Goal: Task Accomplishment & Management: Use online tool/utility

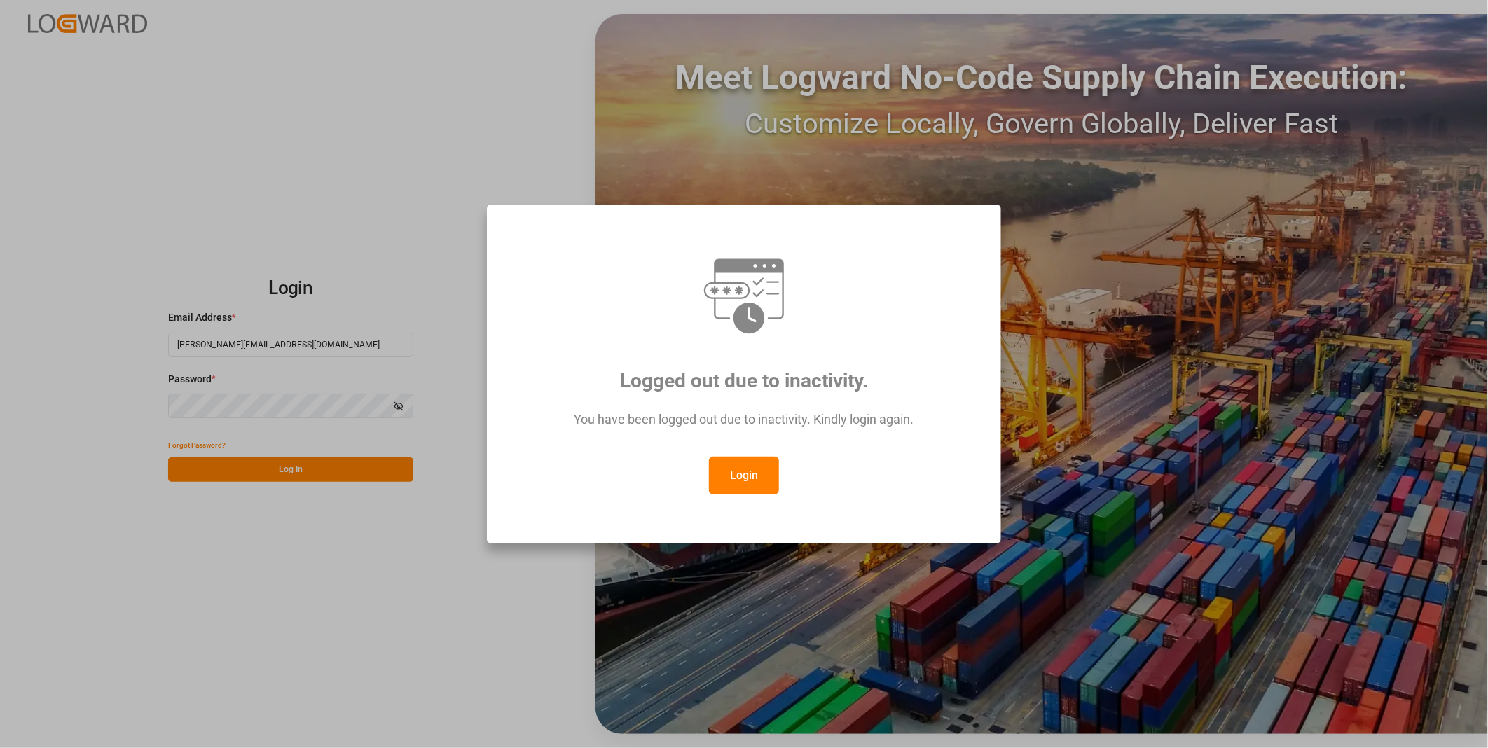
click at [734, 480] on button "Login" at bounding box center [744, 476] width 70 height 38
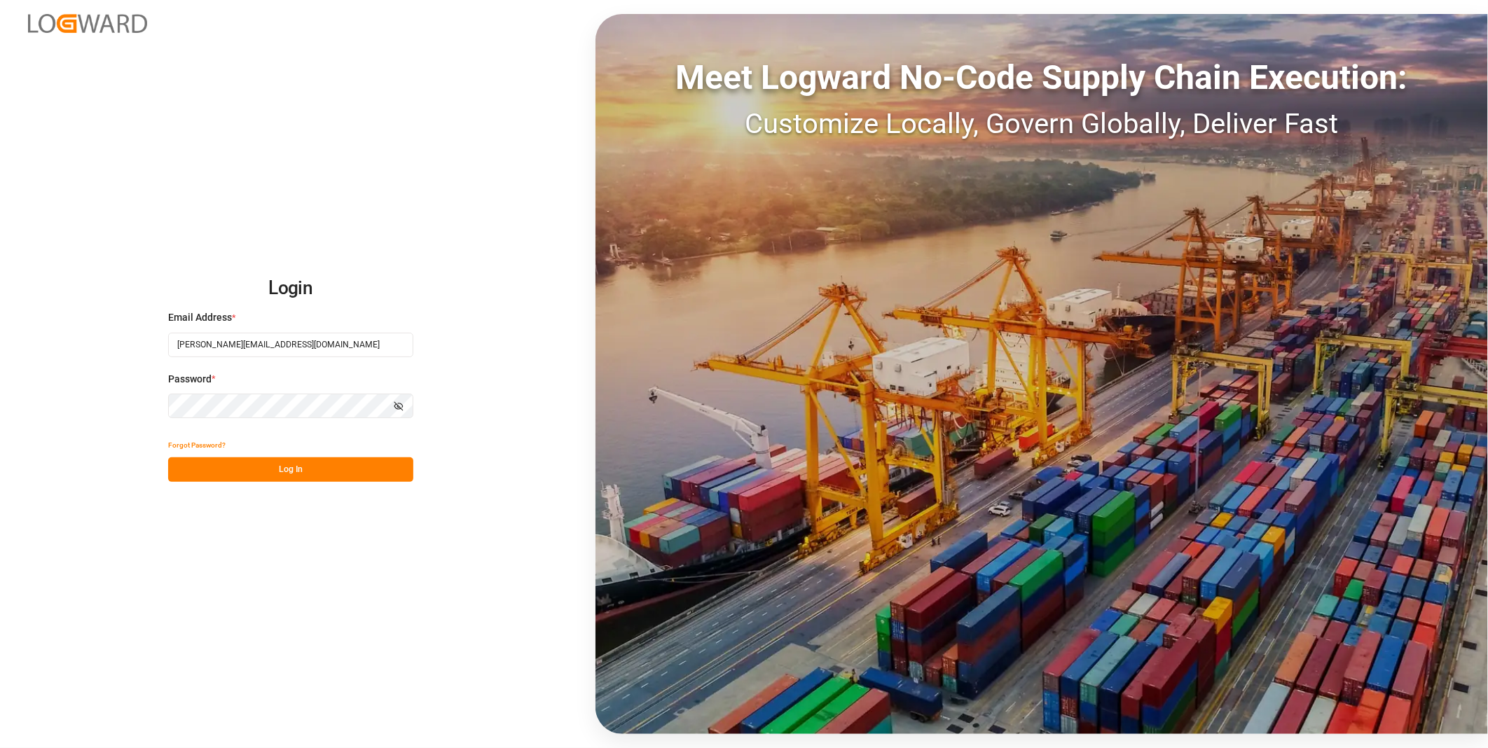
click at [359, 472] on button "Log In" at bounding box center [290, 470] width 245 height 25
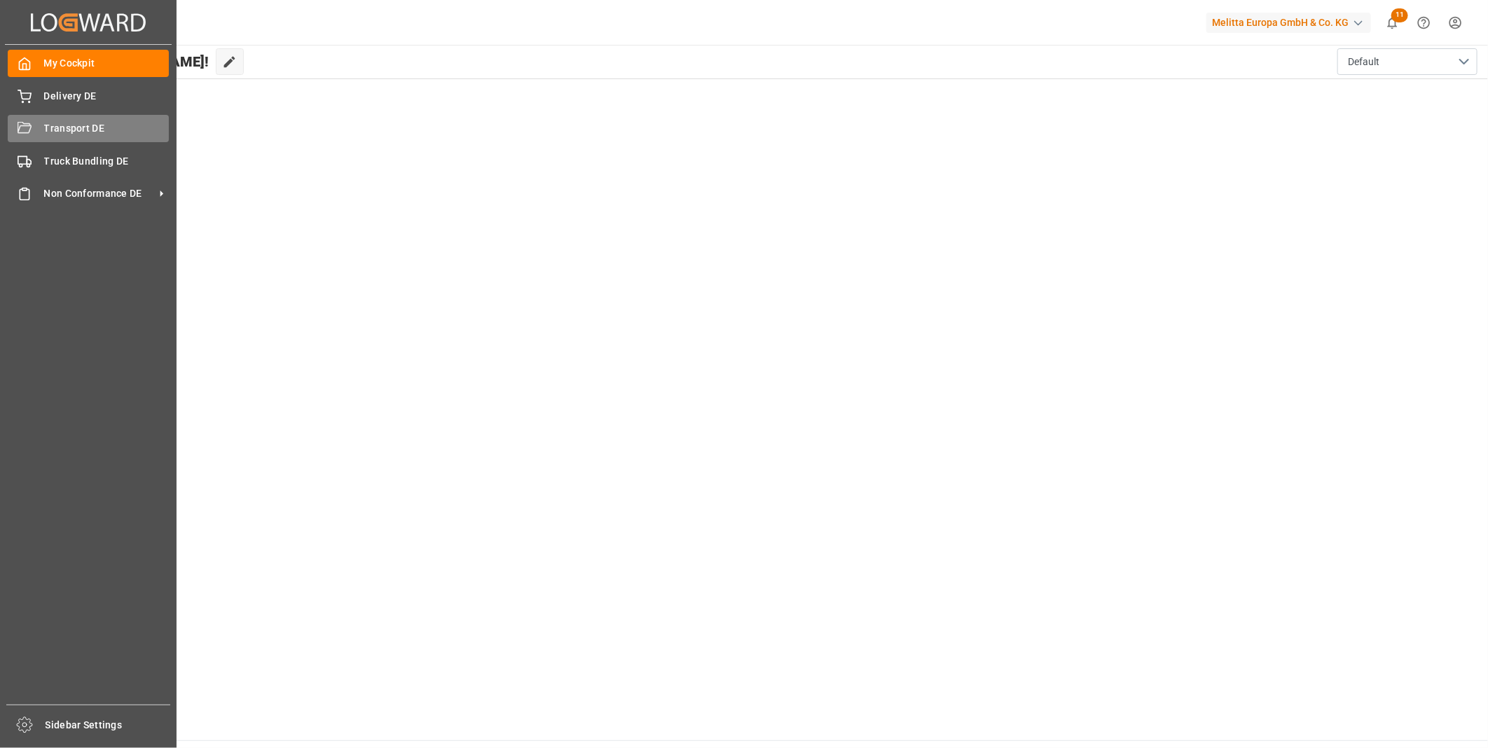
click at [39, 116] on div "Transport DE Transport DE" at bounding box center [88, 128] width 161 height 27
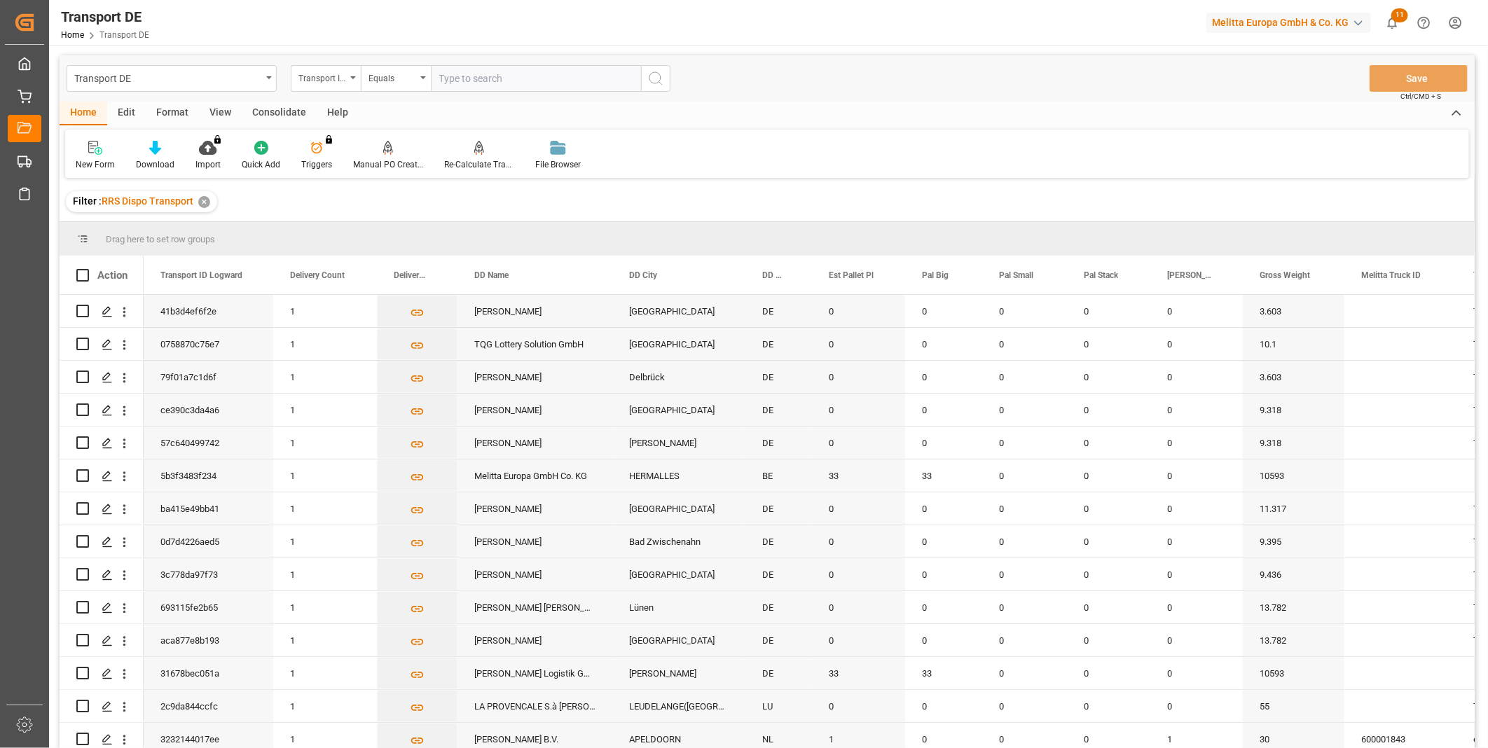
click at [291, 116] on div "Consolidate" at bounding box center [279, 114] width 75 height 24
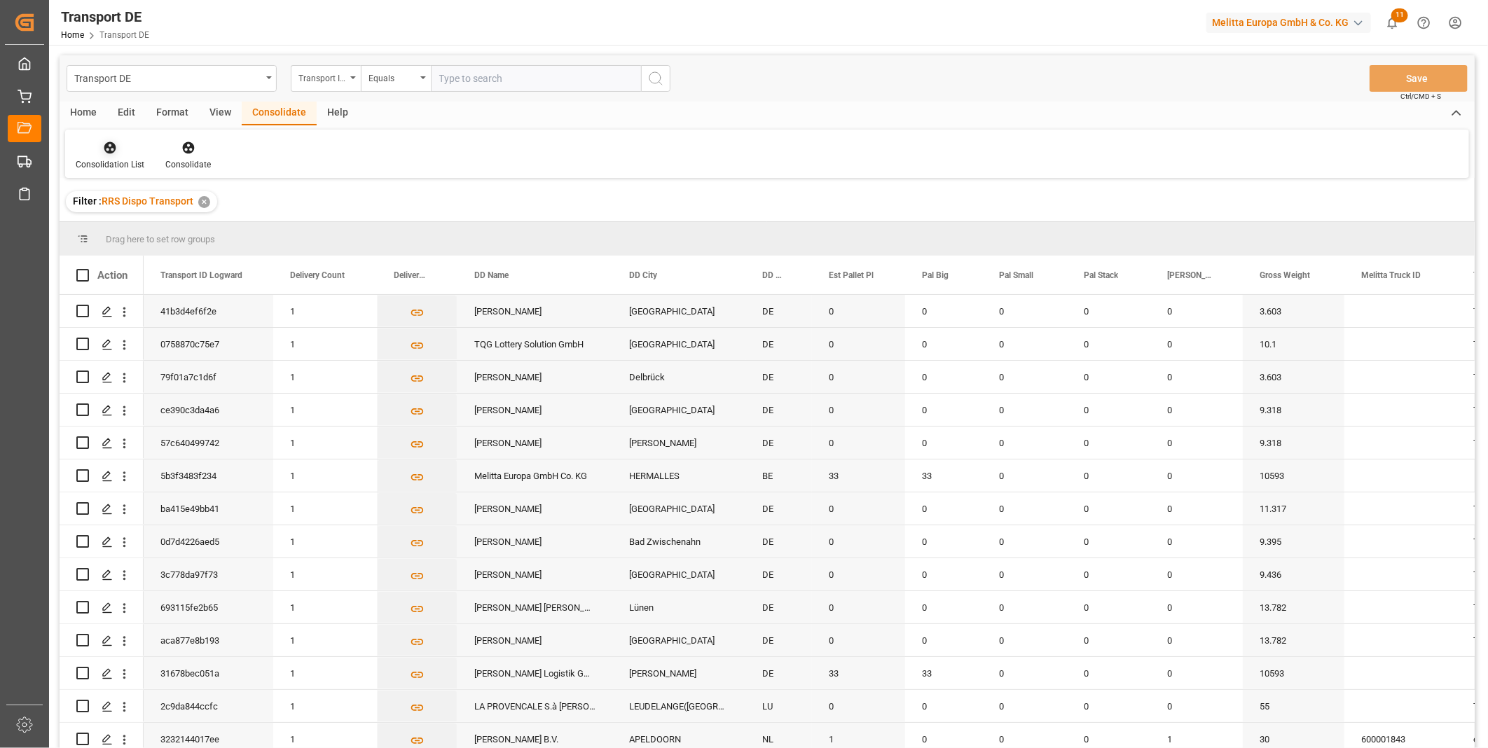
click at [136, 156] on div "Consolidation List" at bounding box center [110, 155] width 90 height 31
click at [203, 264] on div "Truck Bundling RRS Dispo Export" at bounding box center [186, 255] width 212 height 29
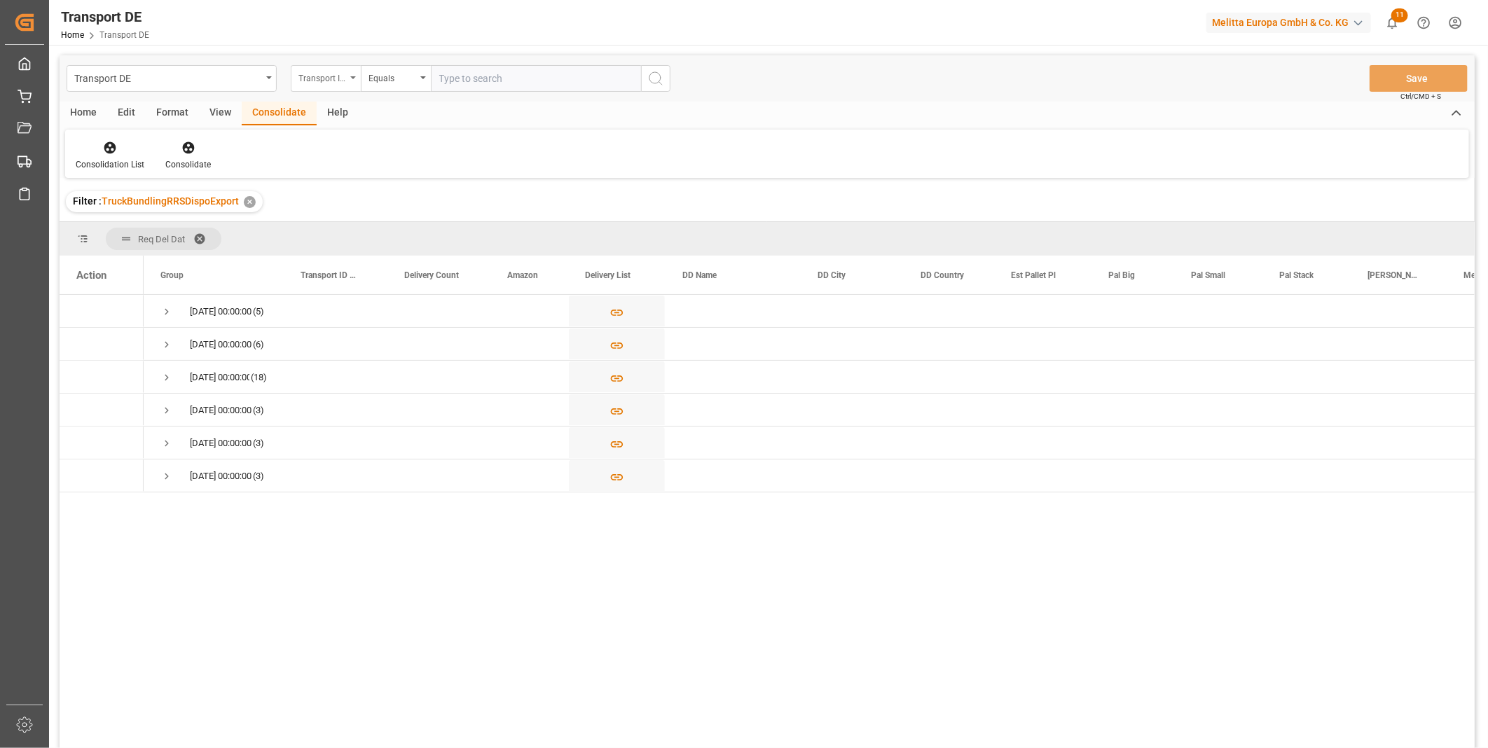
click at [341, 74] on div "Transport ID Logward" at bounding box center [323, 77] width 48 height 16
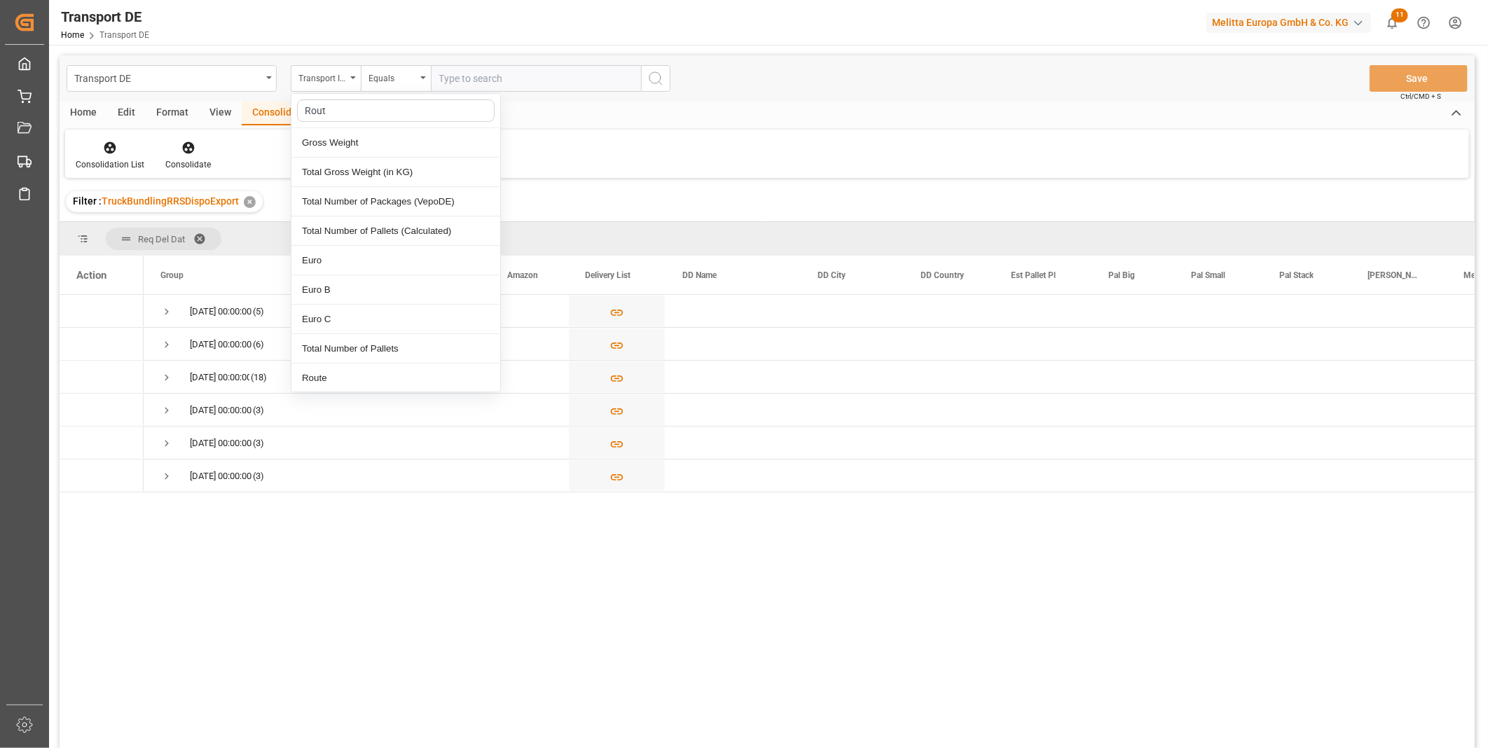
type input "Route"
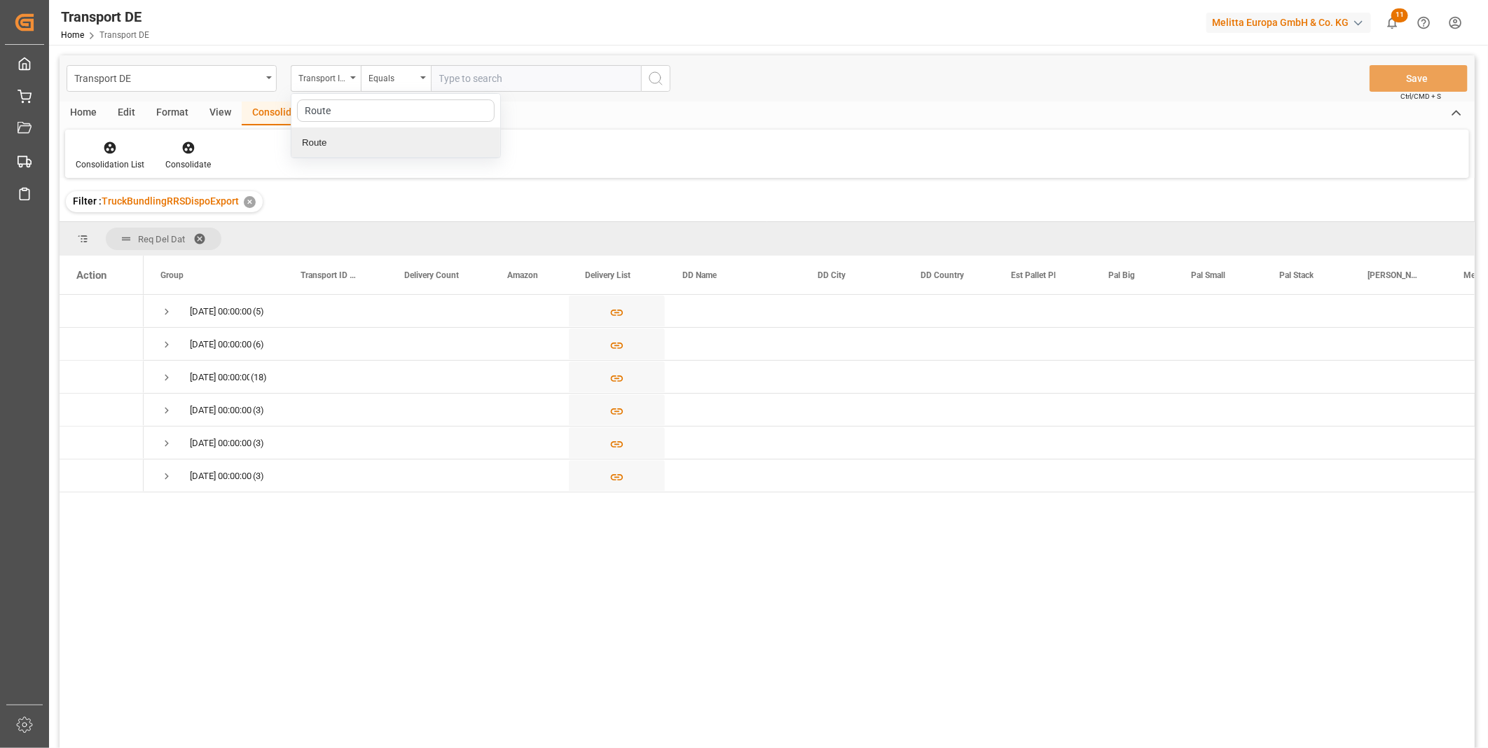
click at [323, 144] on div "Route" at bounding box center [395, 142] width 209 height 29
click at [383, 66] on div "Equals" at bounding box center [396, 78] width 70 height 27
click at [416, 242] on div "Starts with" at bounding box center [466, 231] width 209 height 29
type input "780"
click at [641, 85] on button "search button" at bounding box center [655, 78] width 29 height 27
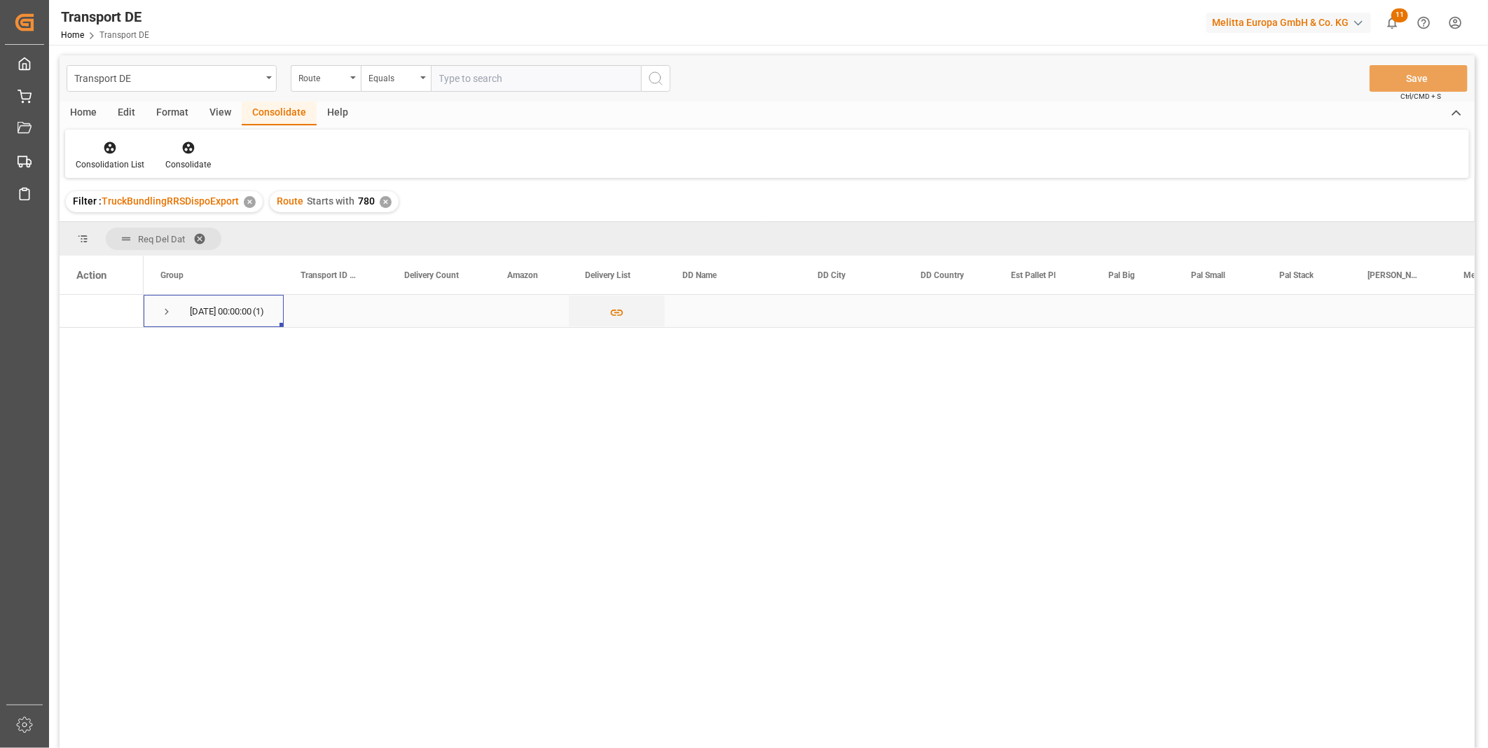
click at [175, 314] on span "[DATE] 00:00:00 (1)" at bounding box center [213, 311] width 107 height 31
click at [167, 311] on span "Press SPACE to select this row." at bounding box center [166, 312] width 13 height 13
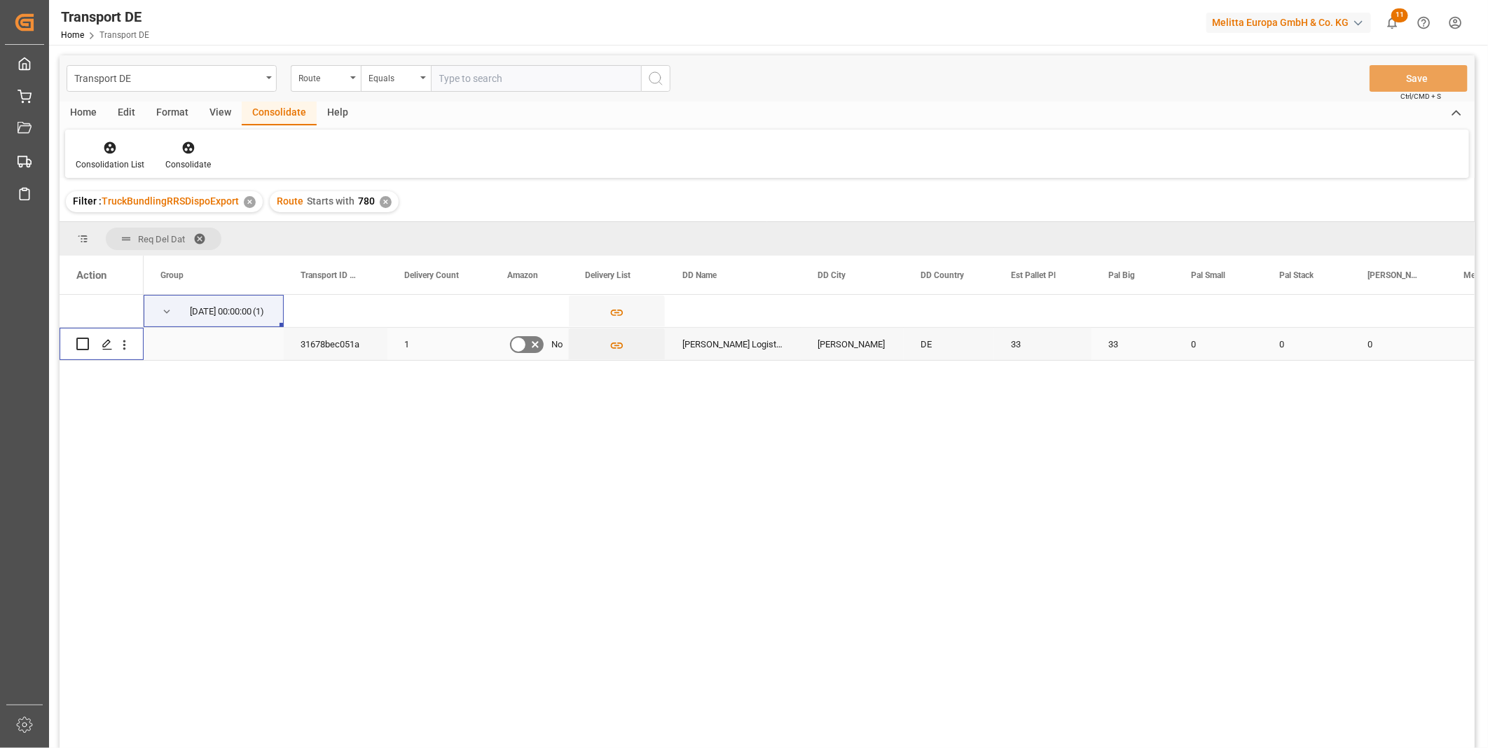
click at [86, 340] on input "Press Space to toggle row selection (unchecked)" at bounding box center [82, 344] width 13 height 13
checkbox input "true"
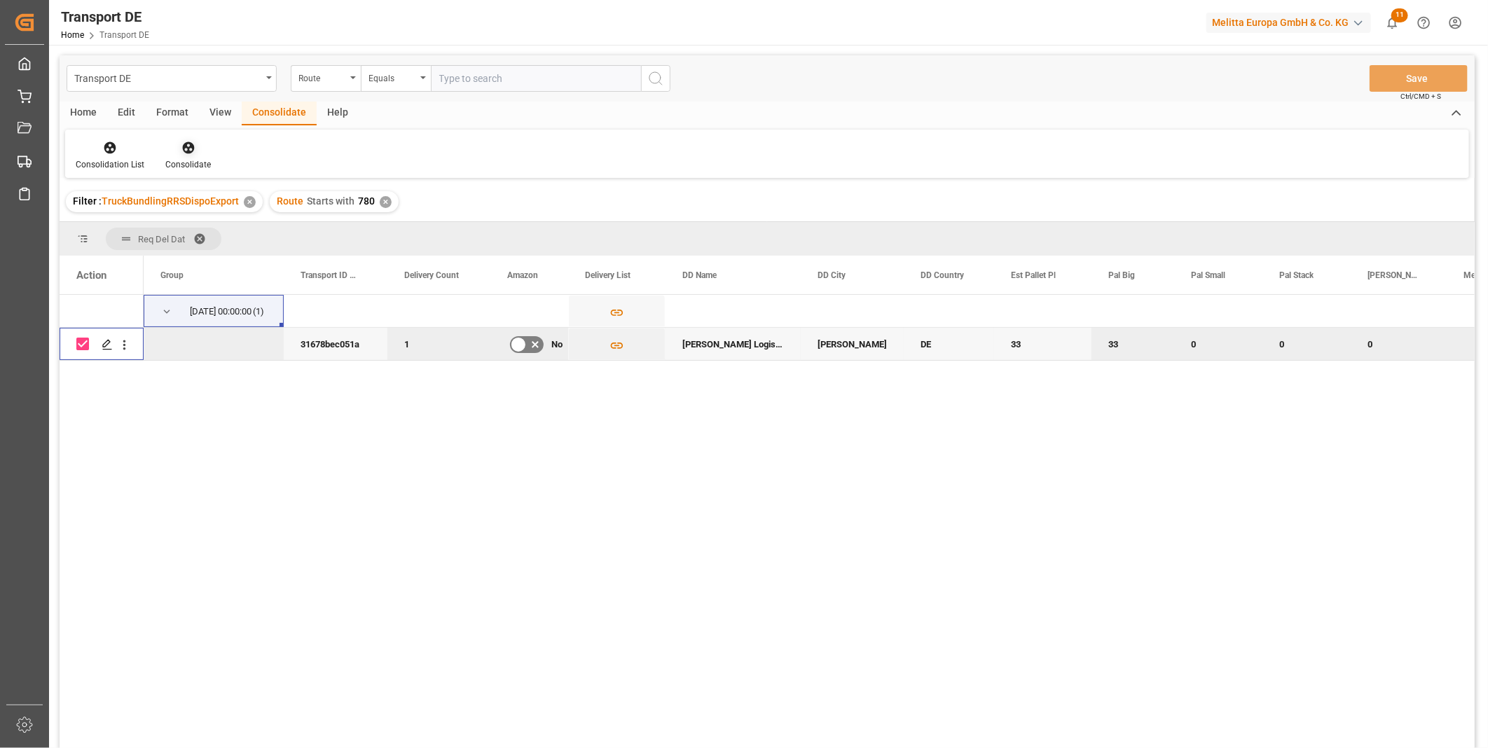
click at [181, 145] on icon at bounding box center [188, 148] width 14 height 14
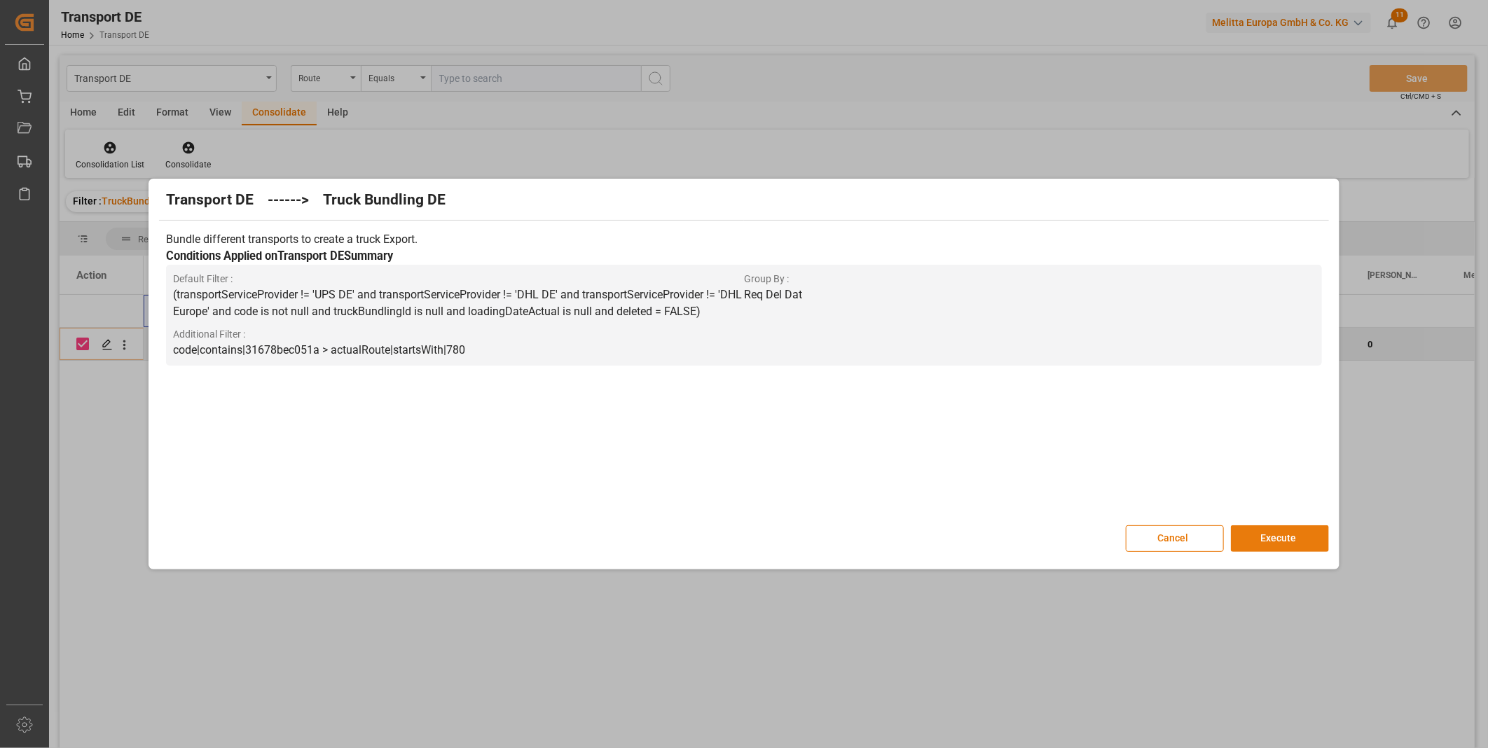
click at [1264, 540] on button "Execute" at bounding box center [1280, 539] width 98 height 27
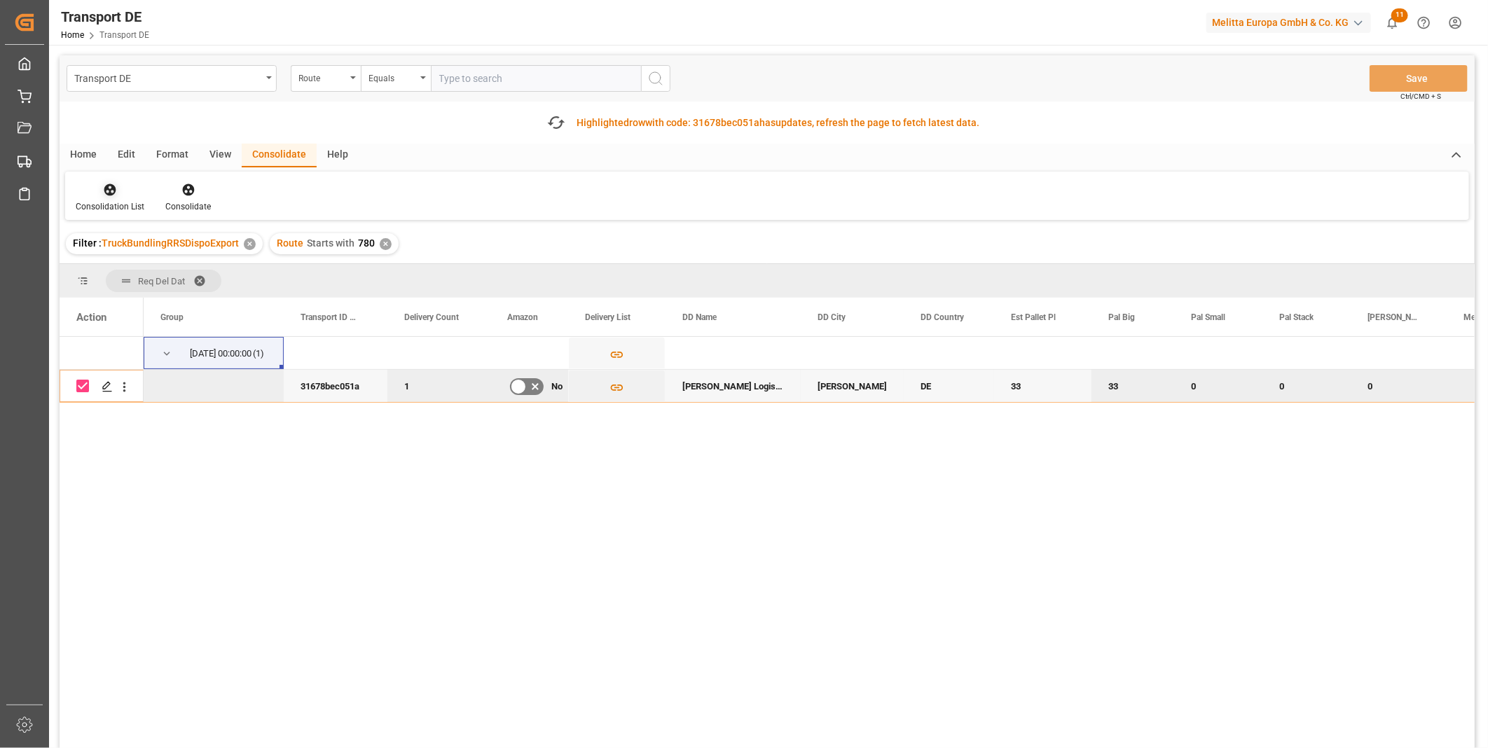
click at [109, 207] on div "Consolidation List" at bounding box center [110, 206] width 69 height 13
click at [159, 302] on div "Transport DE Route Equals Save Ctrl/CMD + S Fetch latest updates Highlighted ro…" at bounding box center [767, 441] width 1415 height 772
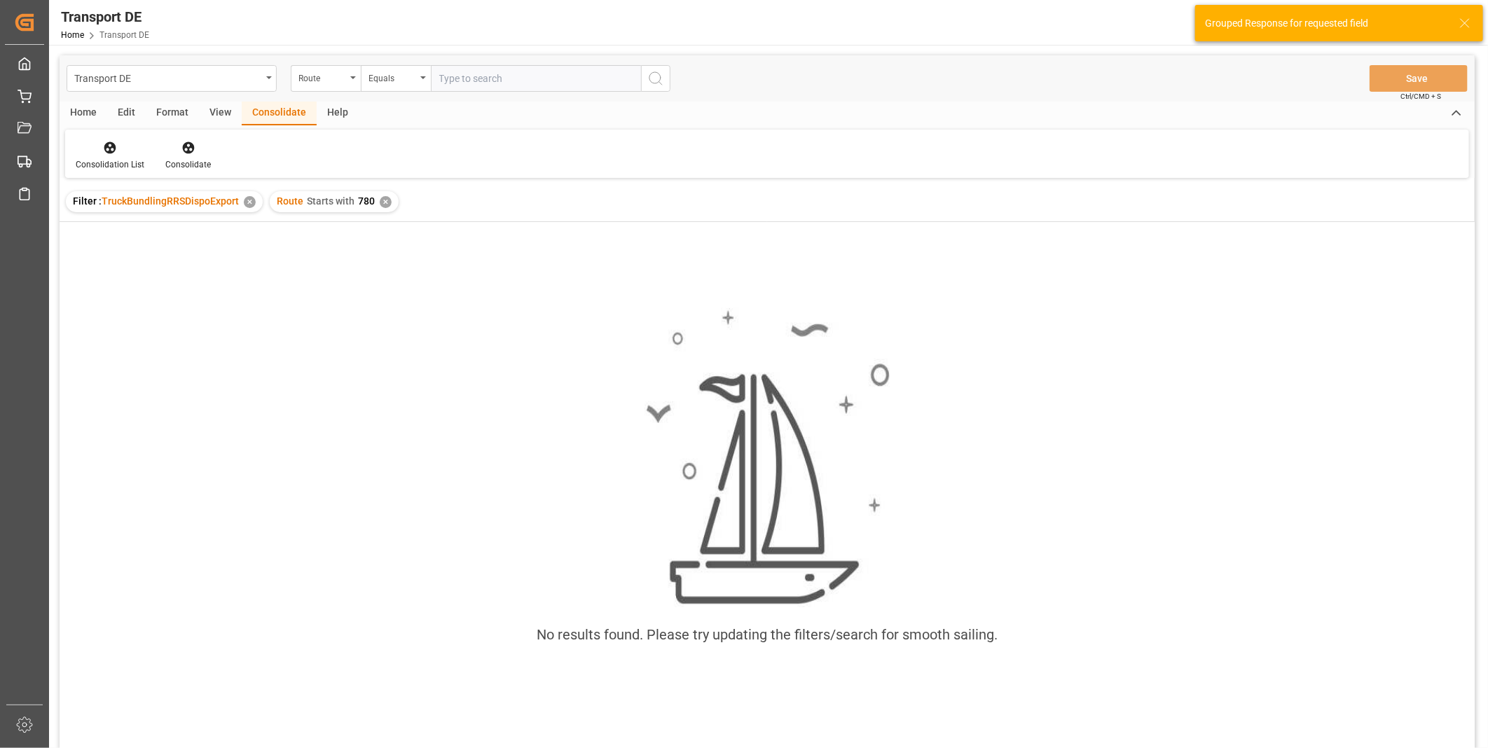
click at [382, 198] on div "✕" at bounding box center [386, 202] width 12 height 12
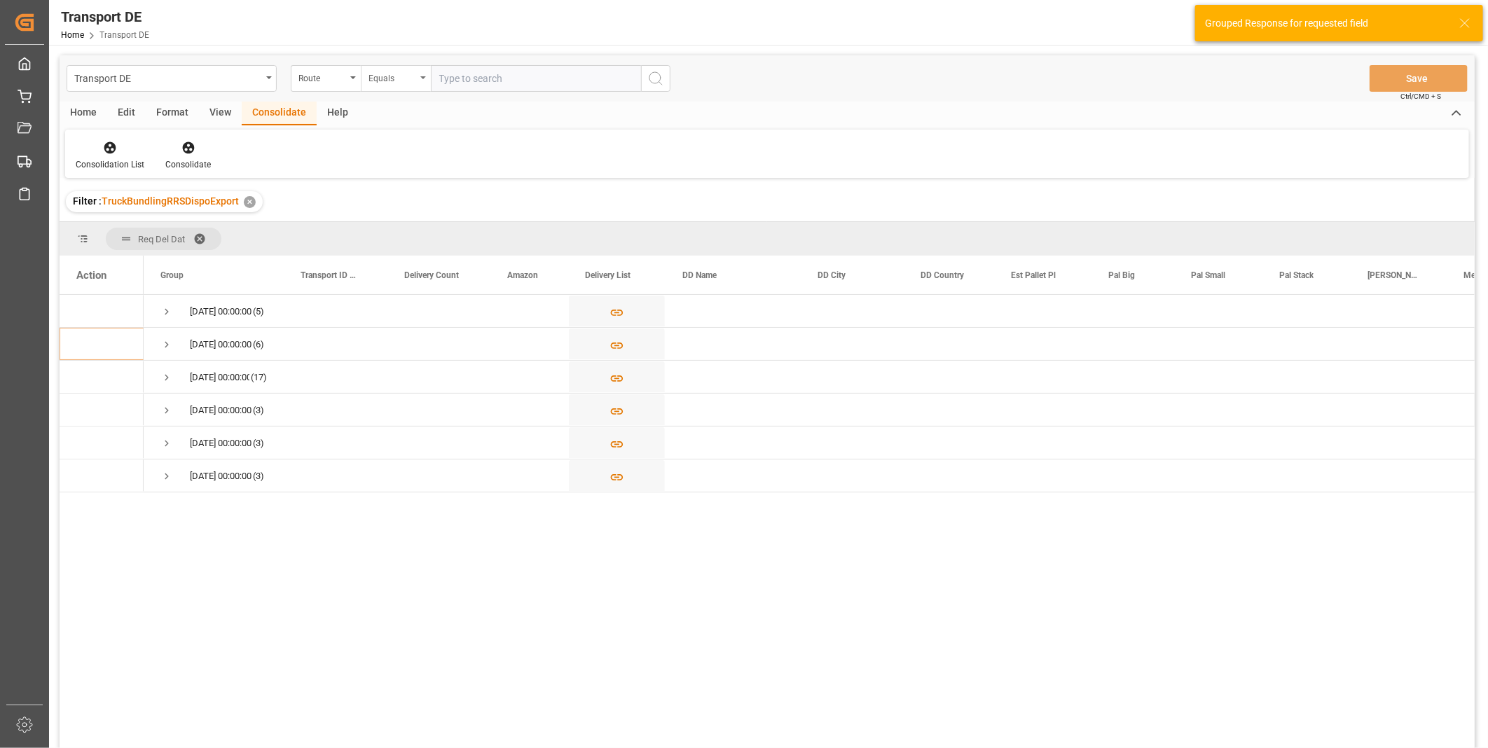
click at [390, 77] on div "Equals" at bounding box center [393, 77] width 48 height 16
click at [398, 239] on div "Starts with" at bounding box center [466, 231] width 209 height 29
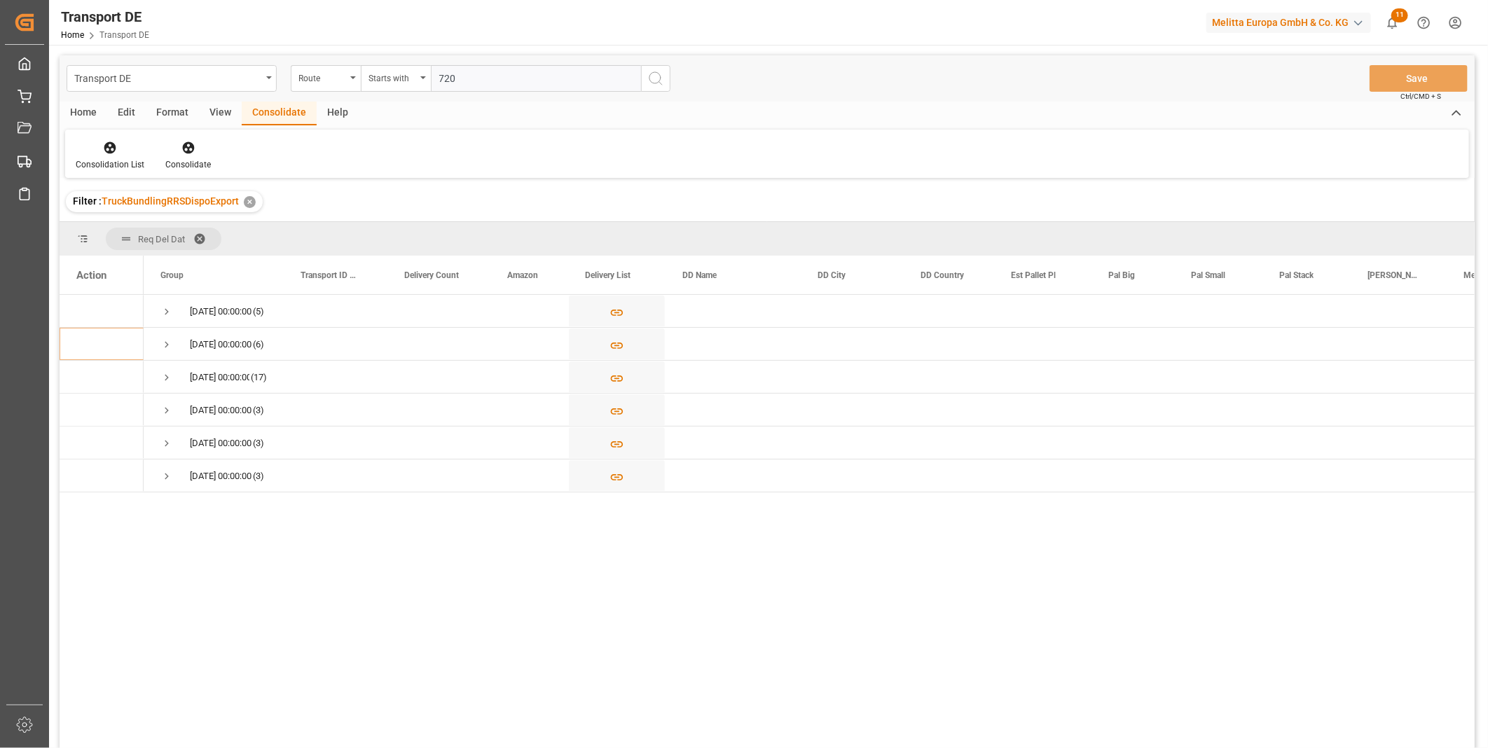
type input "720"
click at [654, 93] on div "Transport DE Route Starts with 720 Save Ctrl/CMD + S" at bounding box center [767, 78] width 1415 height 46
click at [653, 78] on icon "search button" at bounding box center [655, 78] width 17 height 17
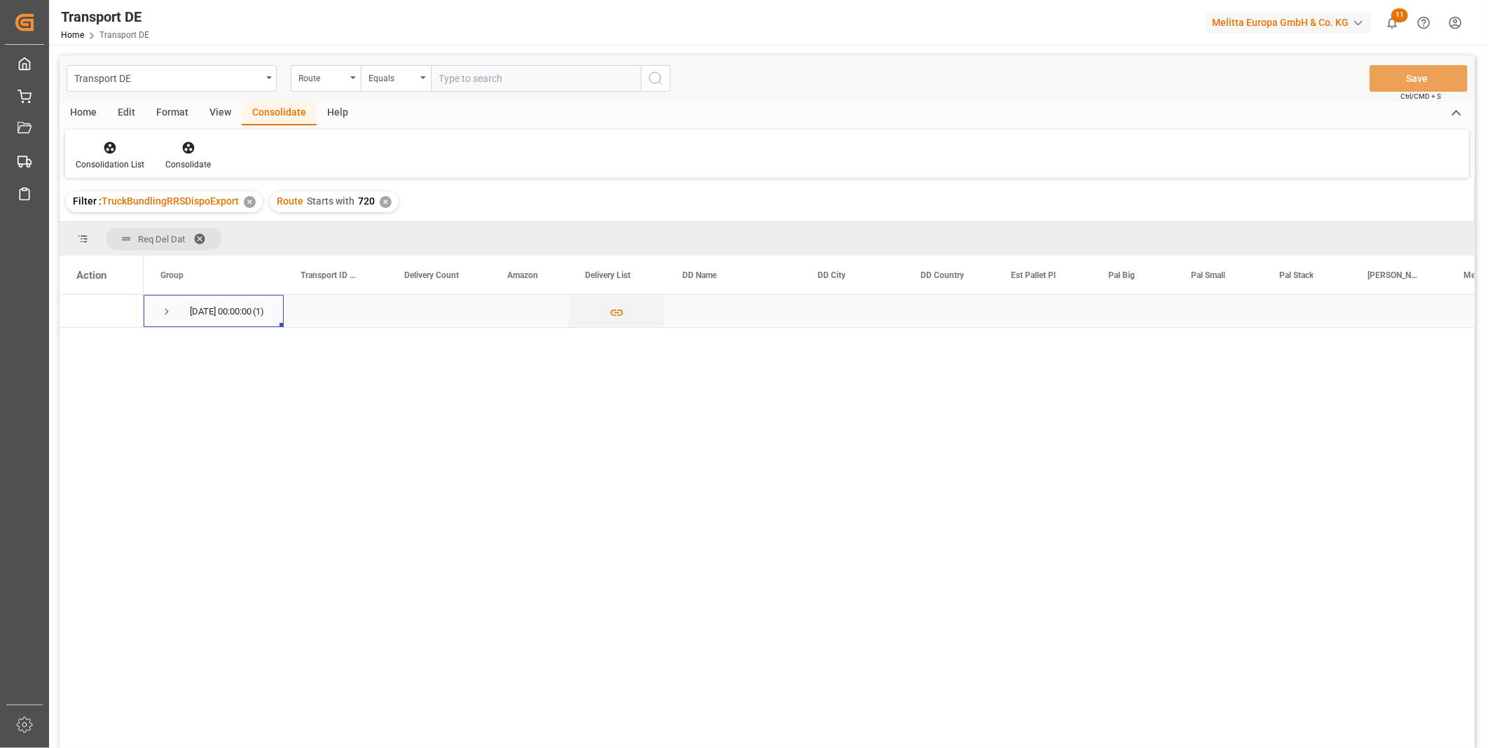
click at [163, 314] on span "Press SPACE to select this row." at bounding box center [166, 312] width 13 height 13
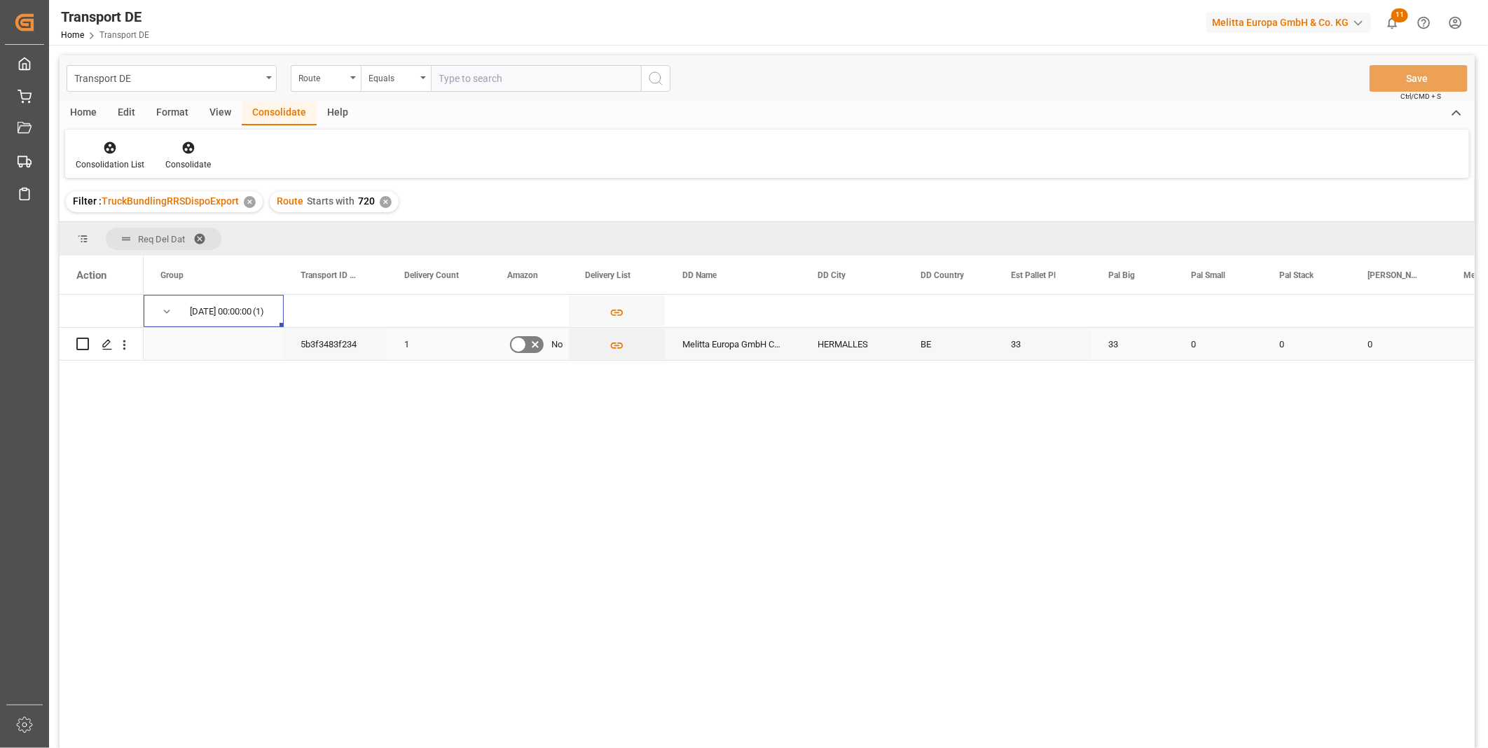
click at [84, 346] on input "Press Space to toggle row selection (unchecked)" at bounding box center [82, 344] width 13 height 13
checkbox input "true"
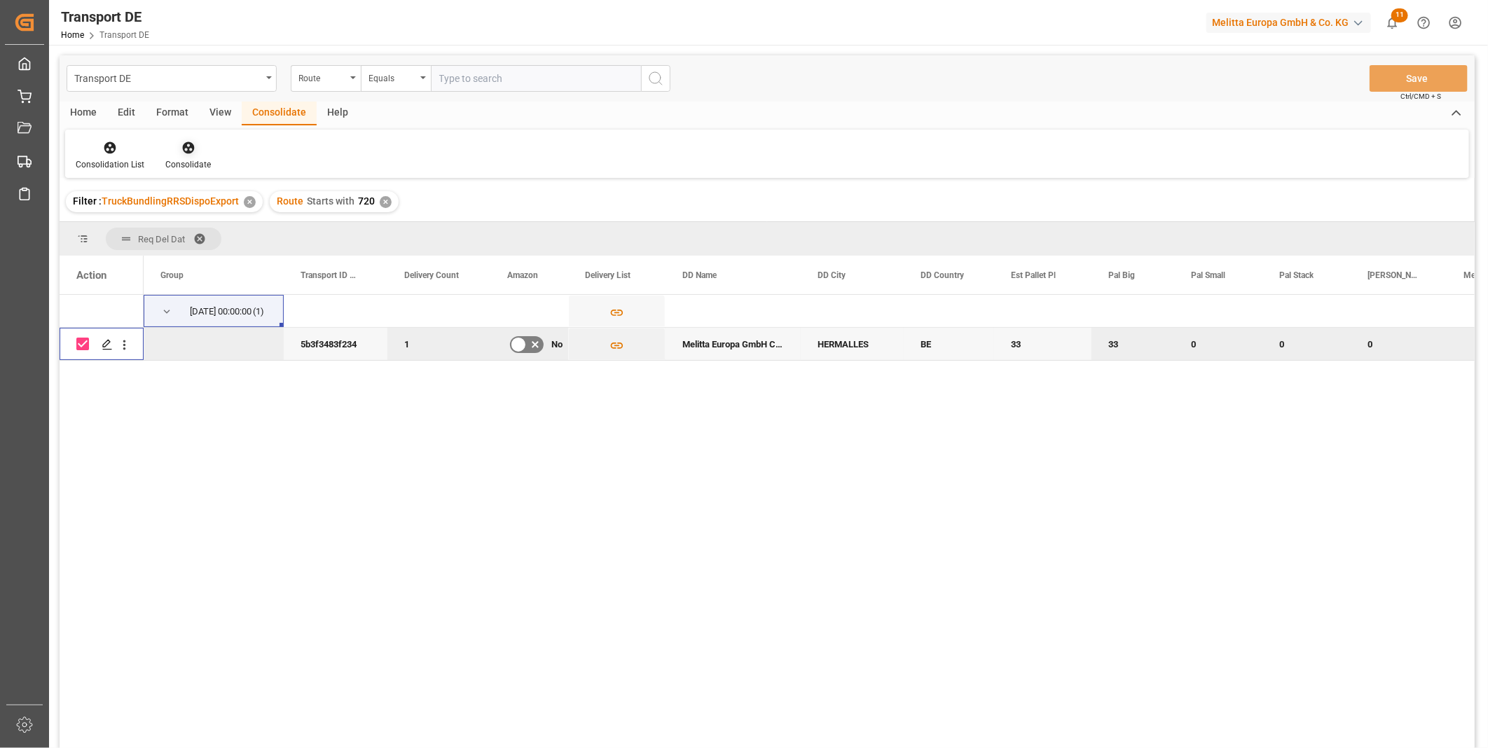
click at [179, 159] on div "Consolidate" at bounding box center [188, 164] width 46 height 13
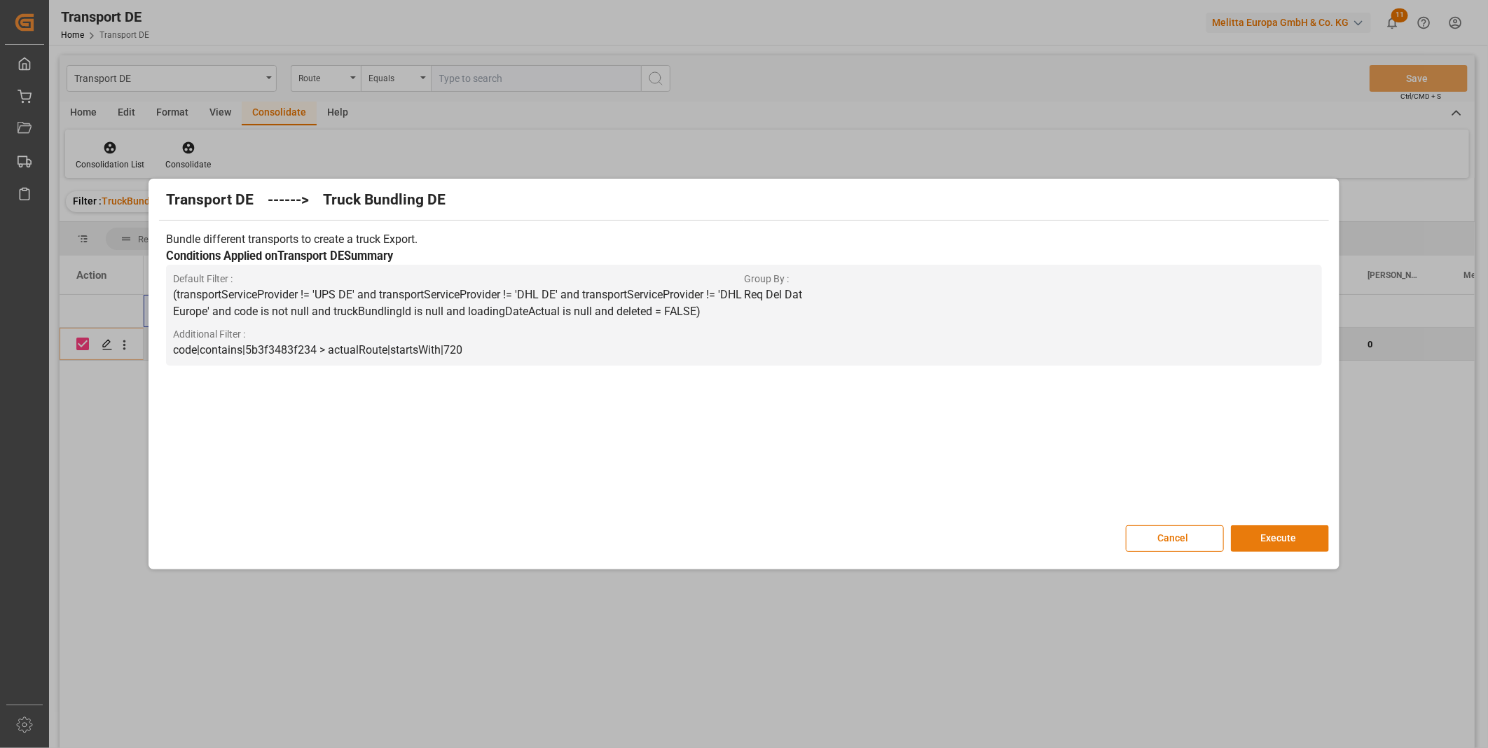
click at [1259, 536] on button "Execute" at bounding box center [1280, 539] width 98 height 27
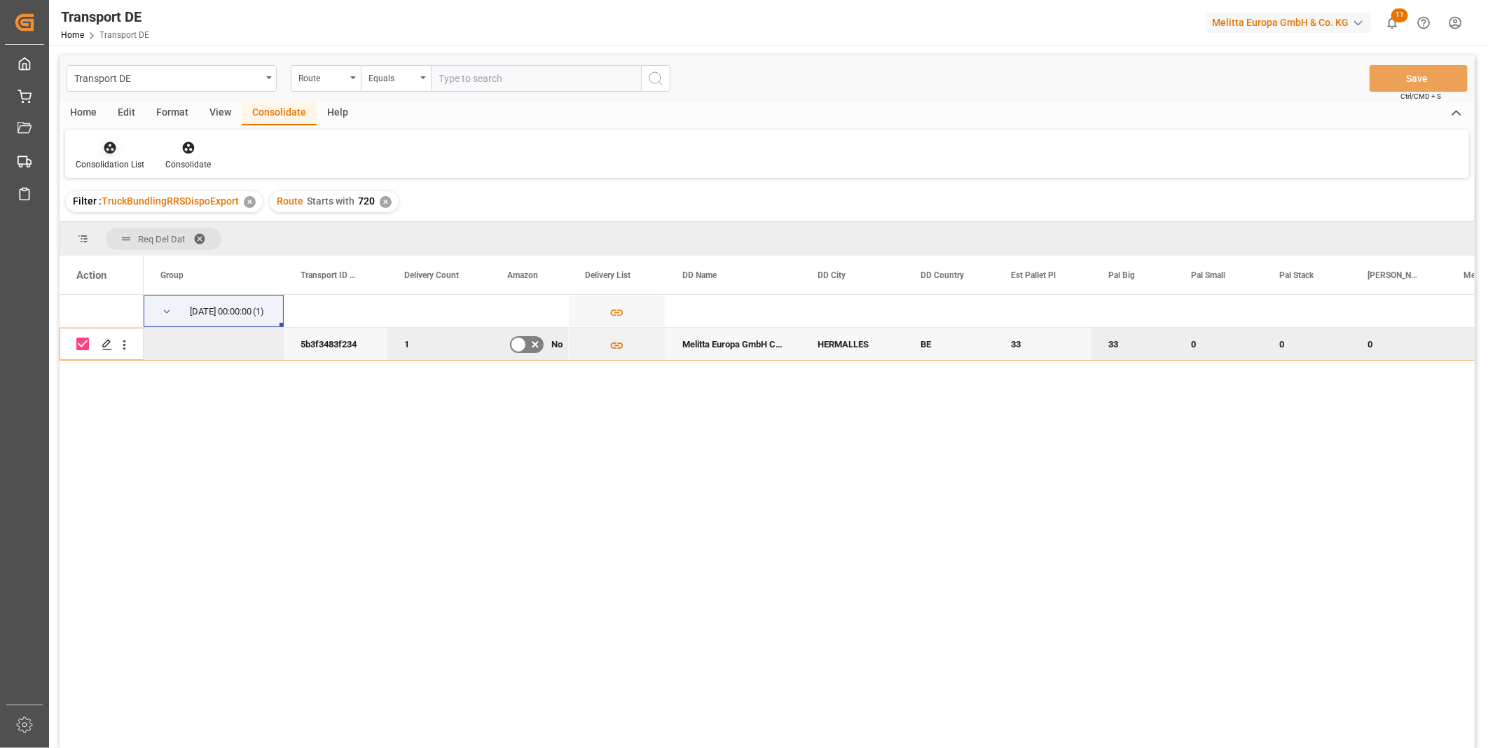
click at [128, 154] on div at bounding box center [110, 147] width 69 height 15
click at [177, 268] on div "Transport DE Route Equals Save Ctrl/CMD + S Home Edit Format View Consolidate H…" at bounding box center [767, 420] width 1415 height 730
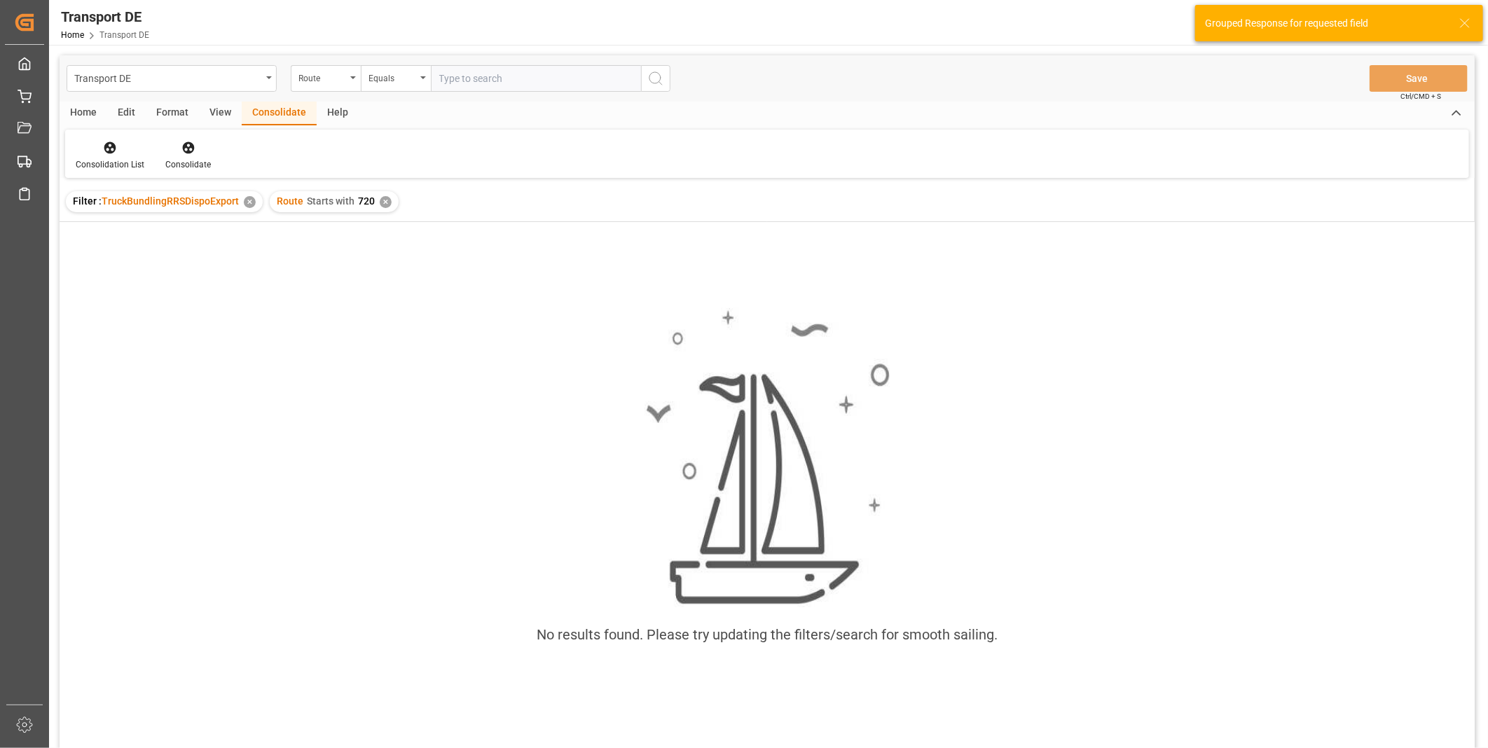
click at [197, 740] on div "No results found. Please try updating the filters/search for smooth sailing." at bounding box center [767, 503] width 1415 height 563
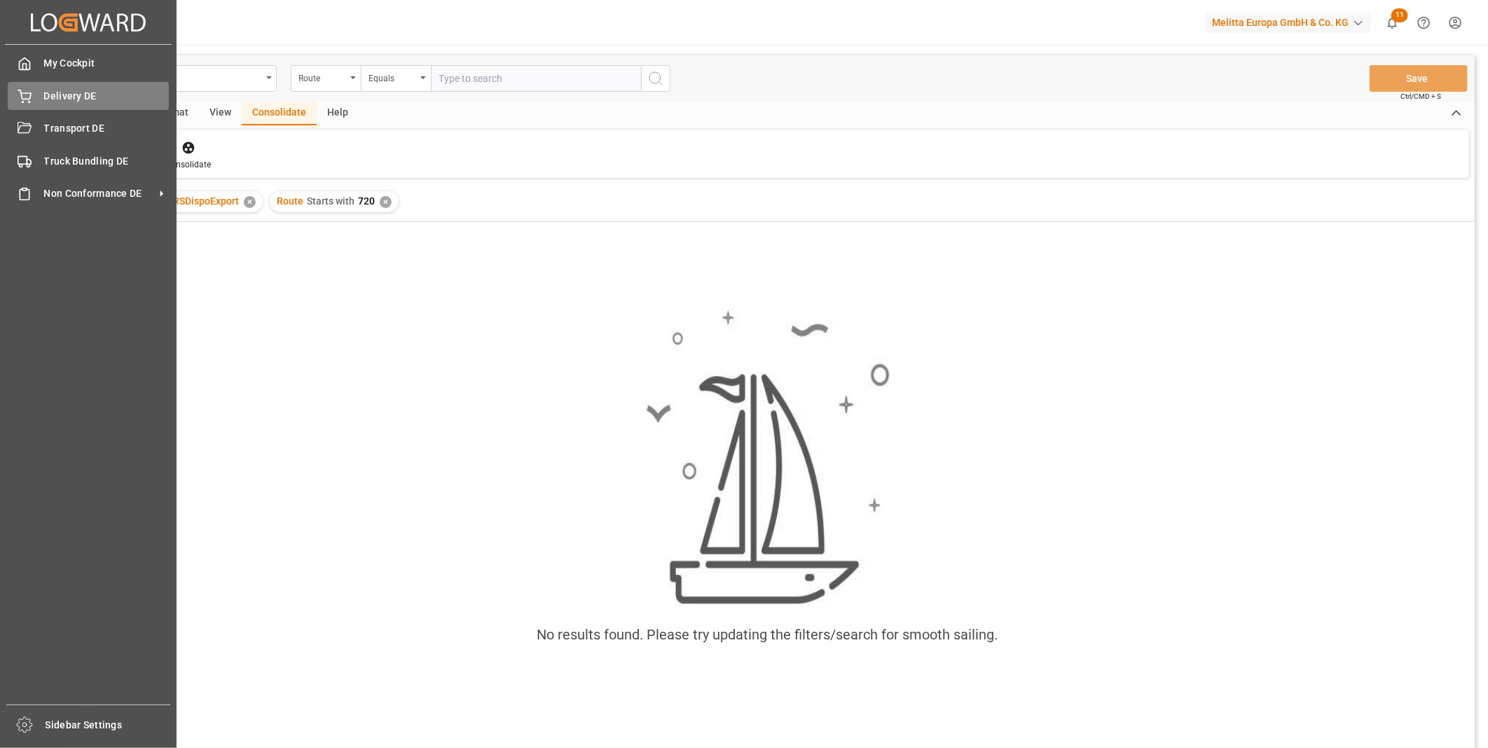
click at [23, 92] on icon at bounding box center [25, 97] width 14 height 14
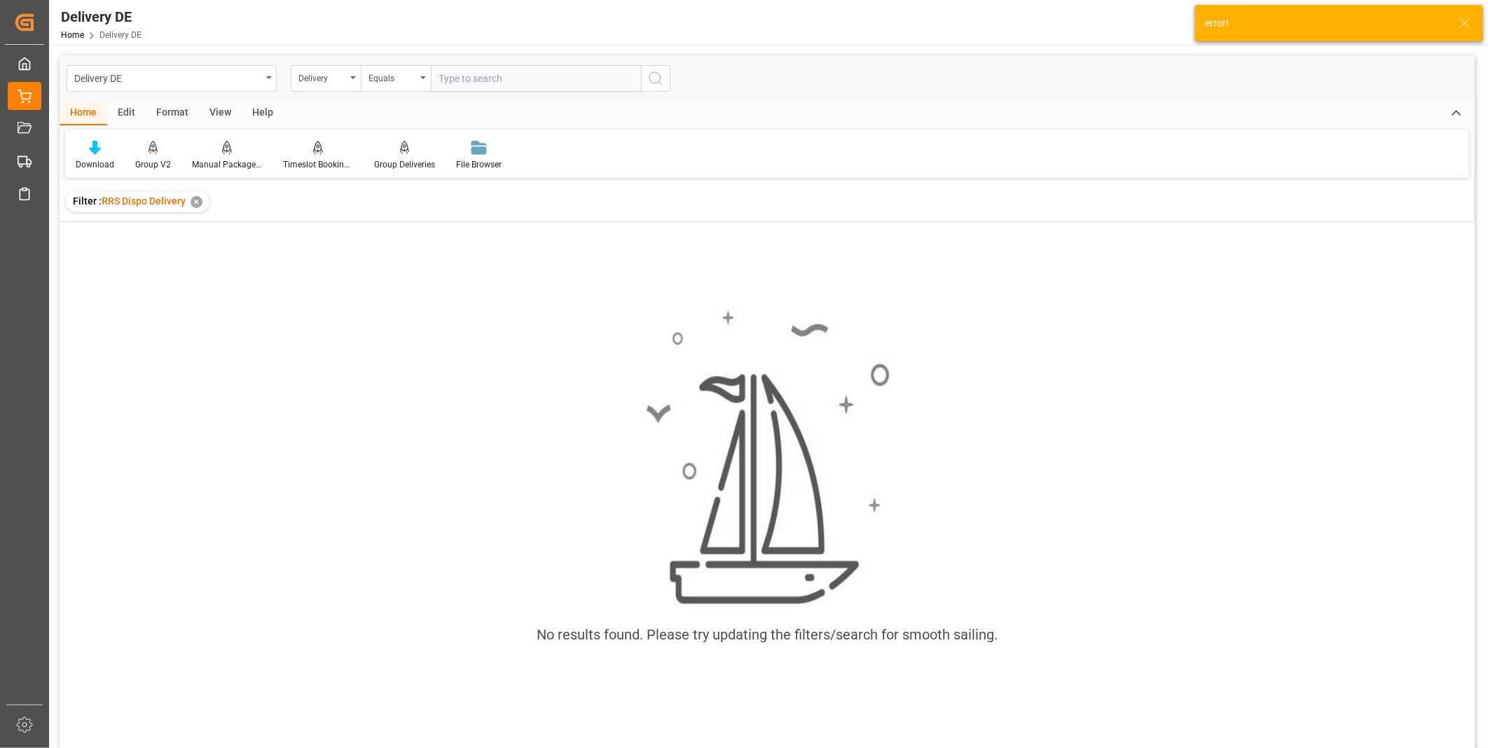
click at [474, 78] on input "text" at bounding box center [536, 78] width 210 height 27
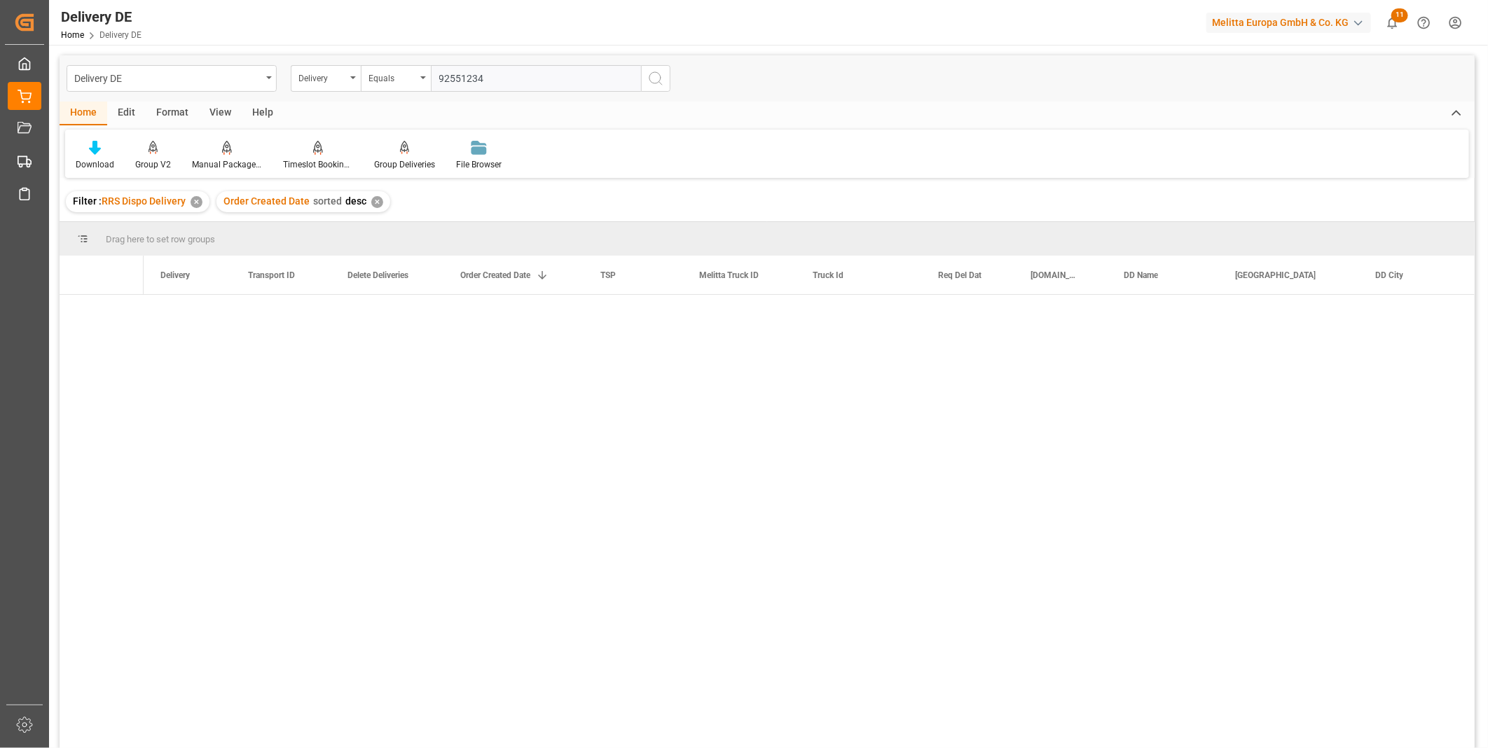
click at [505, 75] on input "92551234" at bounding box center [536, 78] width 210 height 27
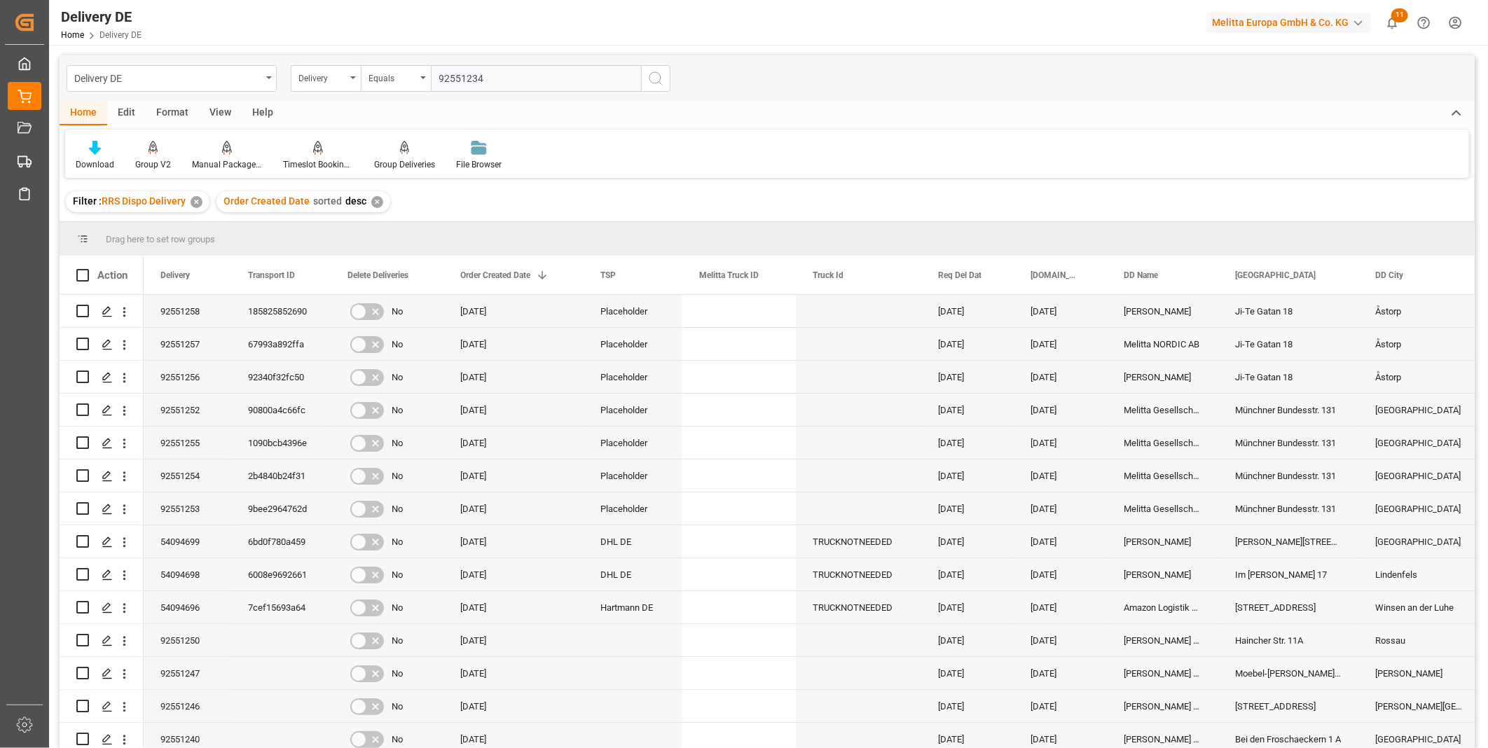
type input "92551234"
click at [655, 74] on icon "search button" at bounding box center [655, 78] width 17 height 17
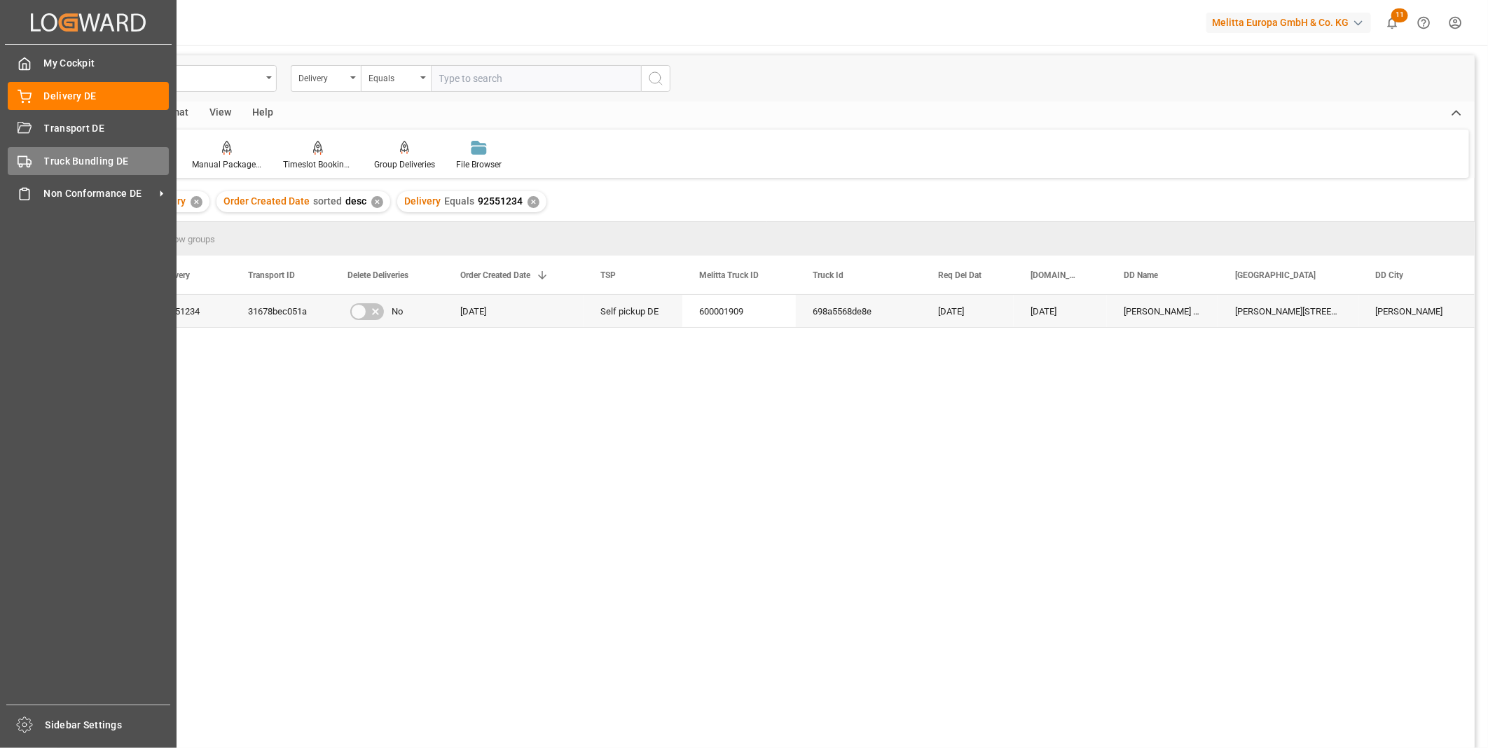
drag, startPoint x: 26, startPoint y: 125, endPoint x: 38, endPoint y: 164, distance: 41.0
click at [26, 125] on icon at bounding box center [25, 127] width 14 height 11
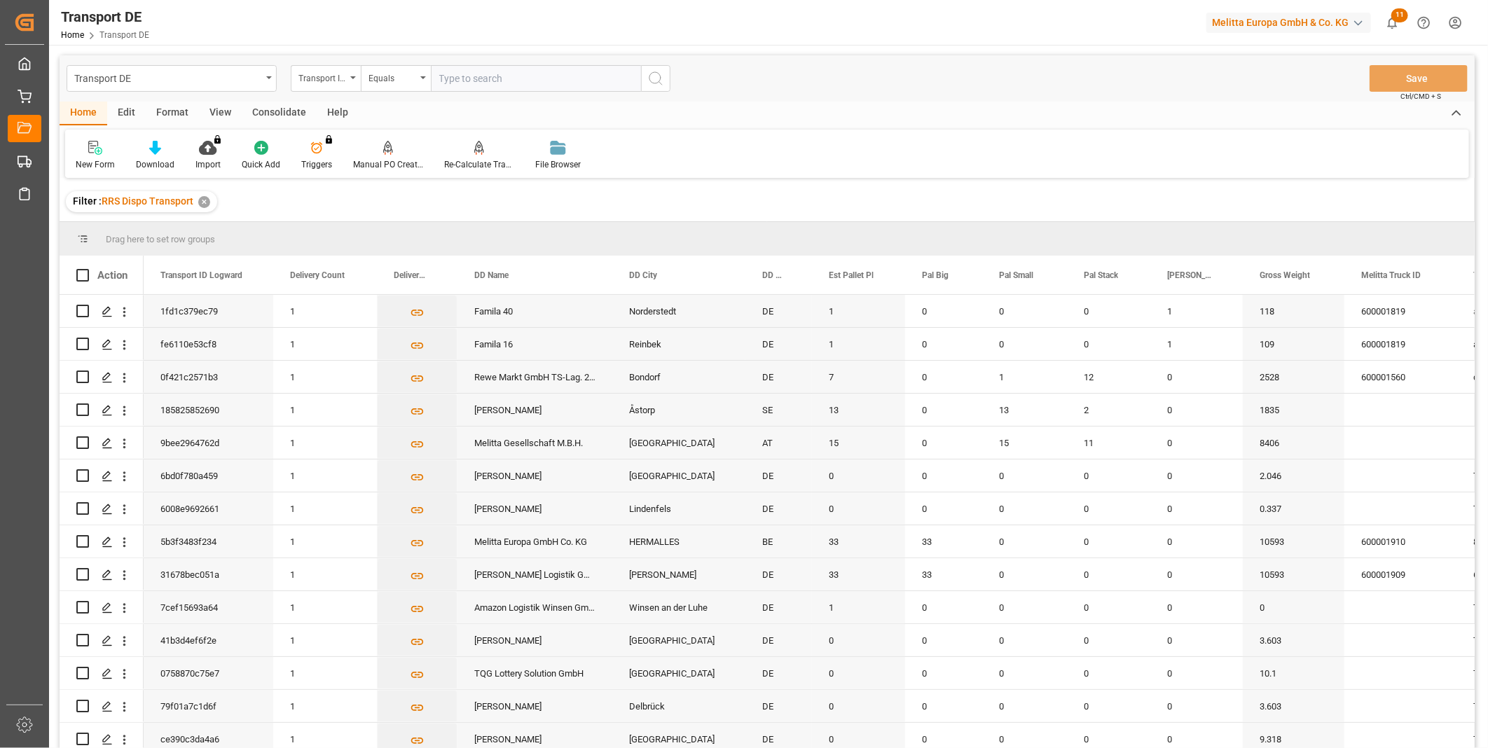
click at [474, 78] on input "text" at bounding box center [536, 78] width 210 height 27
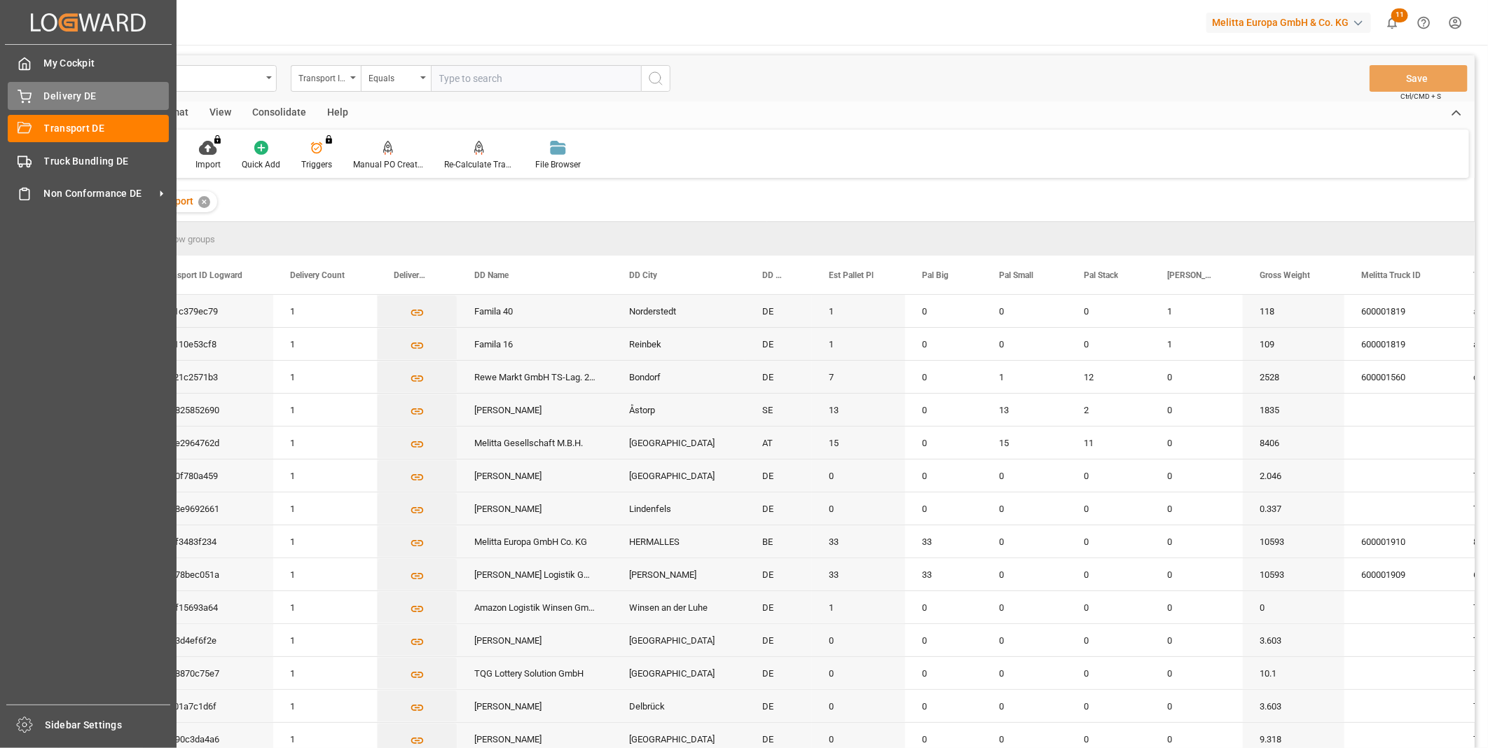
click at [25, 97] on icon at bounding box center [25, 97] width 14 height 14
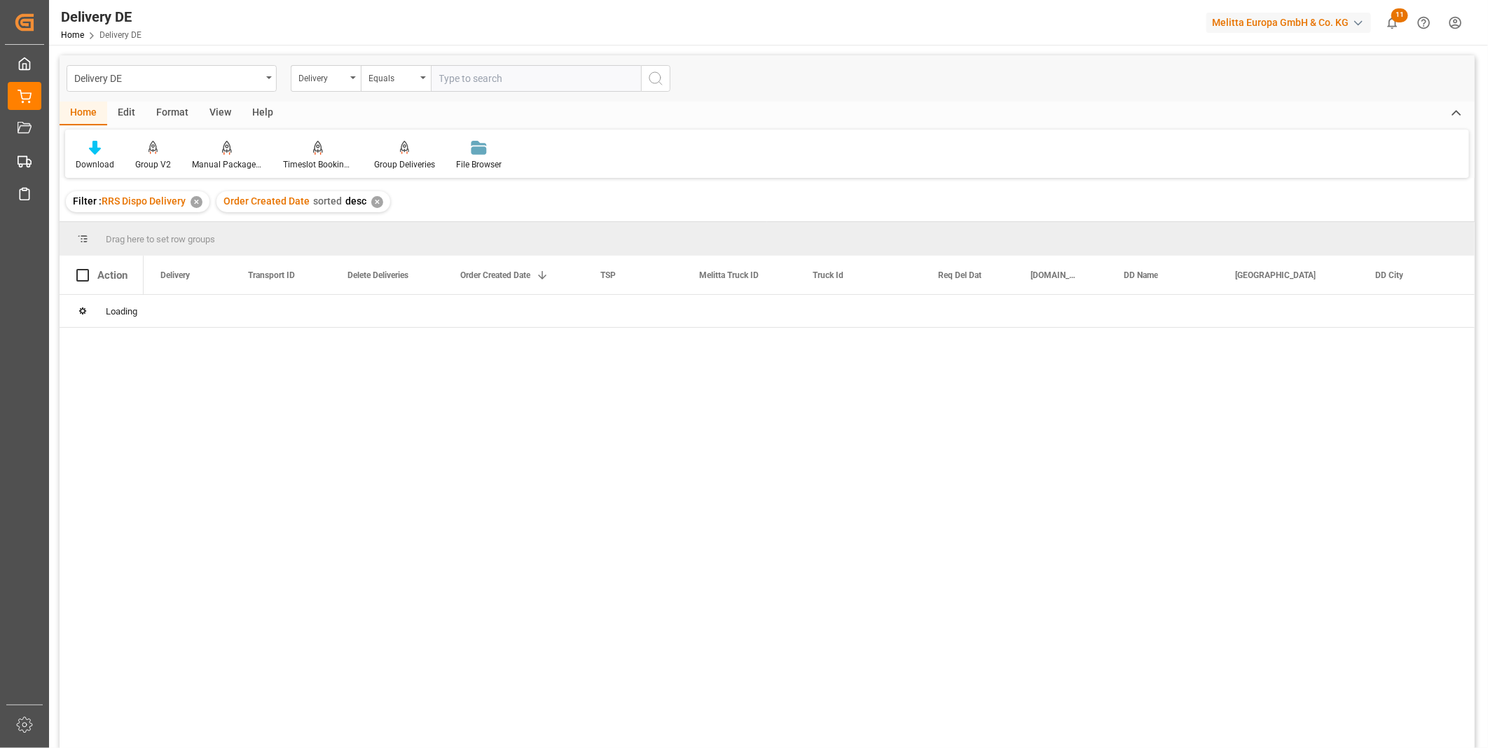
click at [467, 77] on input "text" at bounding box center [536, 78] width 210 height 27
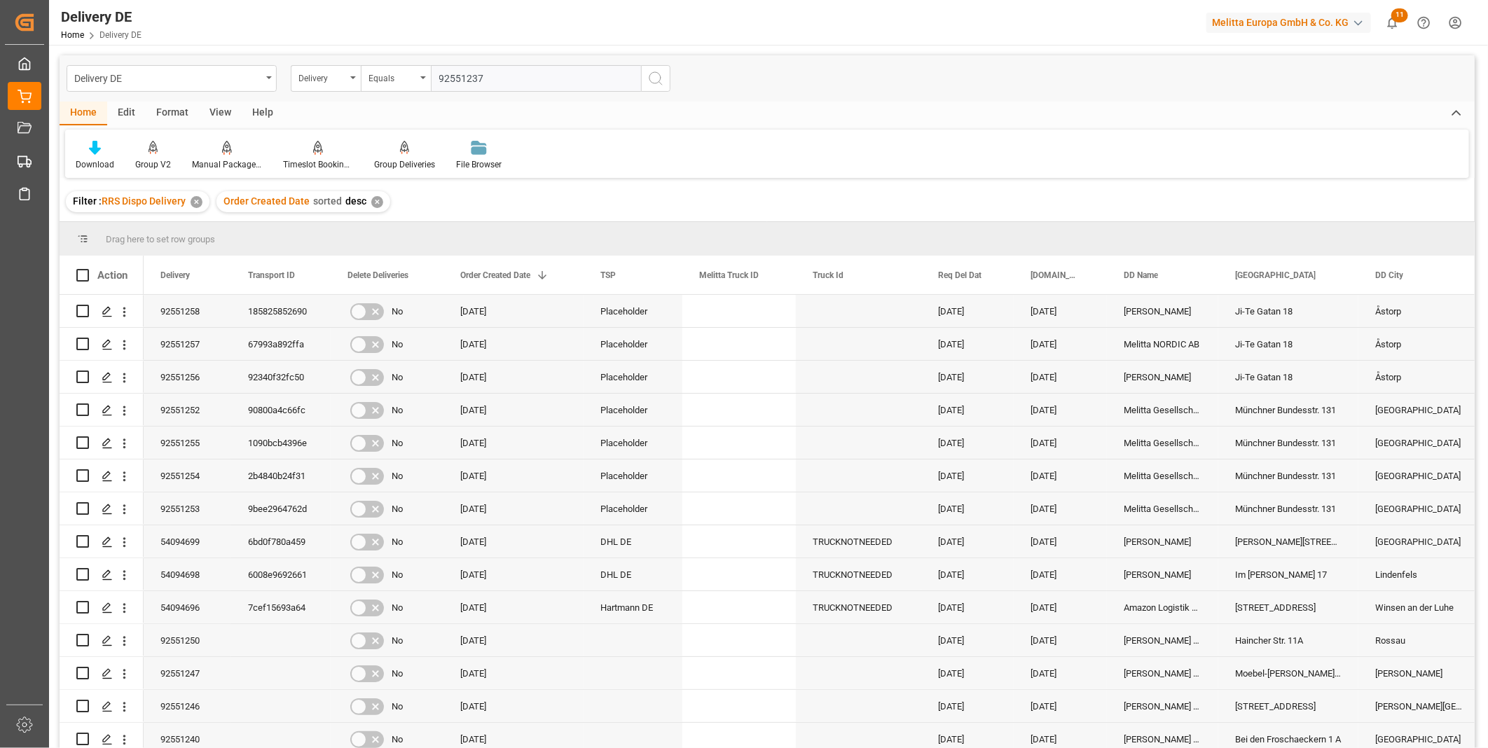
type input "92551237"
click at [648, 71] on icon "search button" at bounding box center [655, 78] width 17 height 17
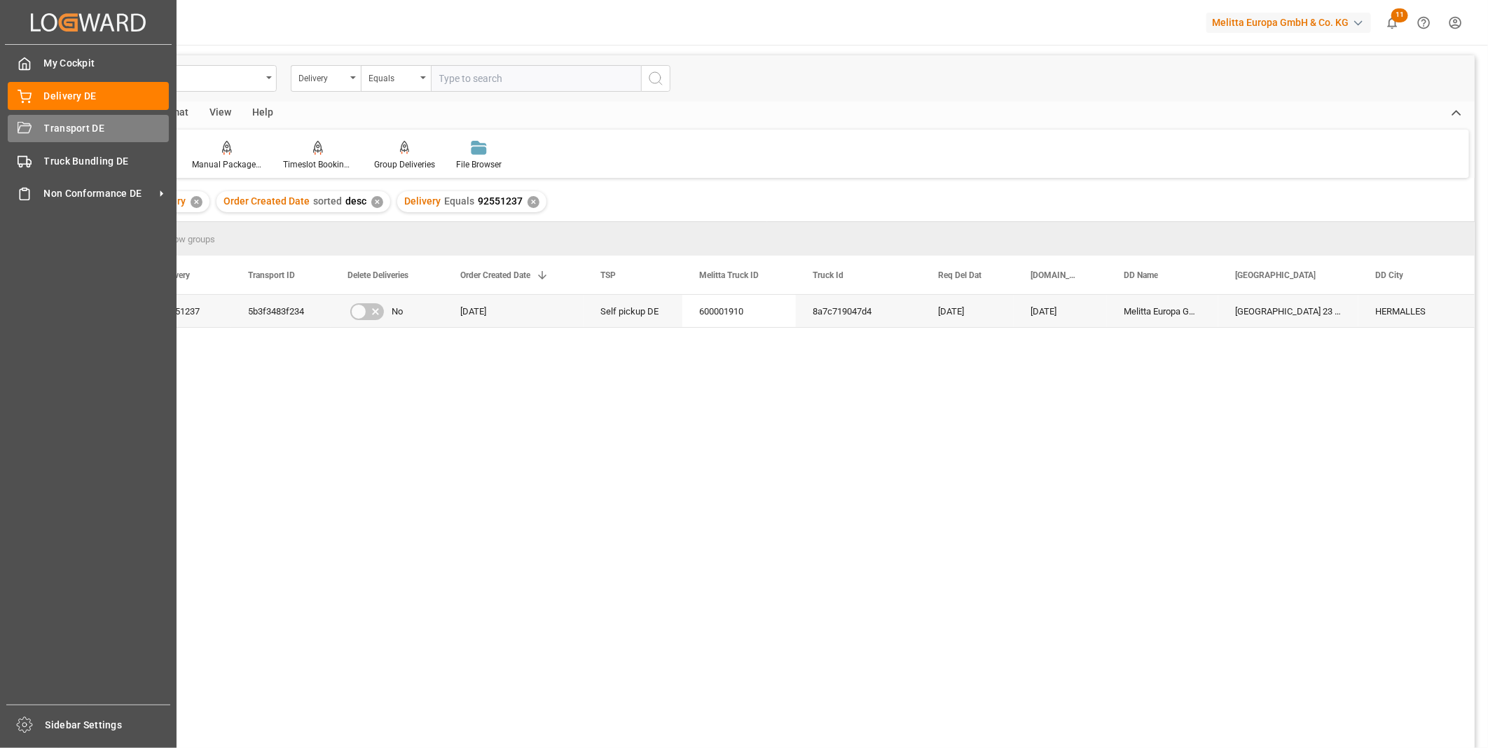
click at [16, 131] on div at bounding box center [20, 128] width 24 height 15
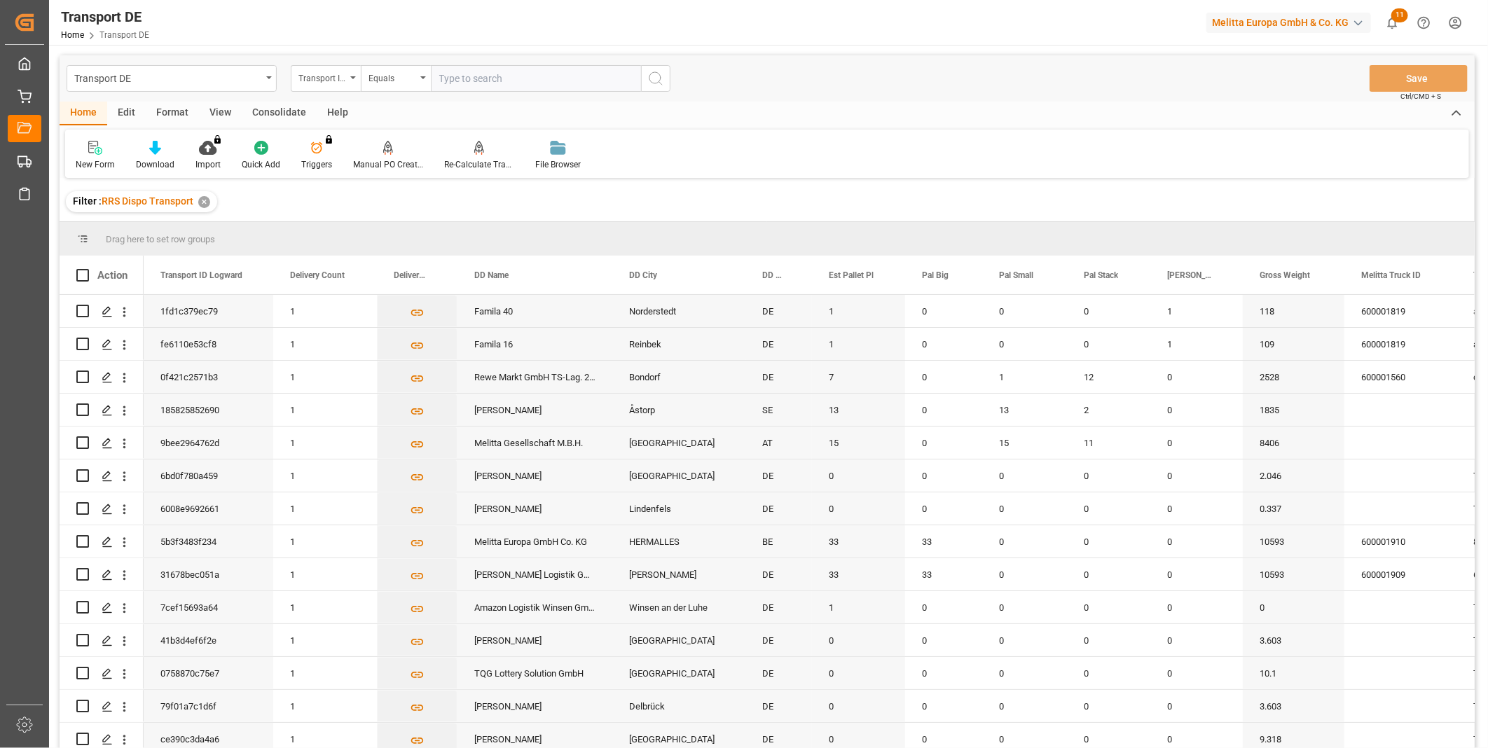
click at [283, 114] on div "Consolidate" at bounding box center [279, 114] width 75 height 24
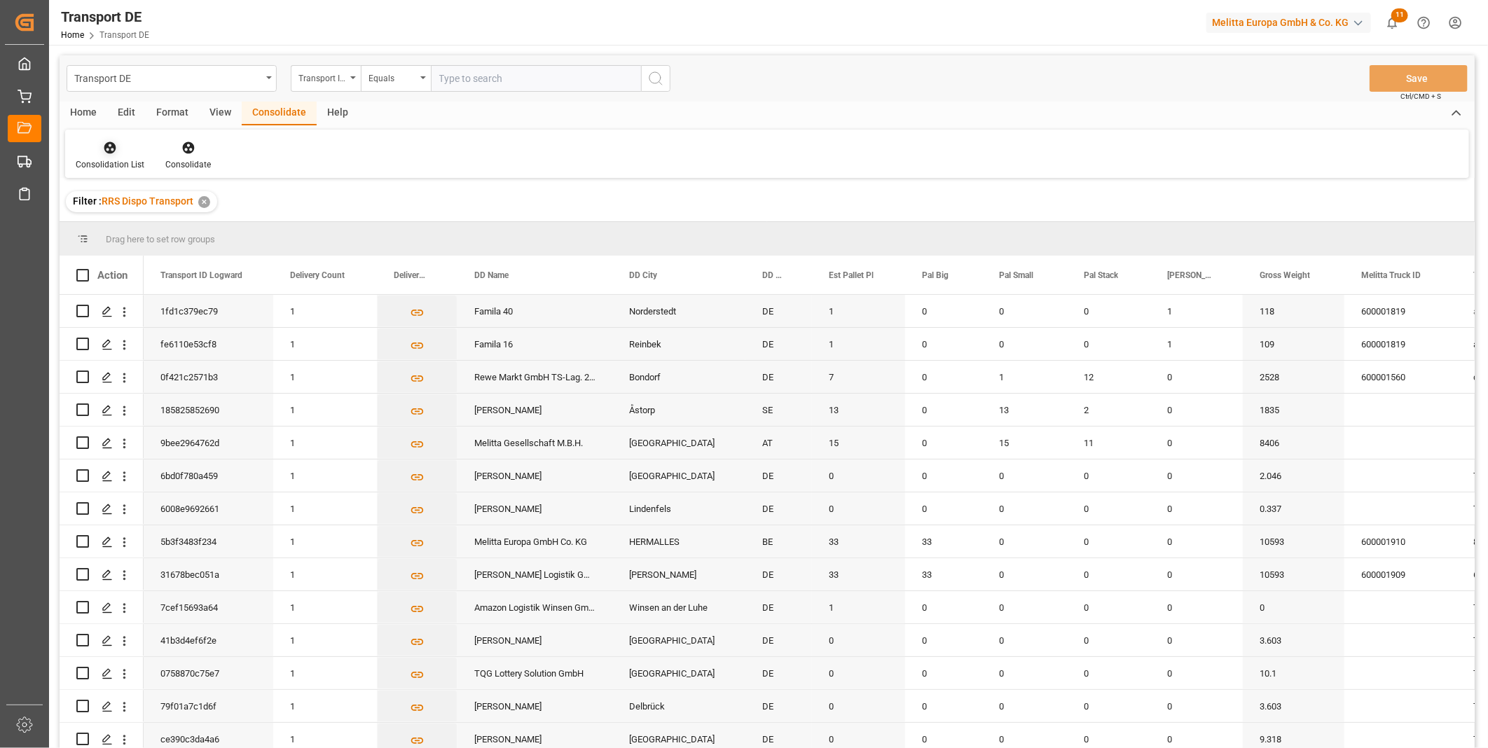
click at [121, 151] on div at bounding box center [110, 147] width 69 height 15
click at [169, 249] on div "Truck Bundling RRS Dispo Export" at bounding box center [160, 255] width 146 height 15
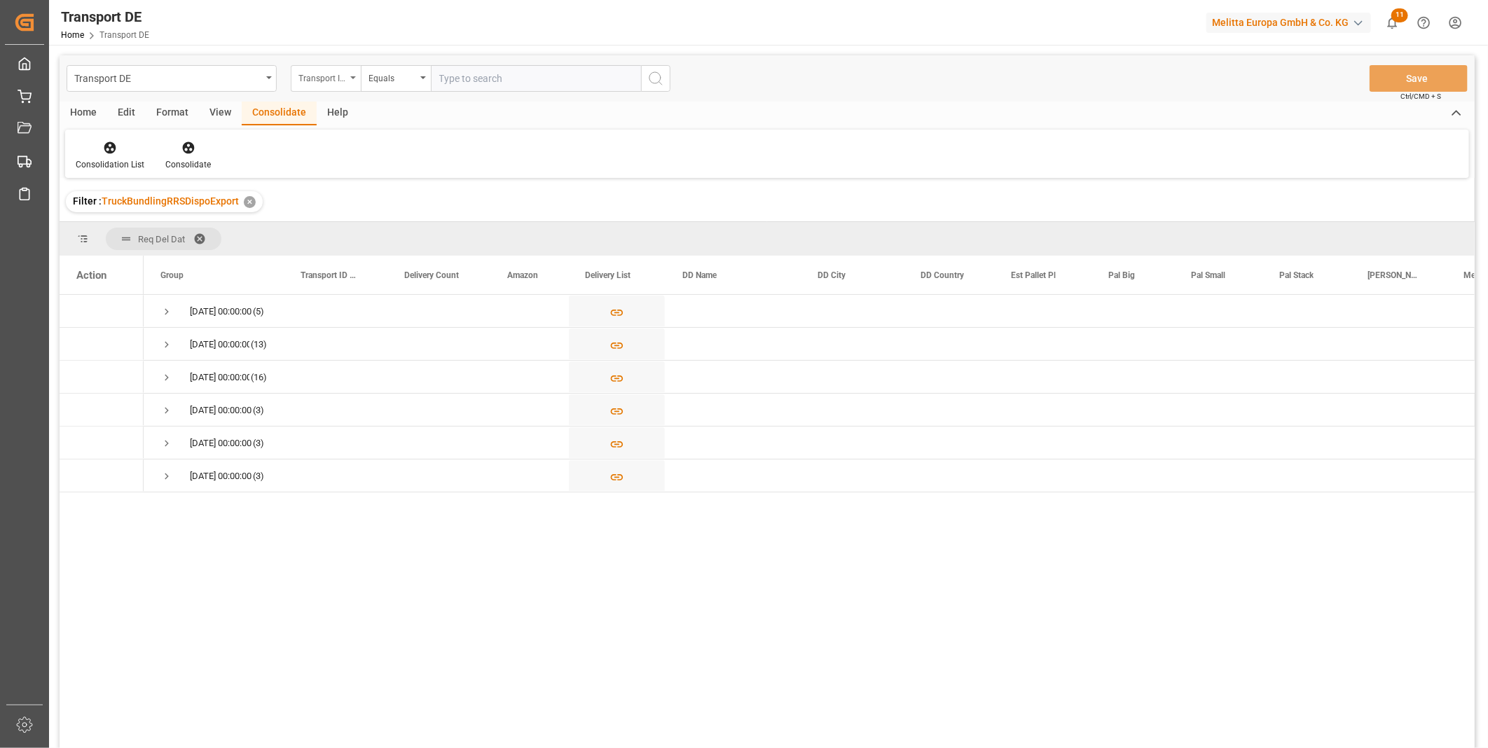
drag, startPoint x: 287, startPoint y: 85, endPoint x: 293, endPoint y: 81, distance: 7.4
click at [287, 85] on div "Transport DE Transport ID Logward Equals" at bounding box center [369, 78] width 604 height 27
click at [313, 74] on div "Transport ID Logward" at bounding box center [323, 77] width 48 height 16
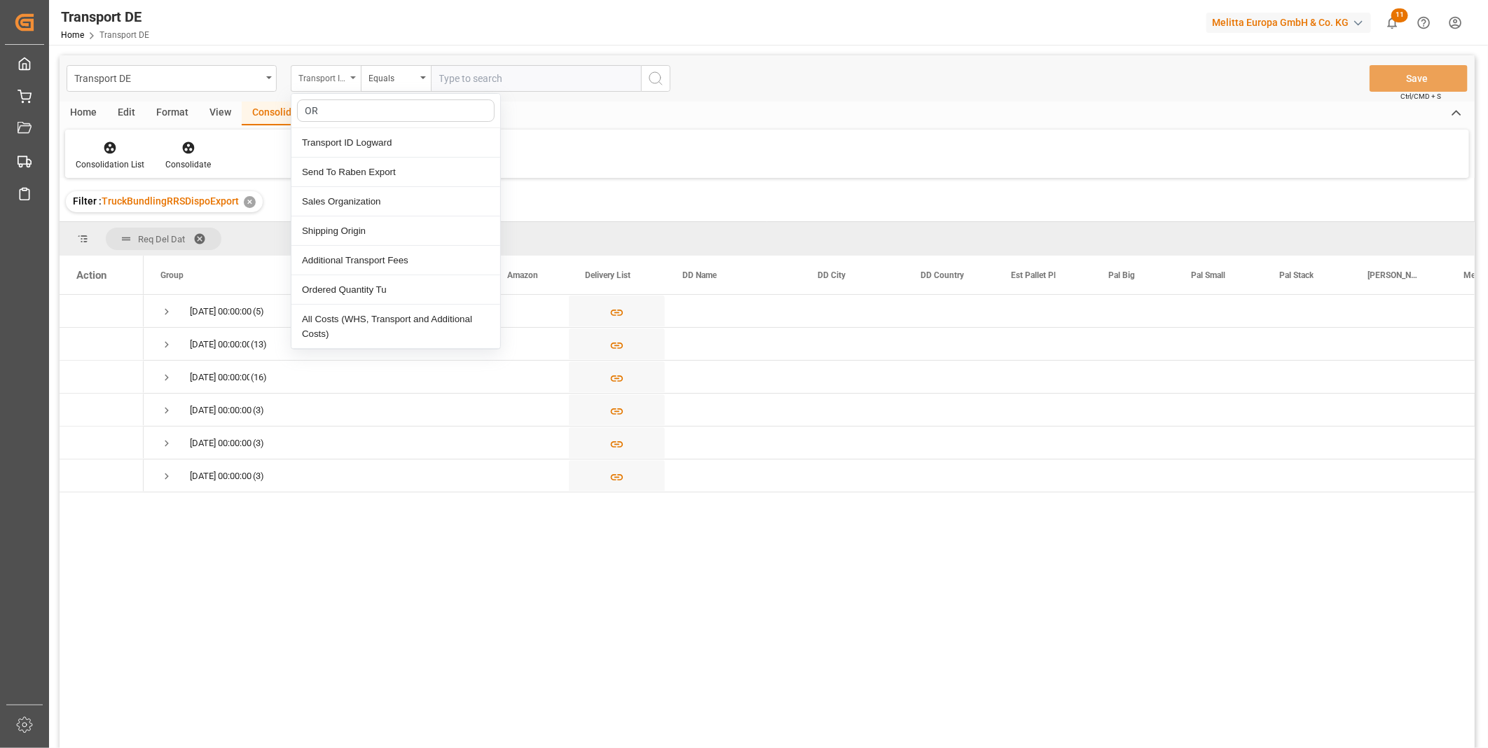
type input "O"
type input "Route"
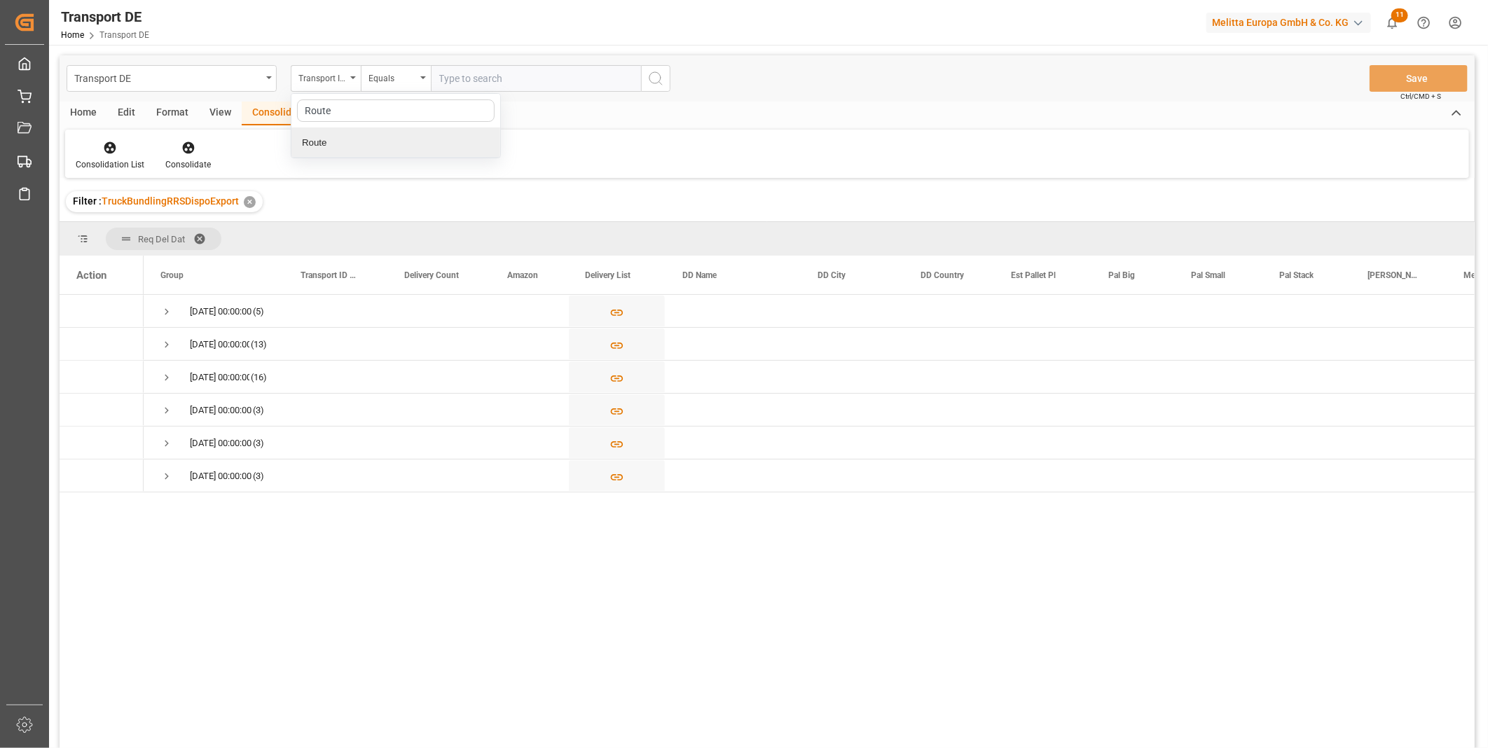
click at [338, 137] on div "Route" at bounding box center [395, 142] width 209 height 29
click at [397, 89] on div "Equals" at bounding box center [396, 78] width 70 height 27
click at [394, 230] on div "Starts with" at bounding box center [466, 231] width 209 height 29
type input "SE"
click at [650, 81] on icon "search button" at bounding box center [655, 78] width 17 height 17
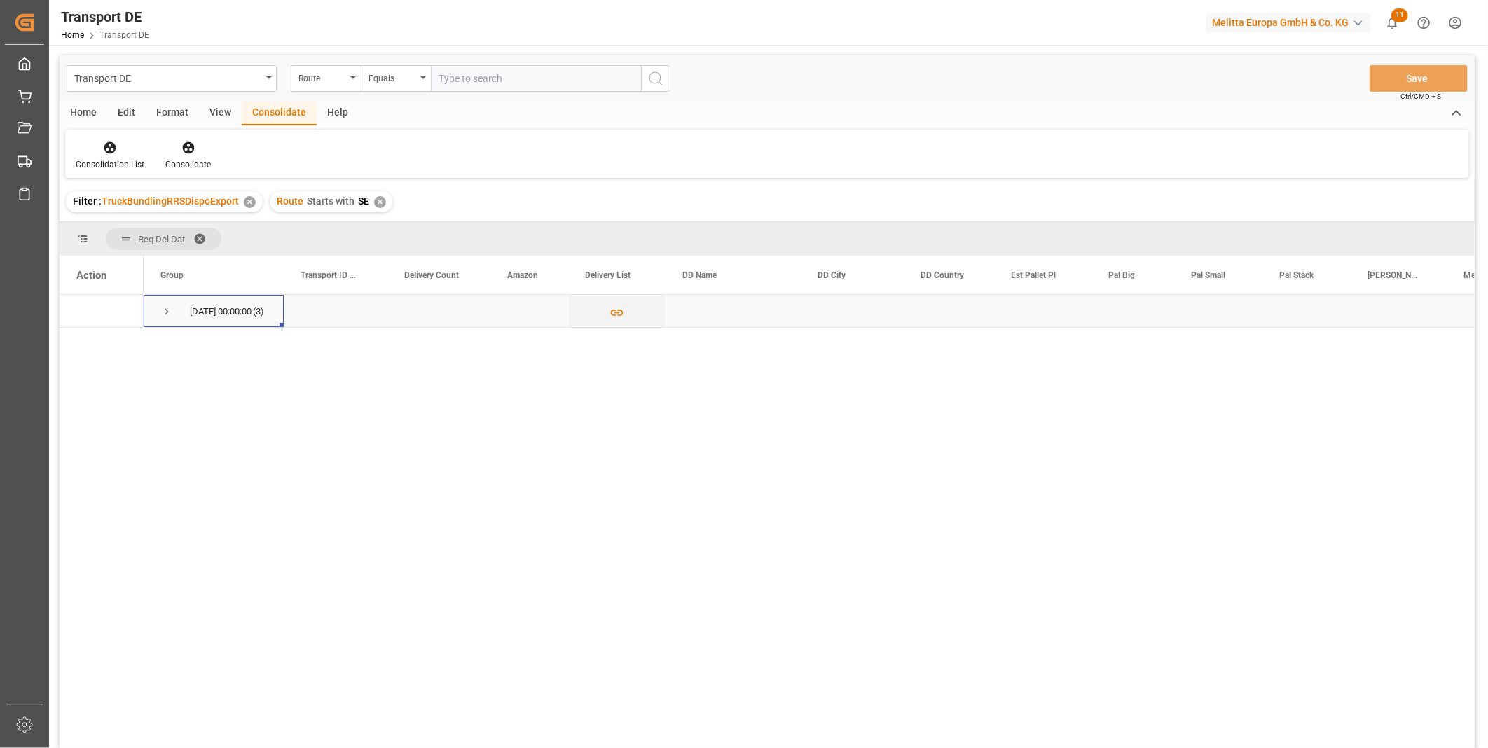
click at [172, 309] on span "Press SPACE to select this row." at bounding box center [166, 312] width 13 height 13
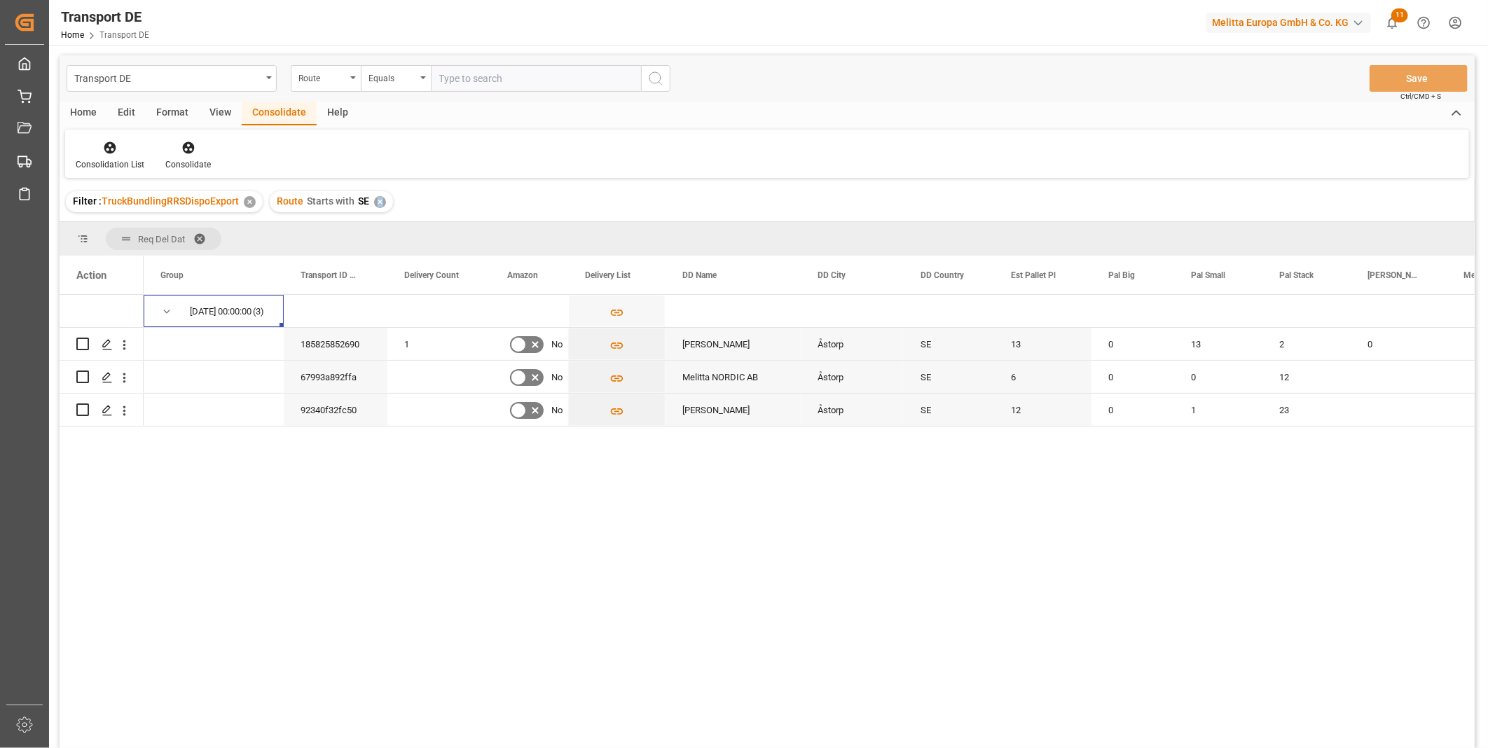
click at [379, 206] on div "✕" at bounding box center [380, 202] width 12 height 12
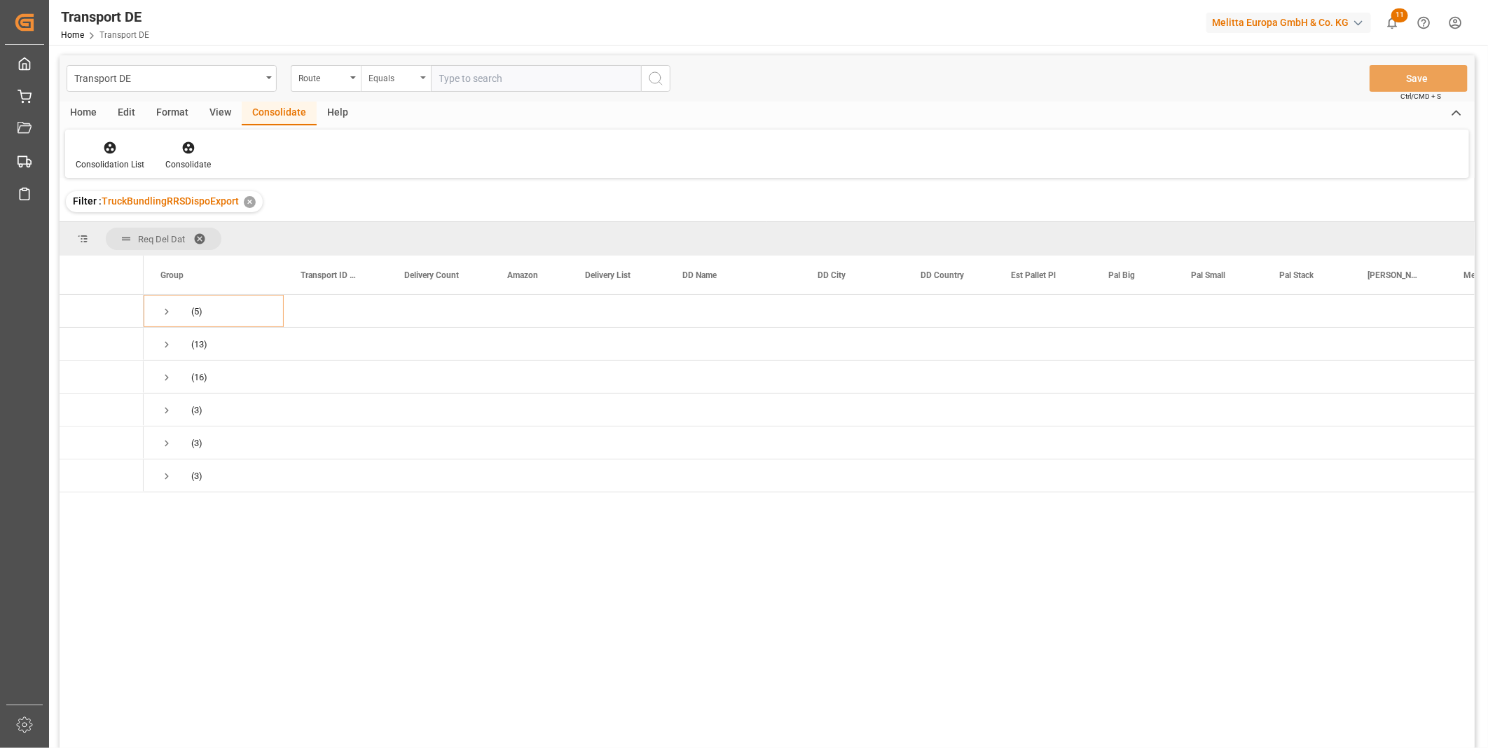
click at [418, 76] on div "Equals" at bounding box center [396, 78] width 70 height 27
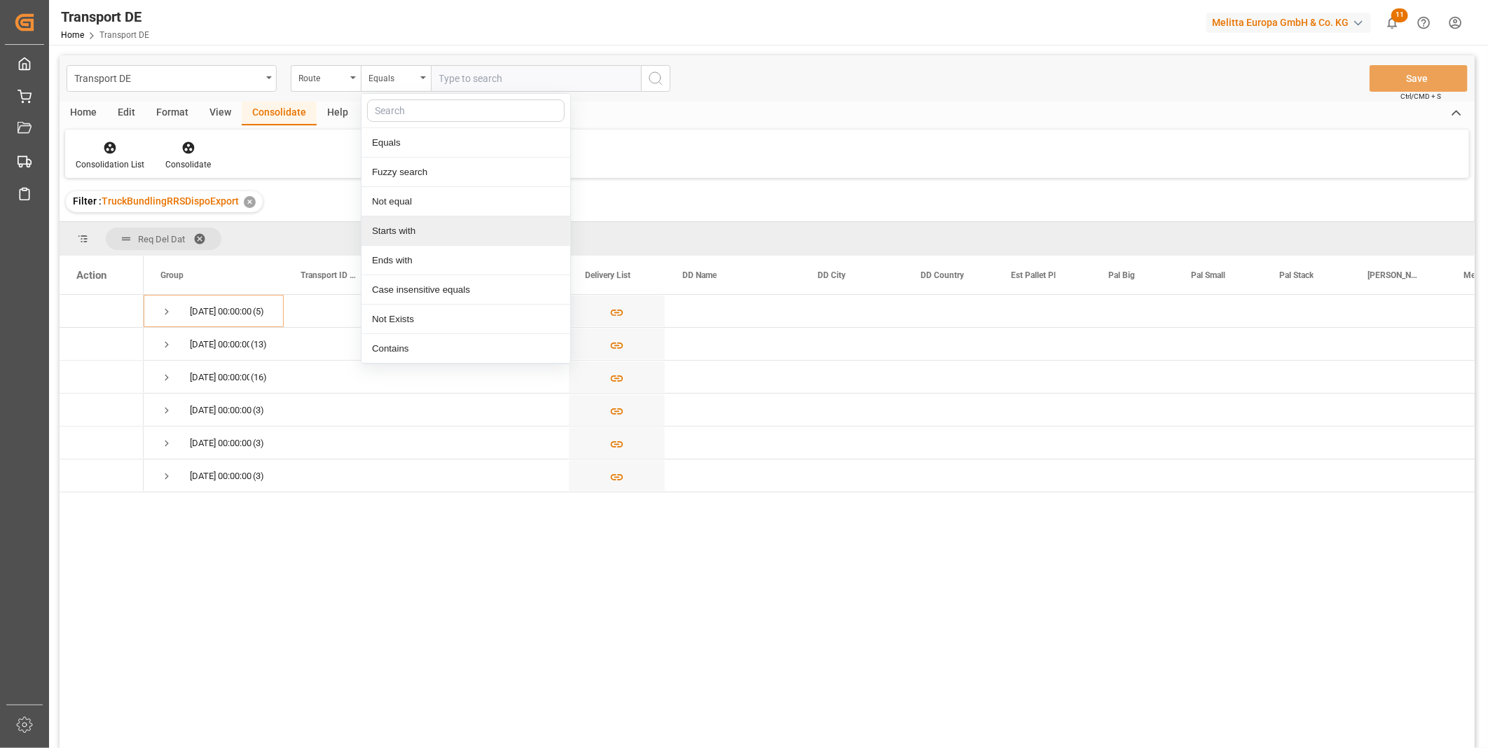
click at [418, 228] on div "Starts with" at bounding box center [466, 231] width 209 height 29
type input "AT"
click at [649, 74] on icon "search button" at bounding box center [655, 78] width 17 height 17
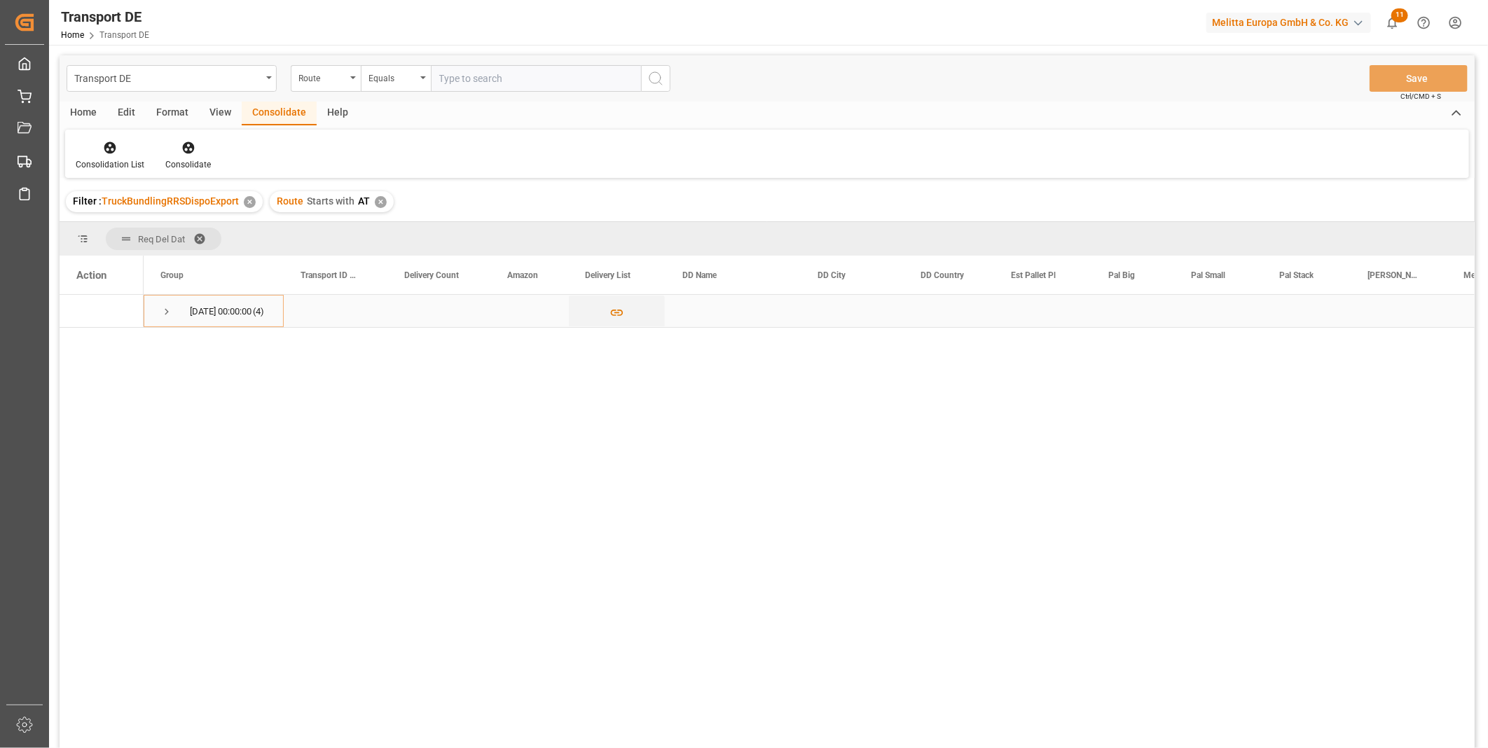
click at [160, 314] on span "Press SPACE to select this row." at bounding box center [166, 312] width 13 height 13
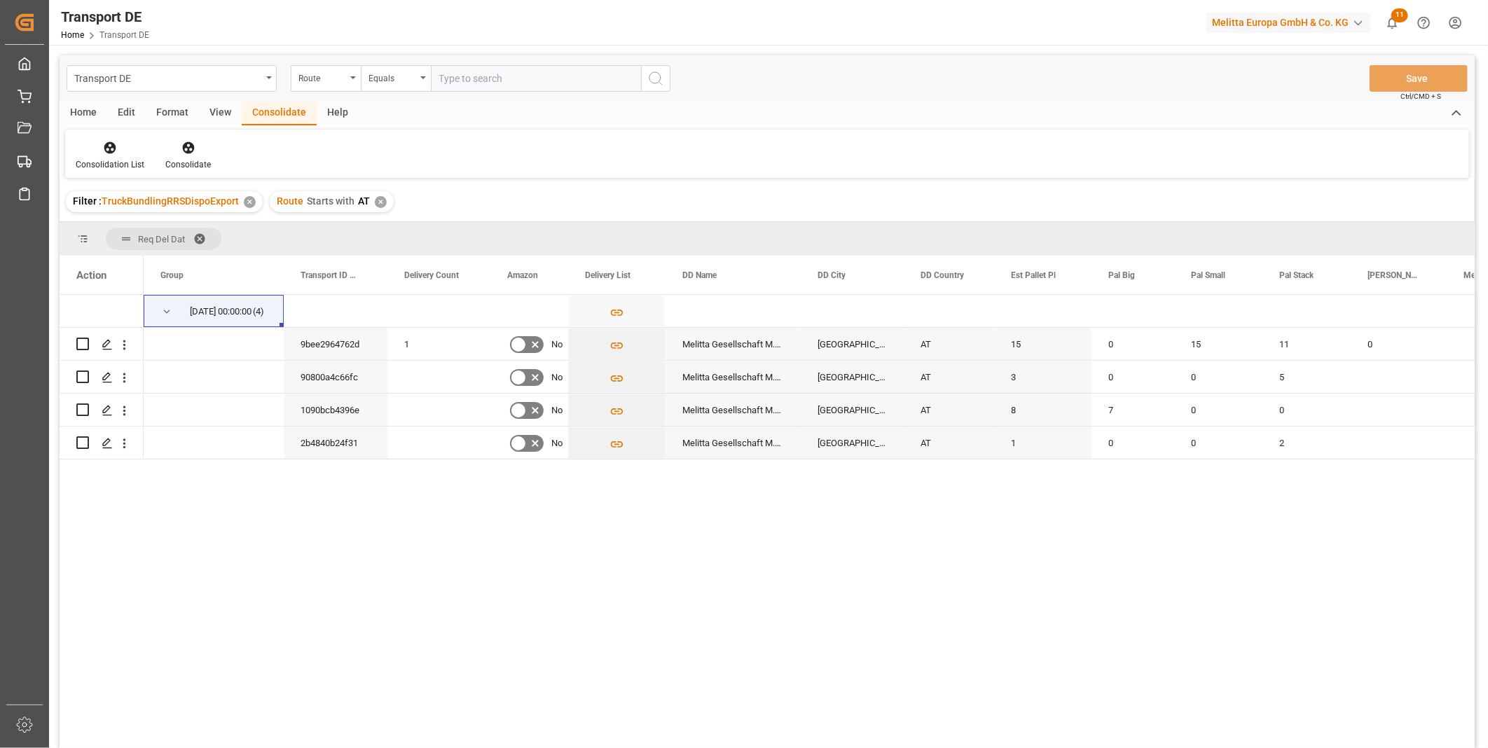
click at [395, 92] on div "Transport DE Route Equals Save Ctrl/CMD + S" at bounding box center [767, 78] width 1415 height 46
click at [103, 151] on icon at bounding box center [110, 148] width 14 height 14
click at [153, 248] on div "Transport DE Route Equals Save Ctrl/CMD + S Home Edit Format View Consolidate H…" at bounding box center [767, 420] width 1415 height 730
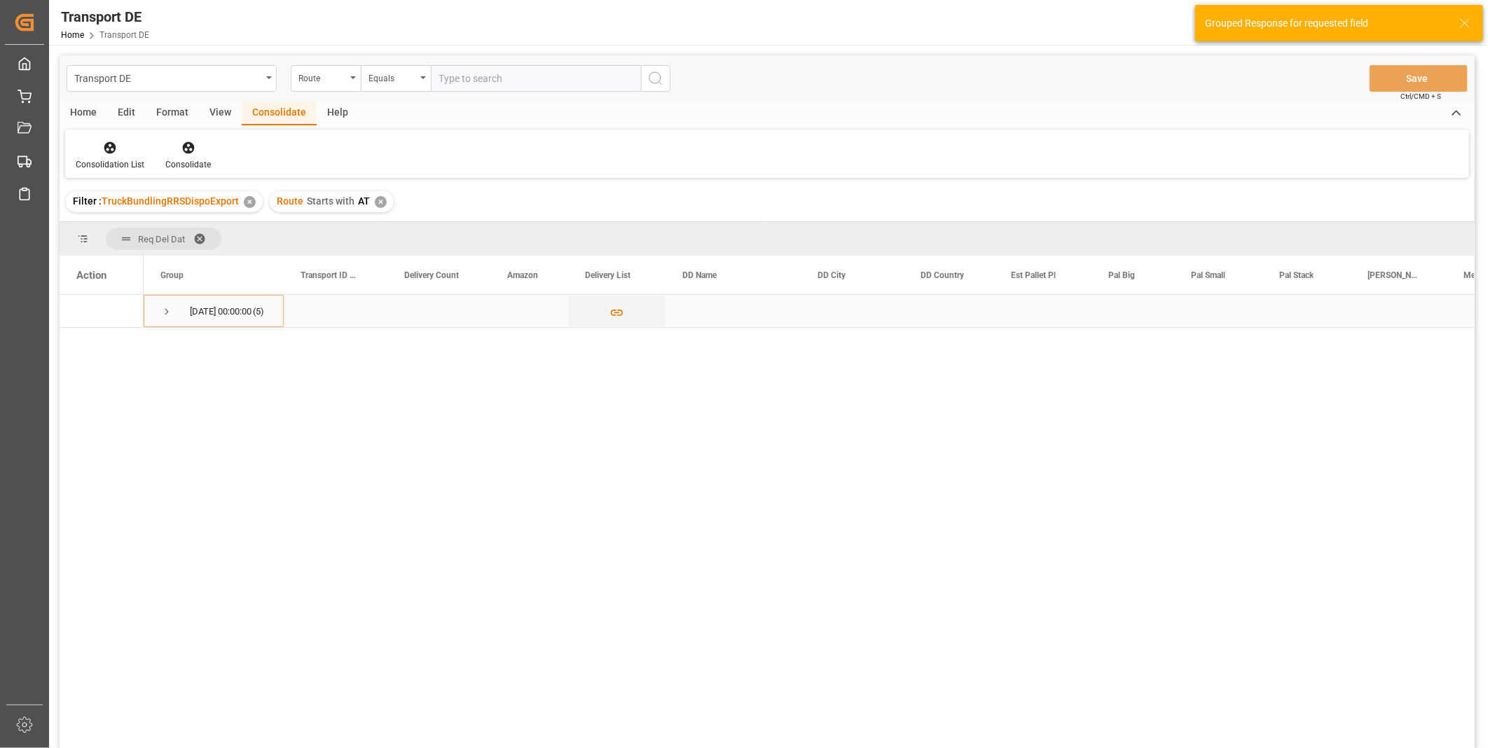
click at [168, 310] on span "Press SPACE to select this row." at bounding box center [166, 312] width 13 height 13
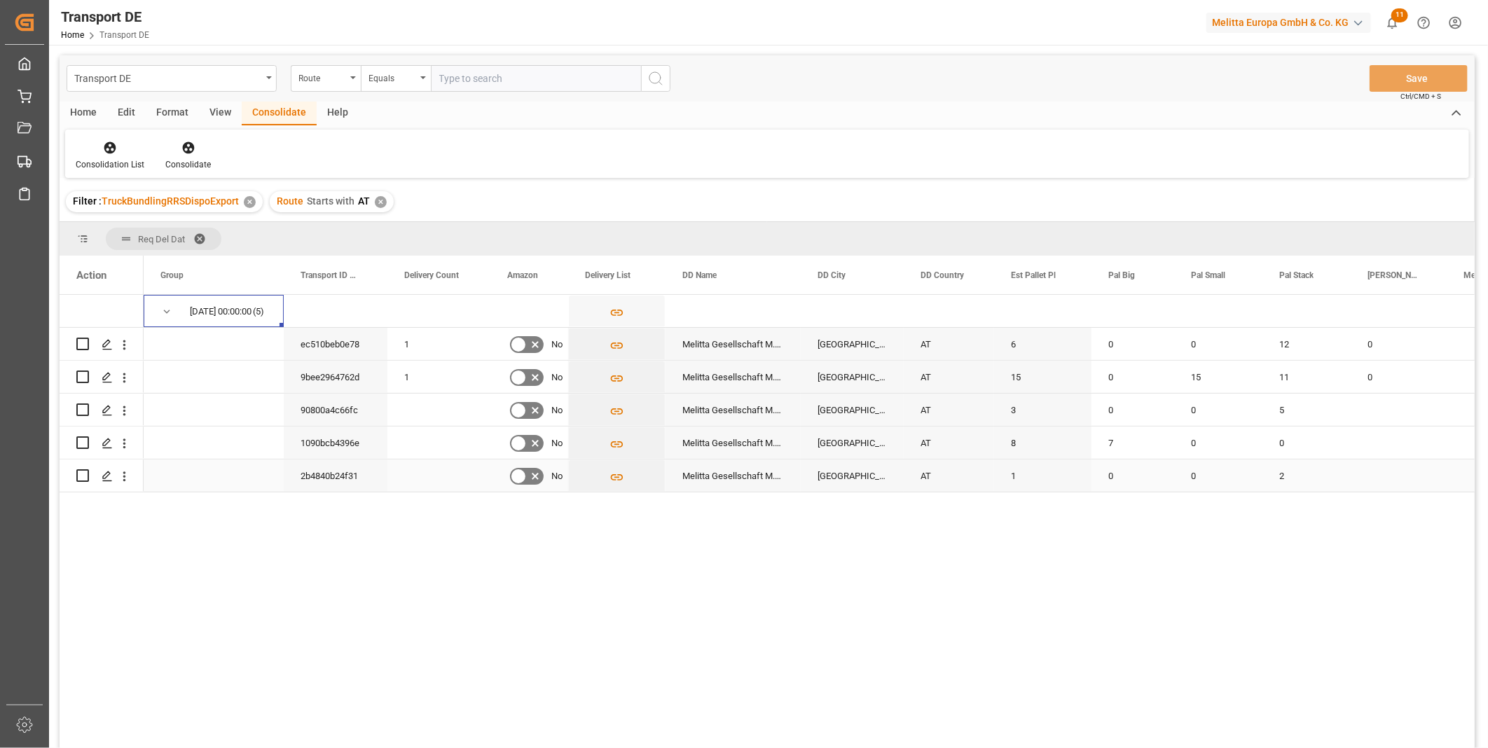
click at [75, 475] on div "Press SPACE to select this row." at bounding box center [102, 476] width 84 height 32
click at [82, 474] on input "Press Space to toggle row selection (unchecked)" at bounding box center [82, 475] width 13 height 13
checkbox input "true"
click at [81, 434] on div "Press SPACE to select this row." at bounding box center [82, 443] width 13 height 32
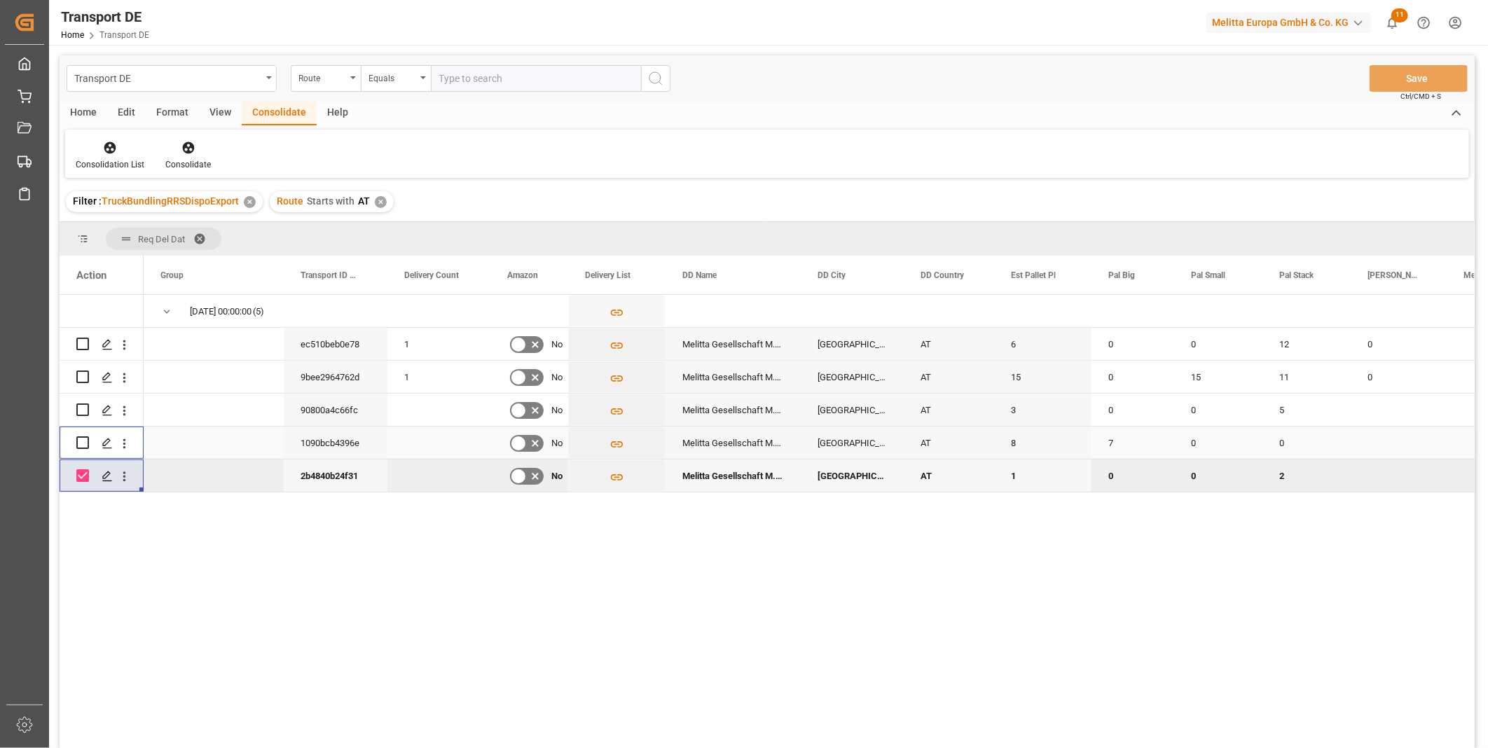
click at [81, 439] on input "Press Space to toggle row selection (unchecked)" at bounding box center [82, 443] width 13 height 13
checkbox input "true"
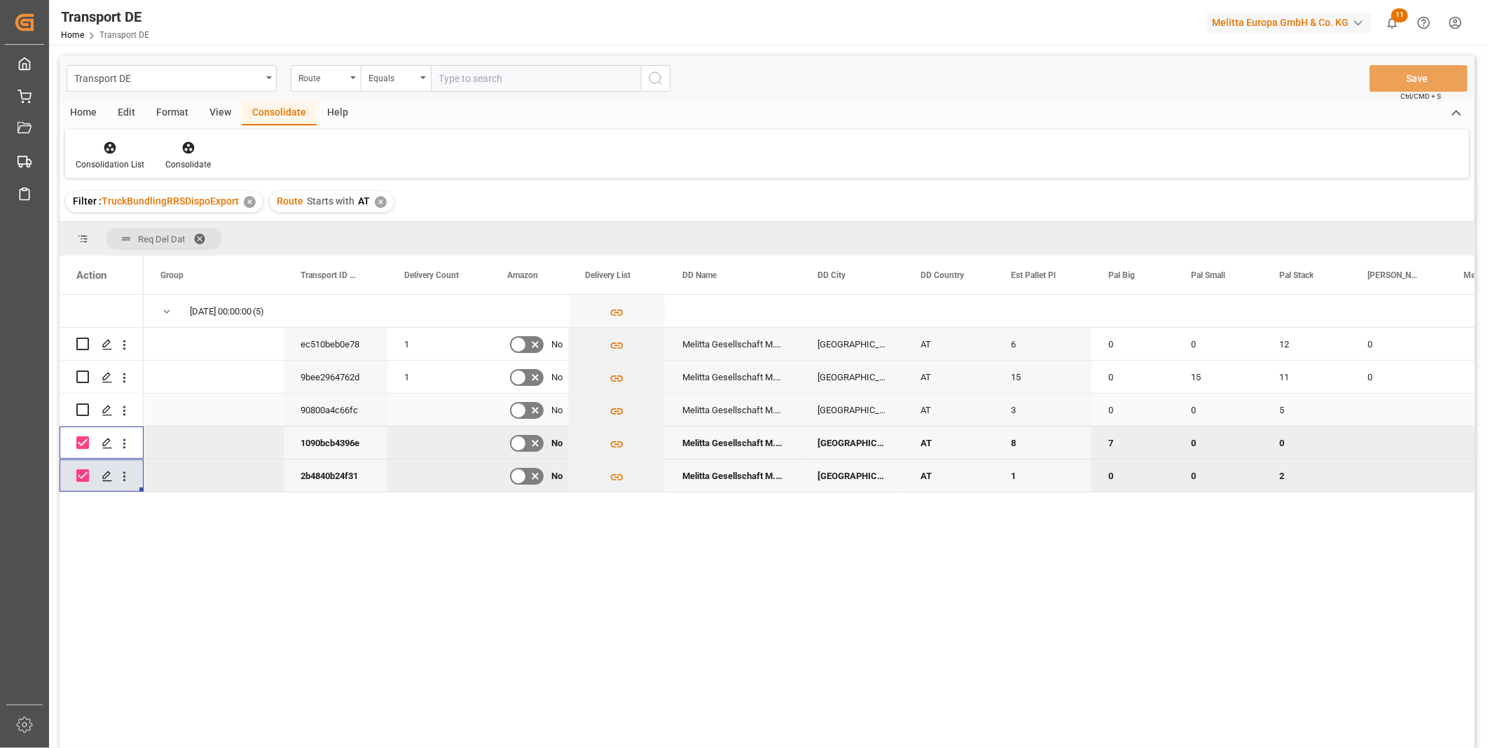
click at [87, 411] on input "Press Space to toggle row selection (unchecked)" at bounding box center [82, 410] width 13 height 13
checkbox input "true"
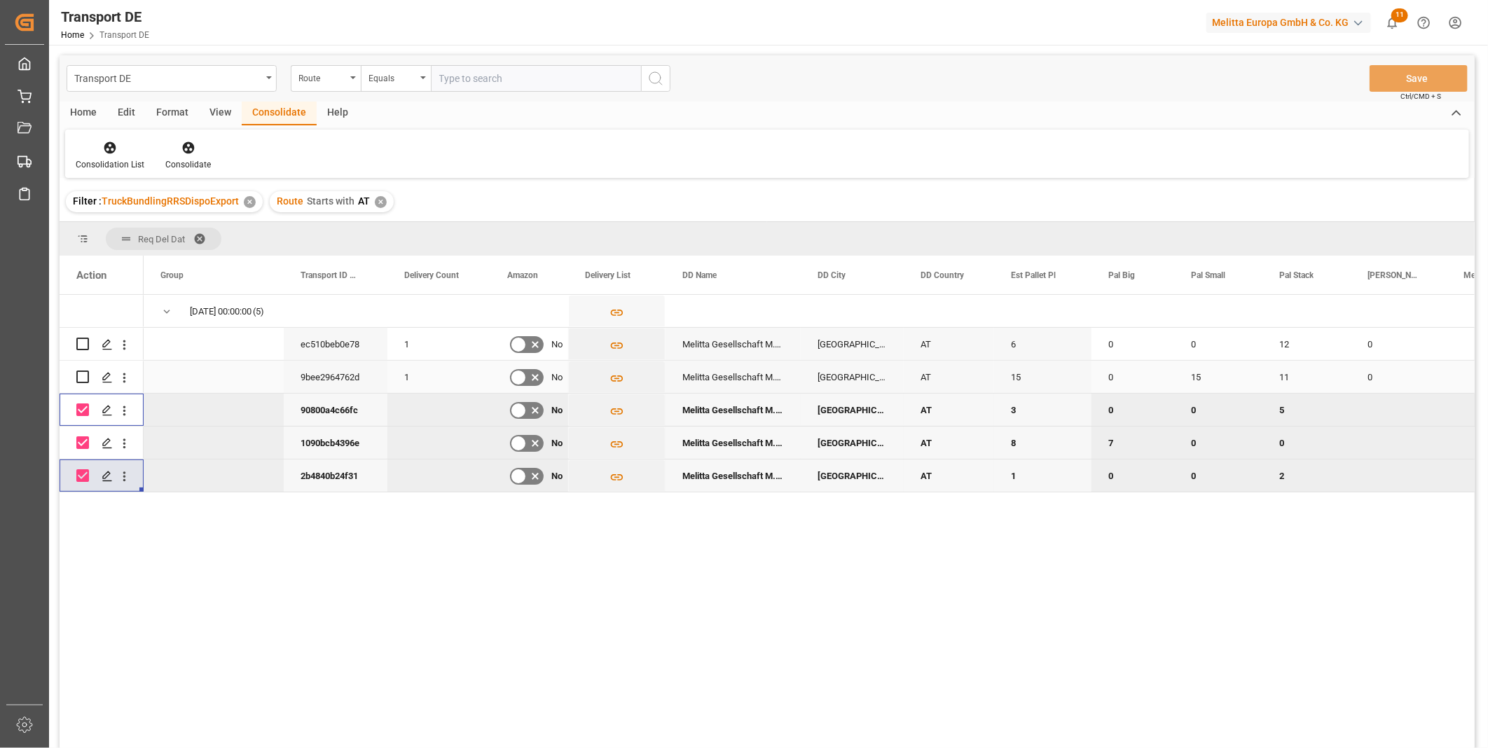
click at [84, 375] on input "Press Space to toggle row selection (unchecked)" at bounding box center [82, 377] width 13 height 13
checkbox input "true"
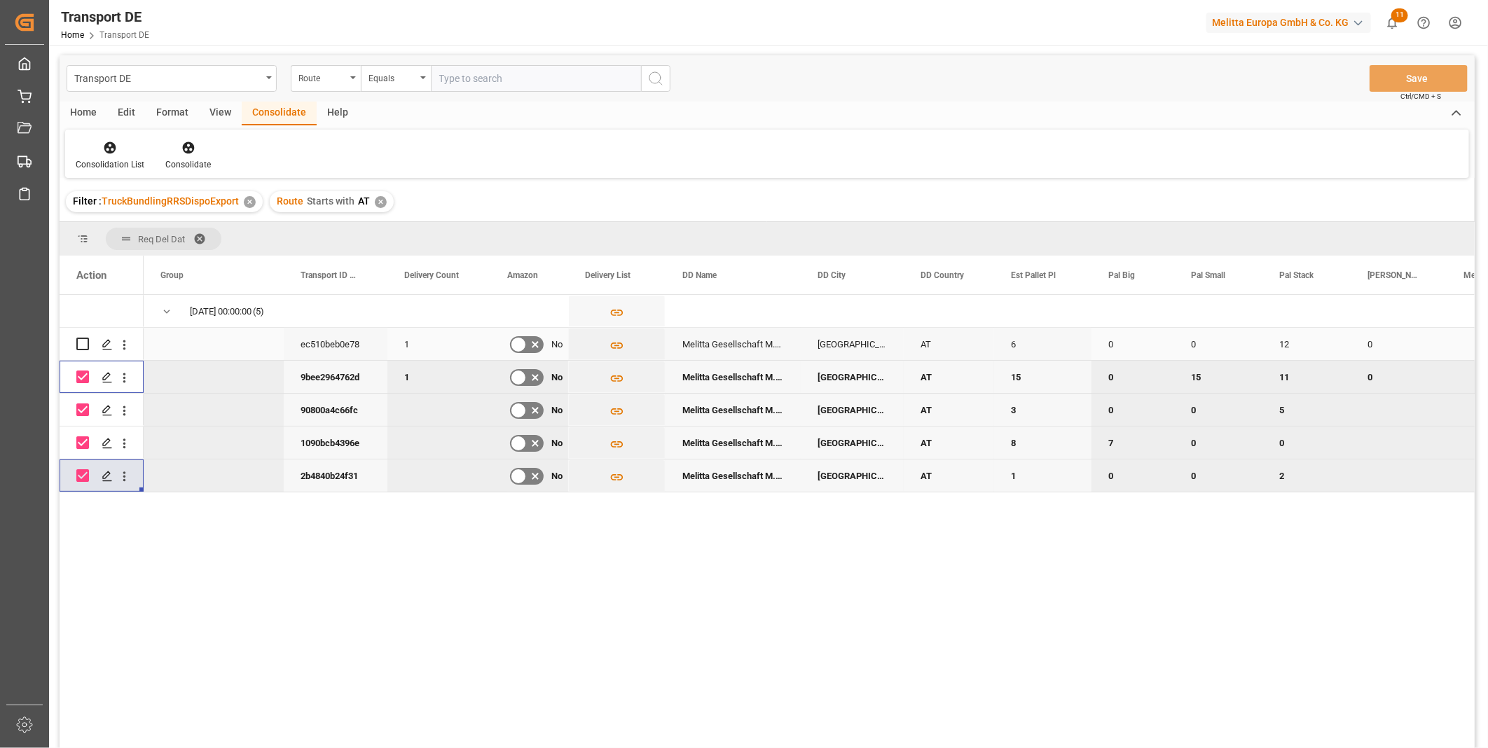
click at [82, 345] on input "Press Space to toggle row selection (unchecked)" at bounding box center [82, 344] width 13 height 13
checkbox input "true"
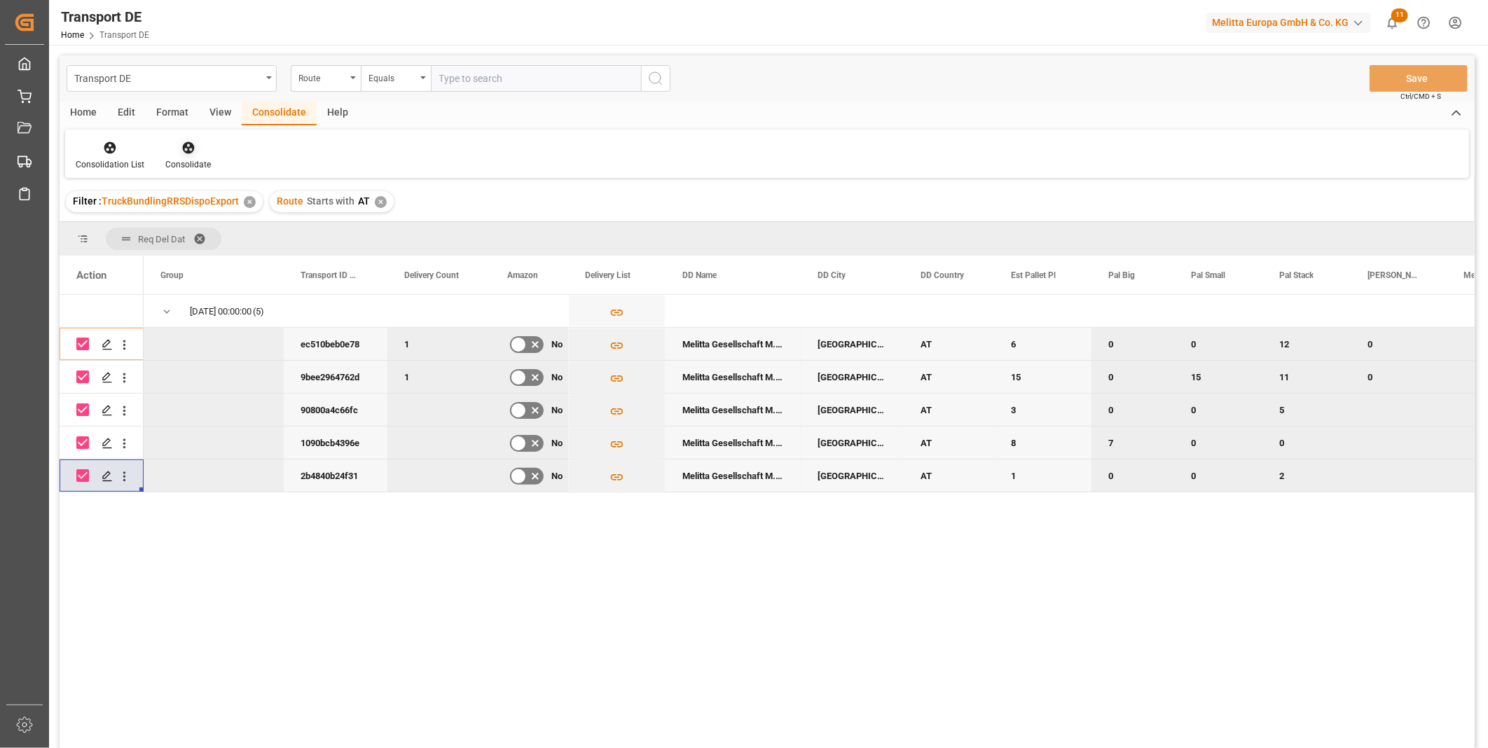
click at [204, 156] on div "Consolidate" at bounding box center [188, 155] width 67 height 31
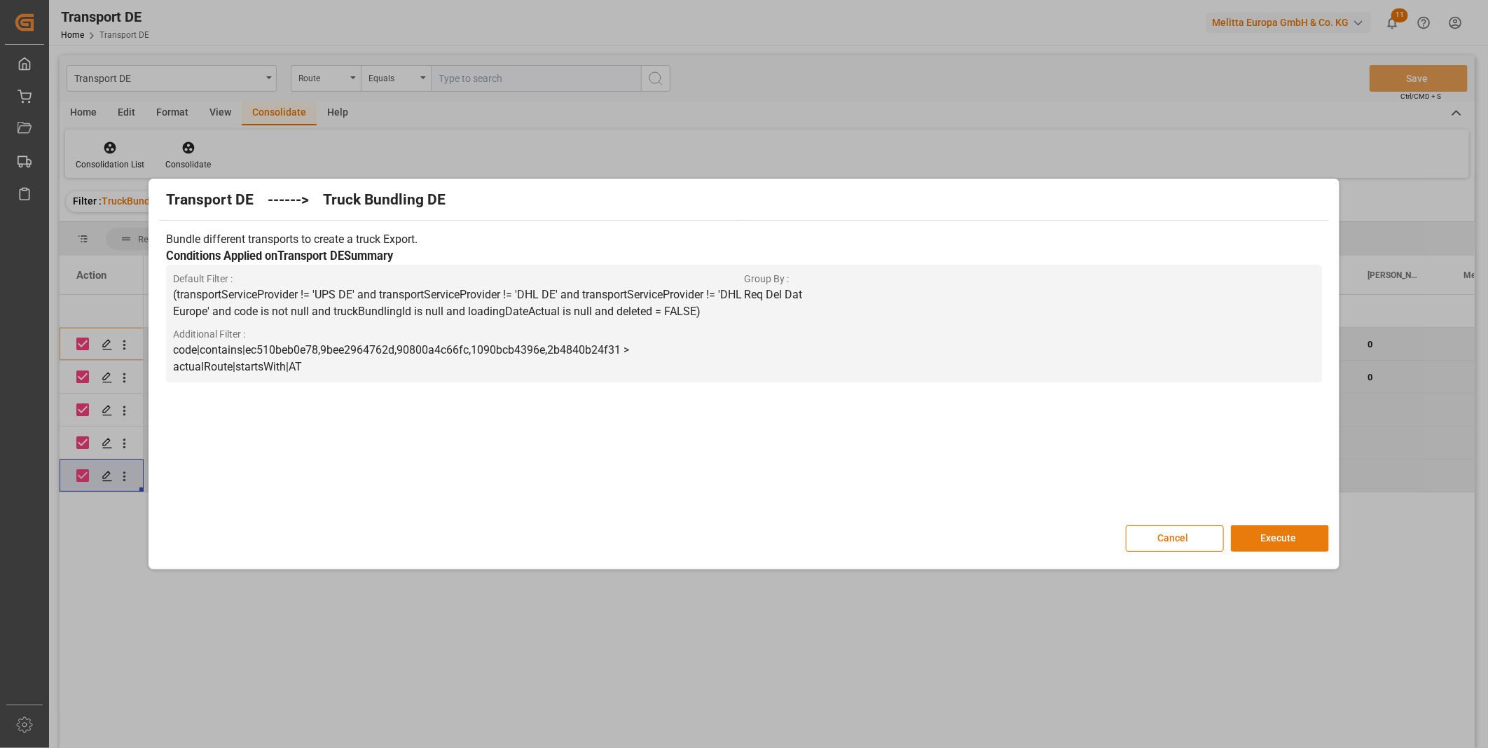
click at [1242, 536] on button "Execute" at bounding box center [1280, 539] width 98 height 27
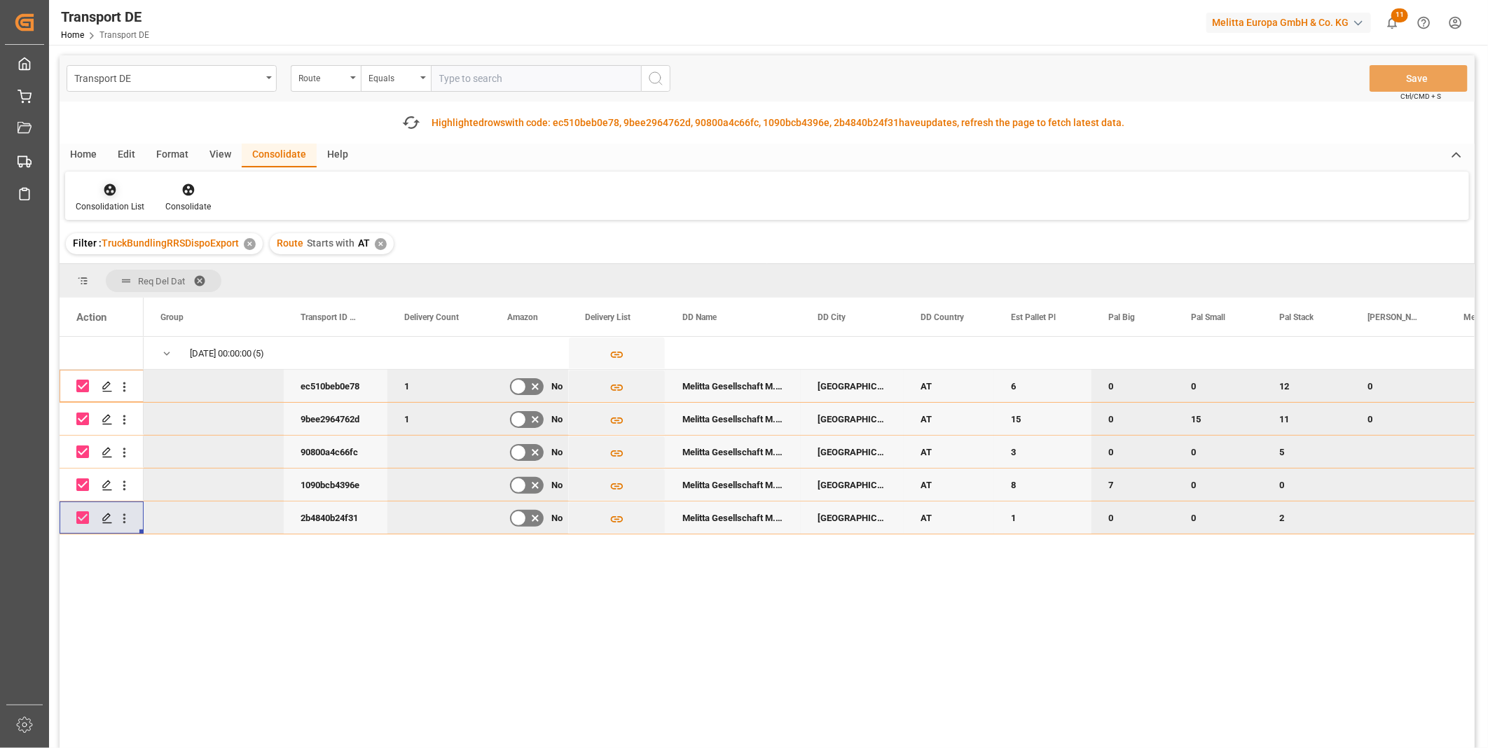
click at [109, 199] on div "Consolidation List" at bounding box center [110, 197] width 90 height 31
click at [147, 305] on div "Transport DE Route Equals Save Ctrl/CMD + S Fetch latest updates Highlighted ro…" at bounding box center [767, 441] width 1415 height 772
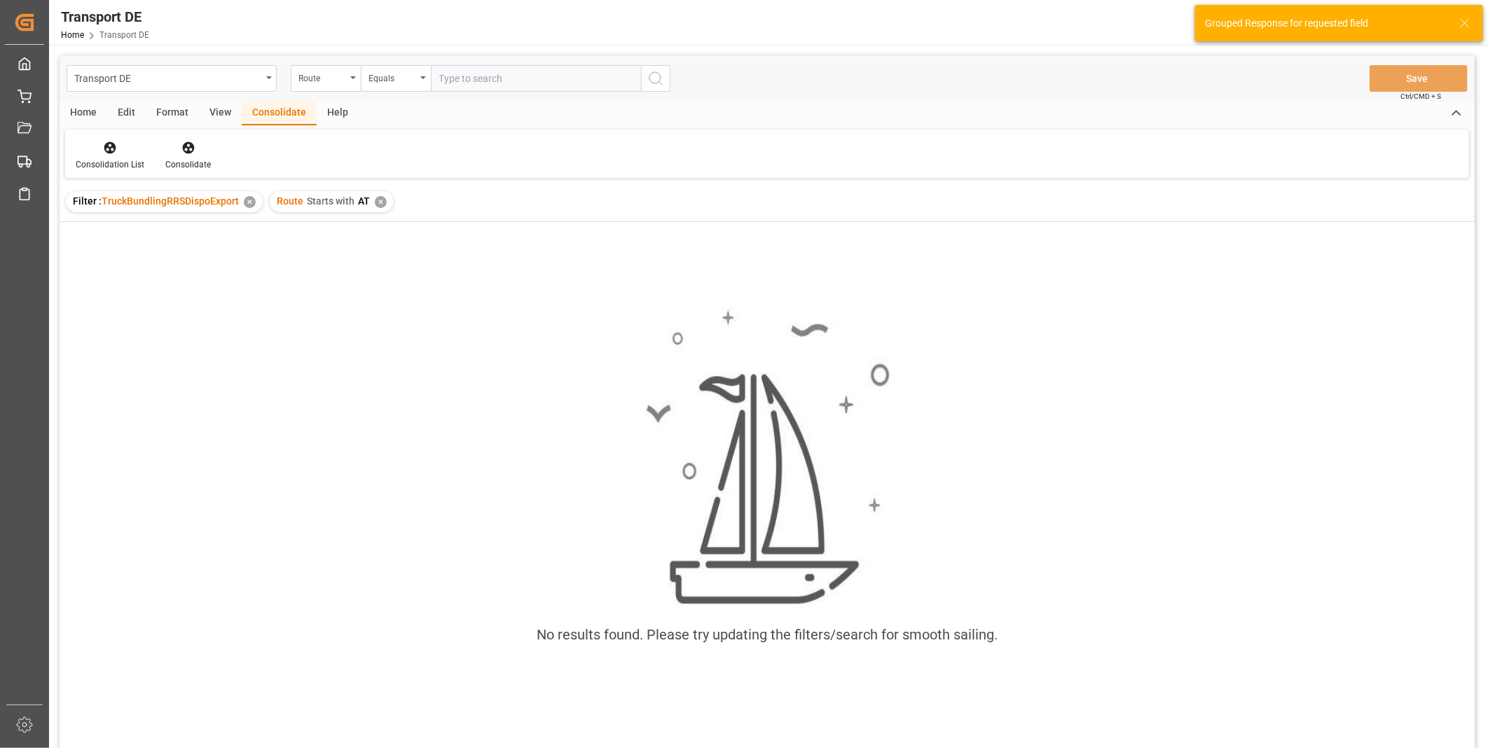
click at [383, 204] on div "✕" at bounding box center [381, 202] width 12 height 12
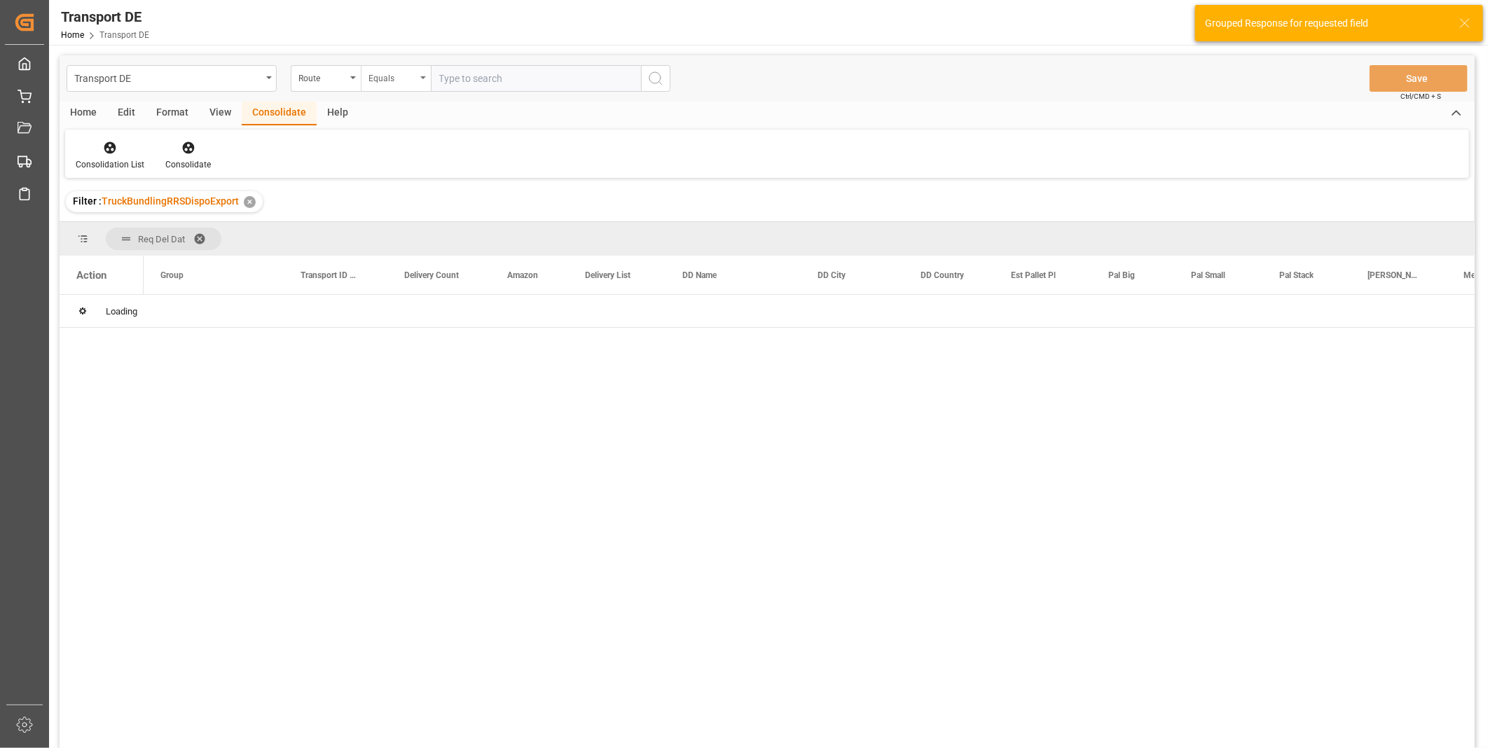
click at [380, 85] on div "Equals" at bounding box center [396, 78] width 70 height 27
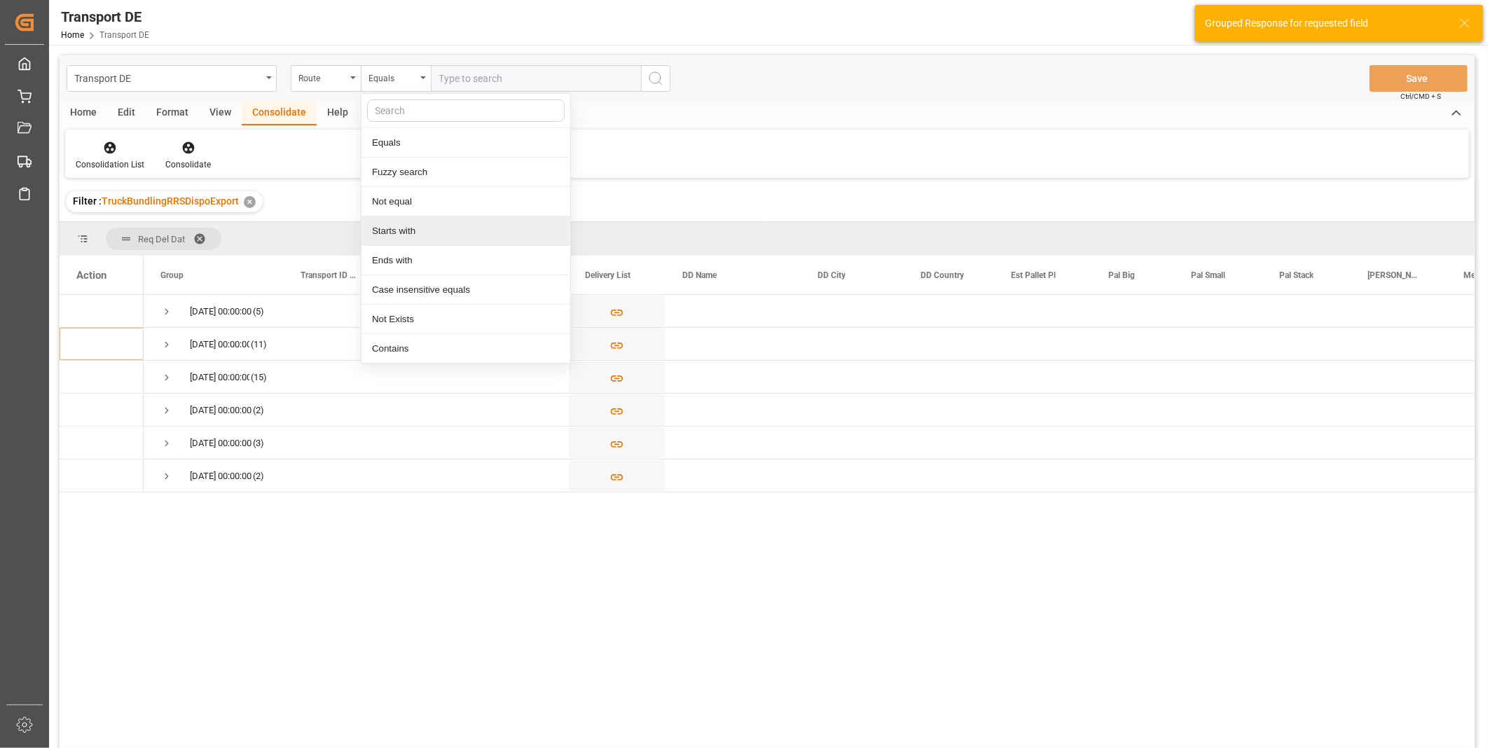
click at [395, 226] on div "Starts with" at bounding box center [466, 231] width 209 height 29
type input "SE"
click at [655, 71] on icon "search button" at bounding box center [655, 78] width 17 height 17
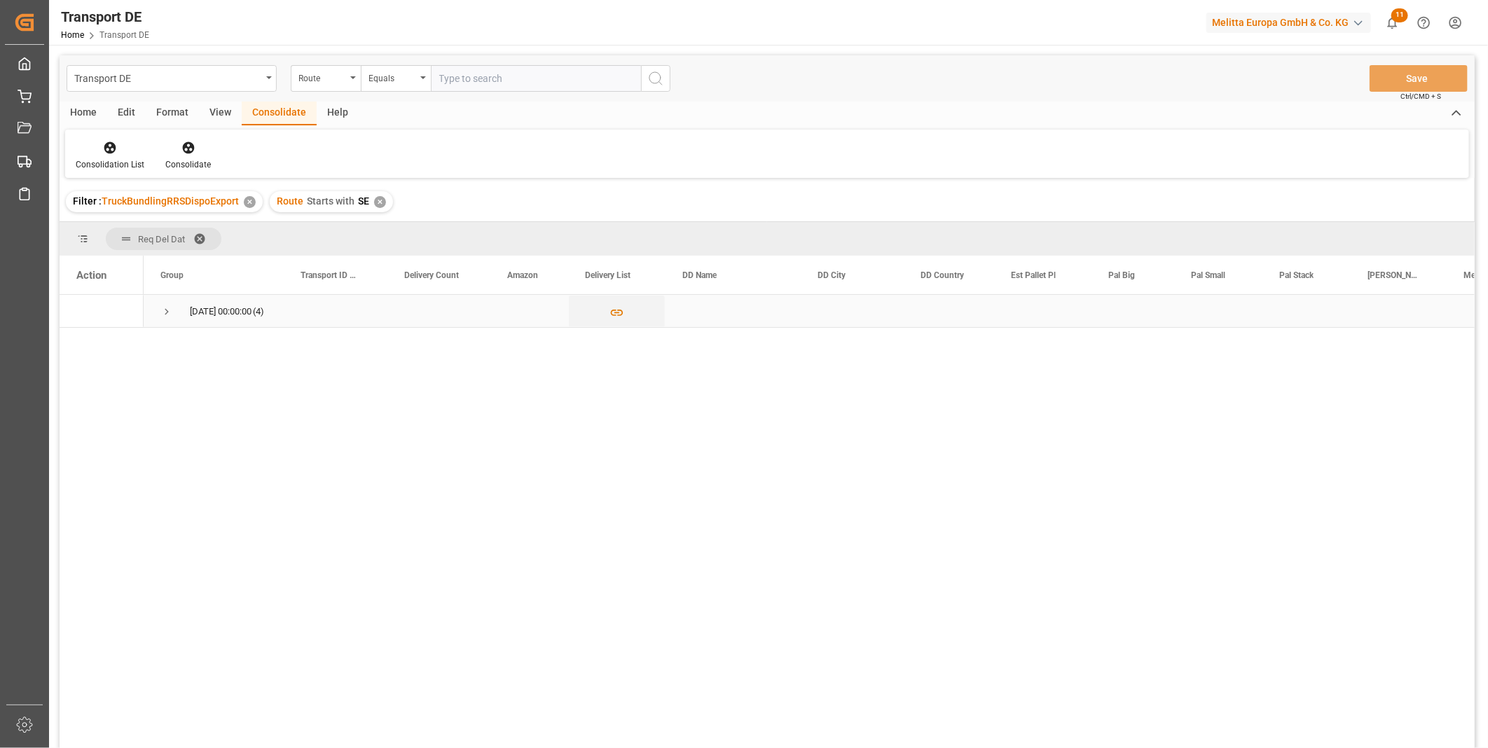
click at [165, 311] on span "Press SPACE to select this row." at bounding box center [166, 312] width 13 height 13
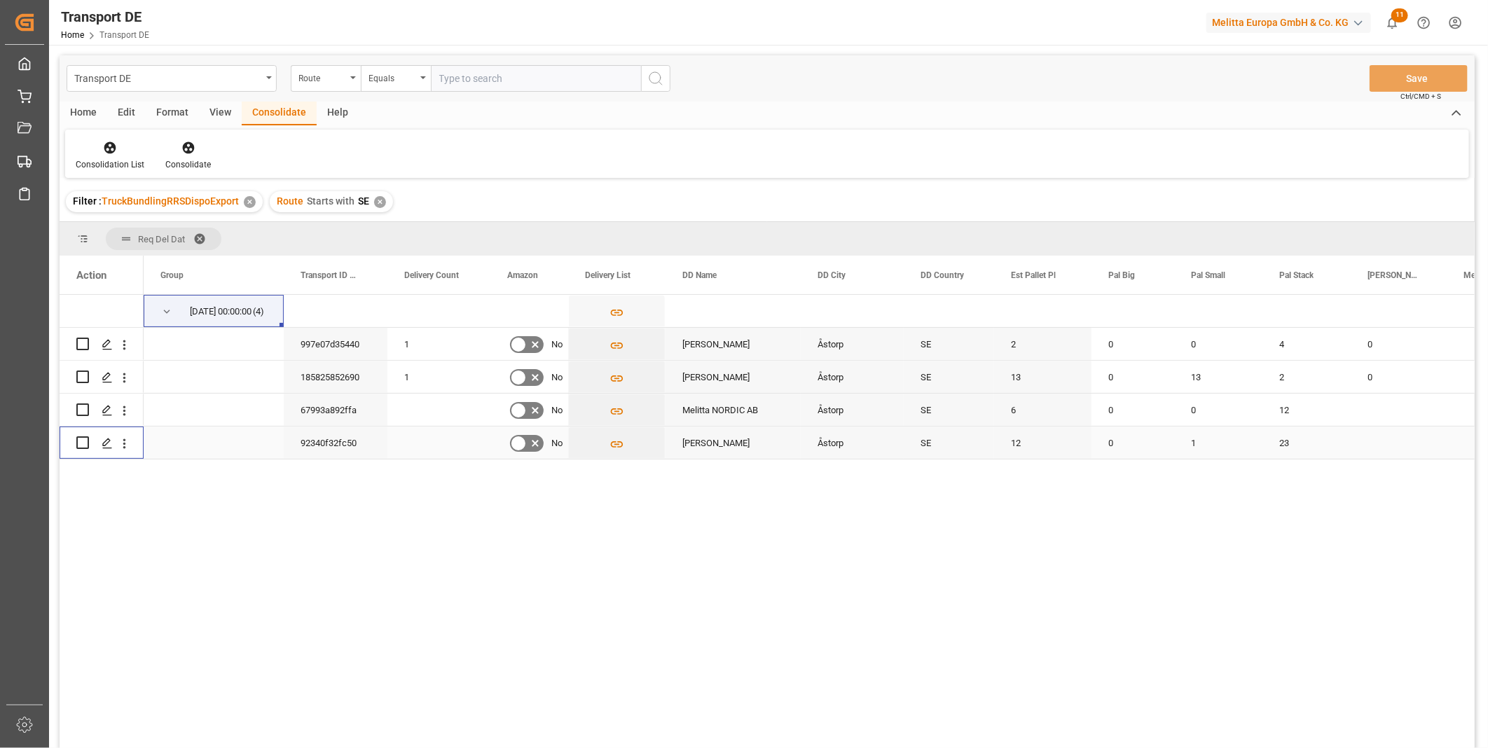
click at [79, 444] on input "Press Space to toggle row selection (unchecked)" at bounding box center [82, 443] width 13 height 13
checkbox input "true"
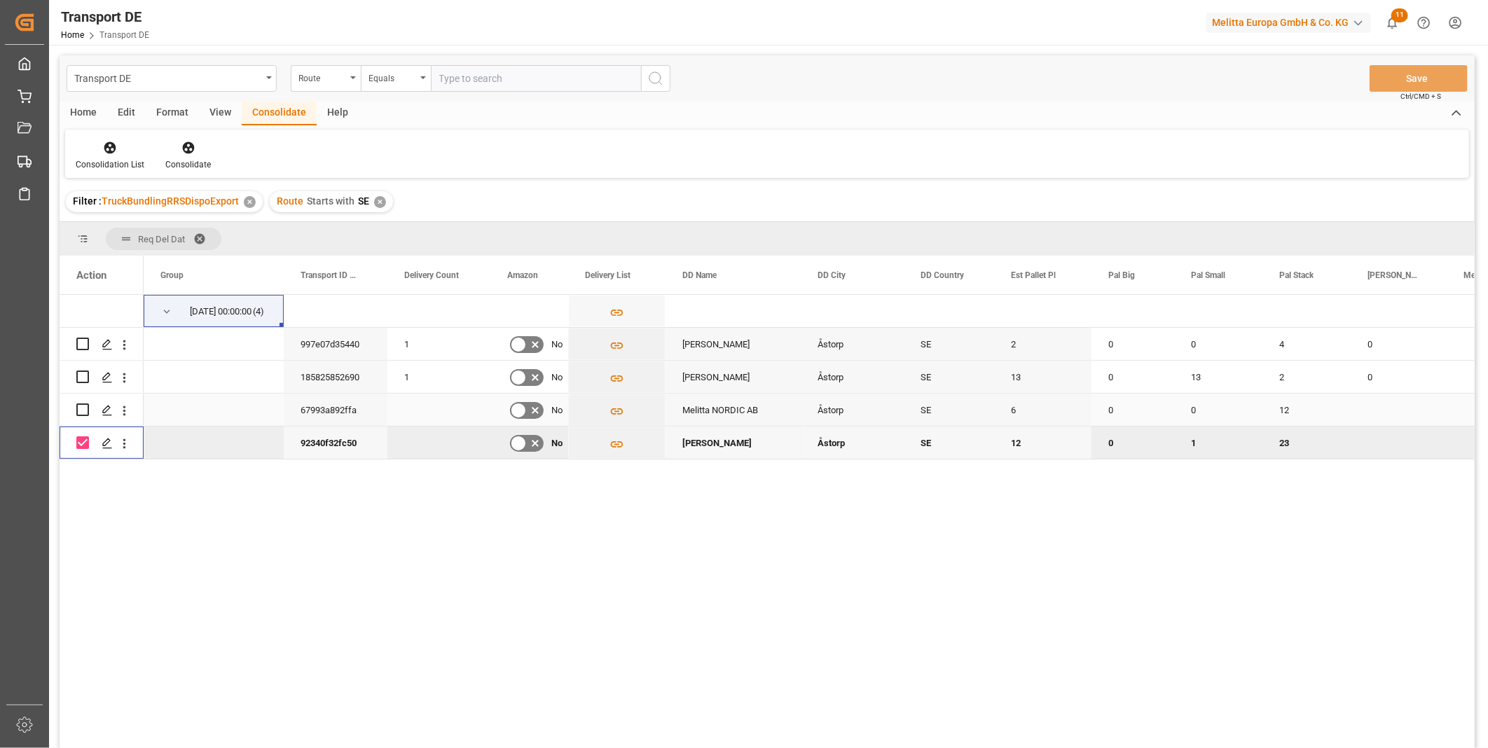
click at [80, 410] on input "Press Space to toggle row selection (unchecked)" at bounding box center [82, 410] width 13 height 13
checkbox input "true"
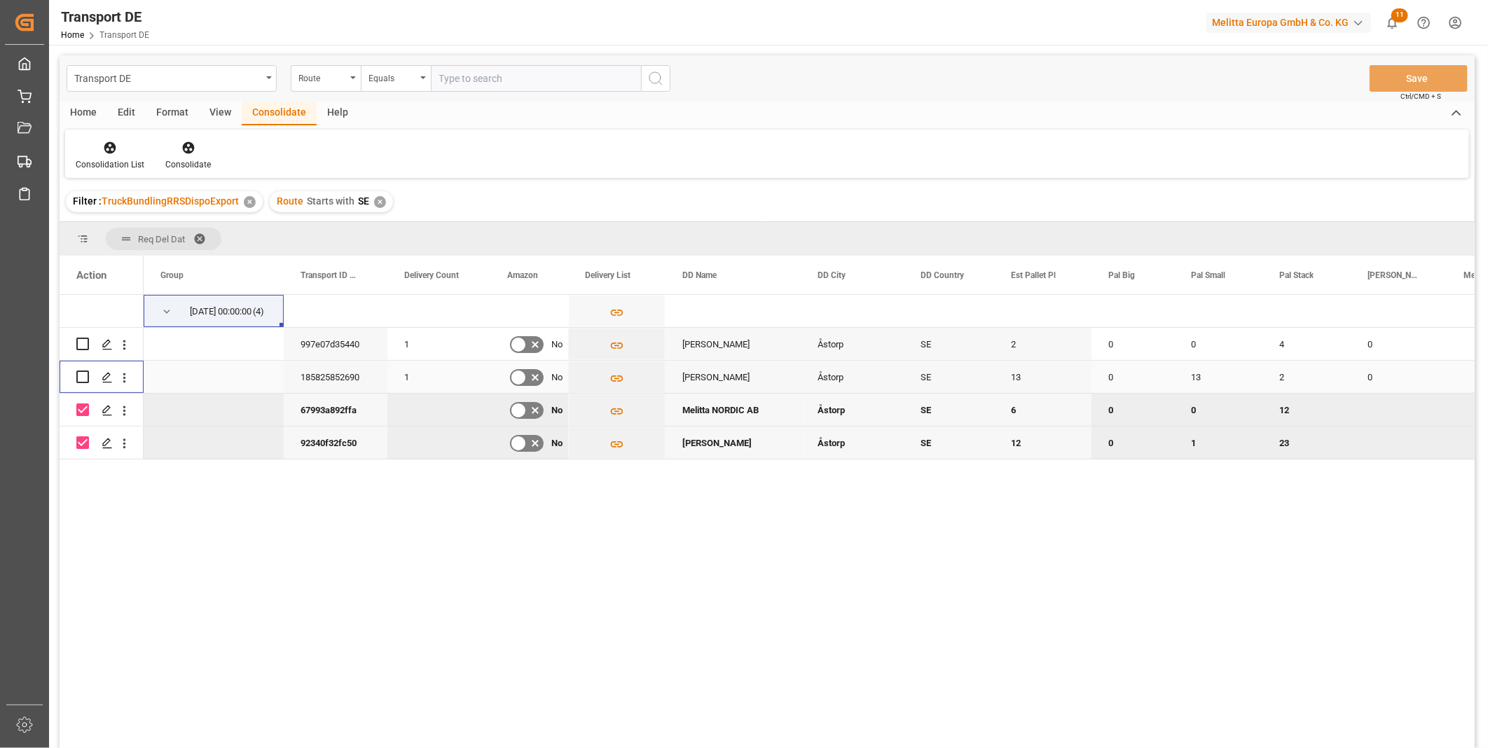
click at [79, 378] on input "Press Space to toggle row selection (unchecked)" at bounding box center [82, 377] width 13 height 13
checkbox input "true"
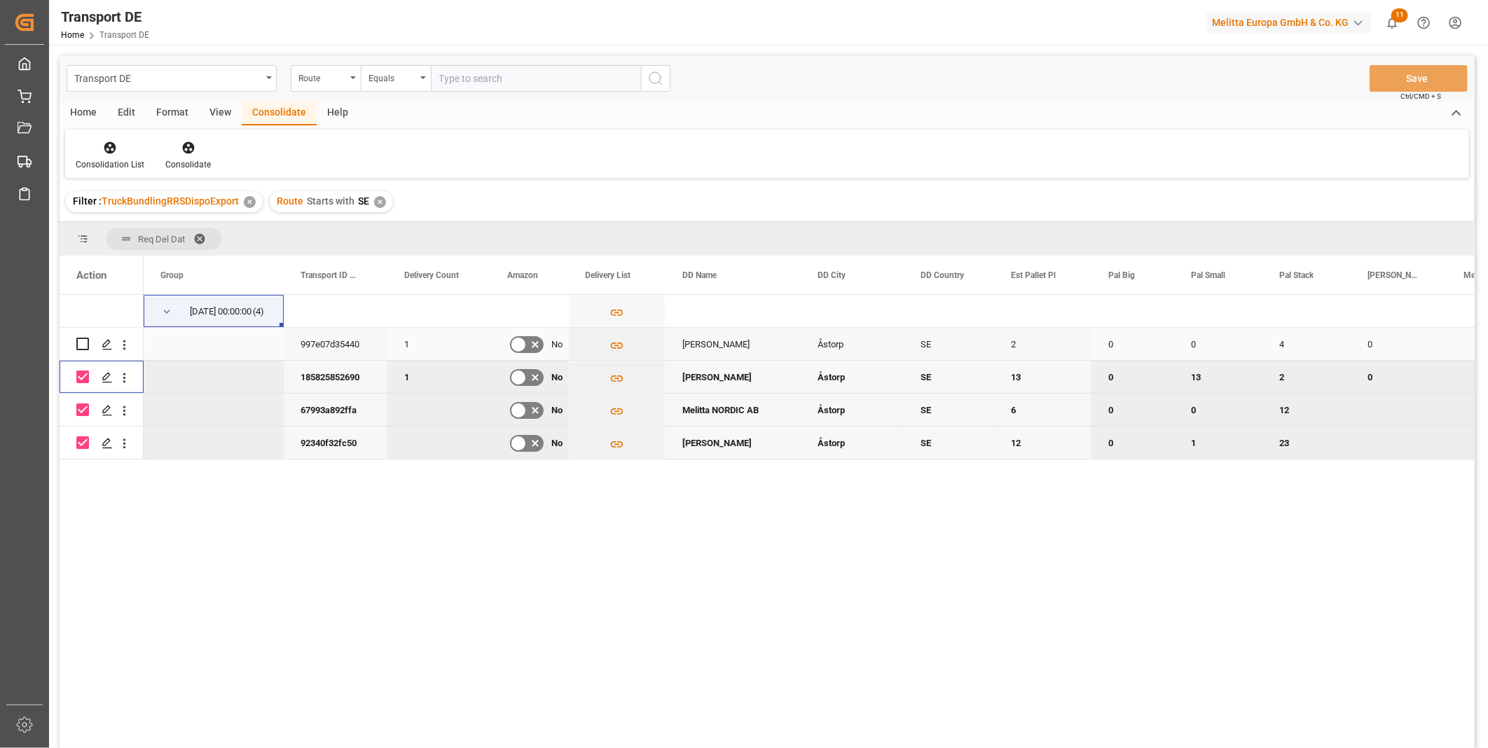
click at [88, 338] on input "Press Space to toggle row selection (unchecked)" at bounding box center [82, 344] width 13 height 13
checkbox input "true"
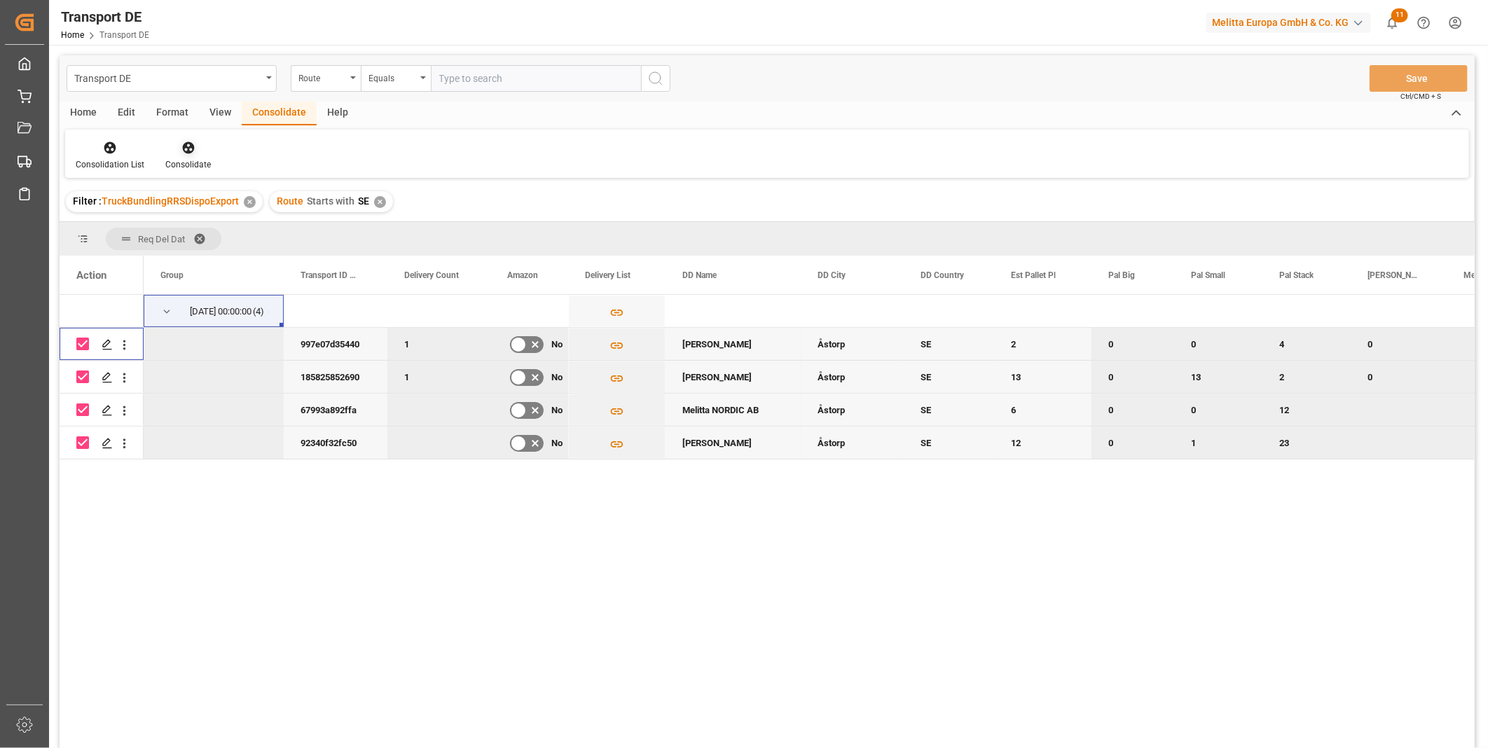
click at [181, 166] on div "Consolidate" at bounding box center [188, 164] width 46 height 13
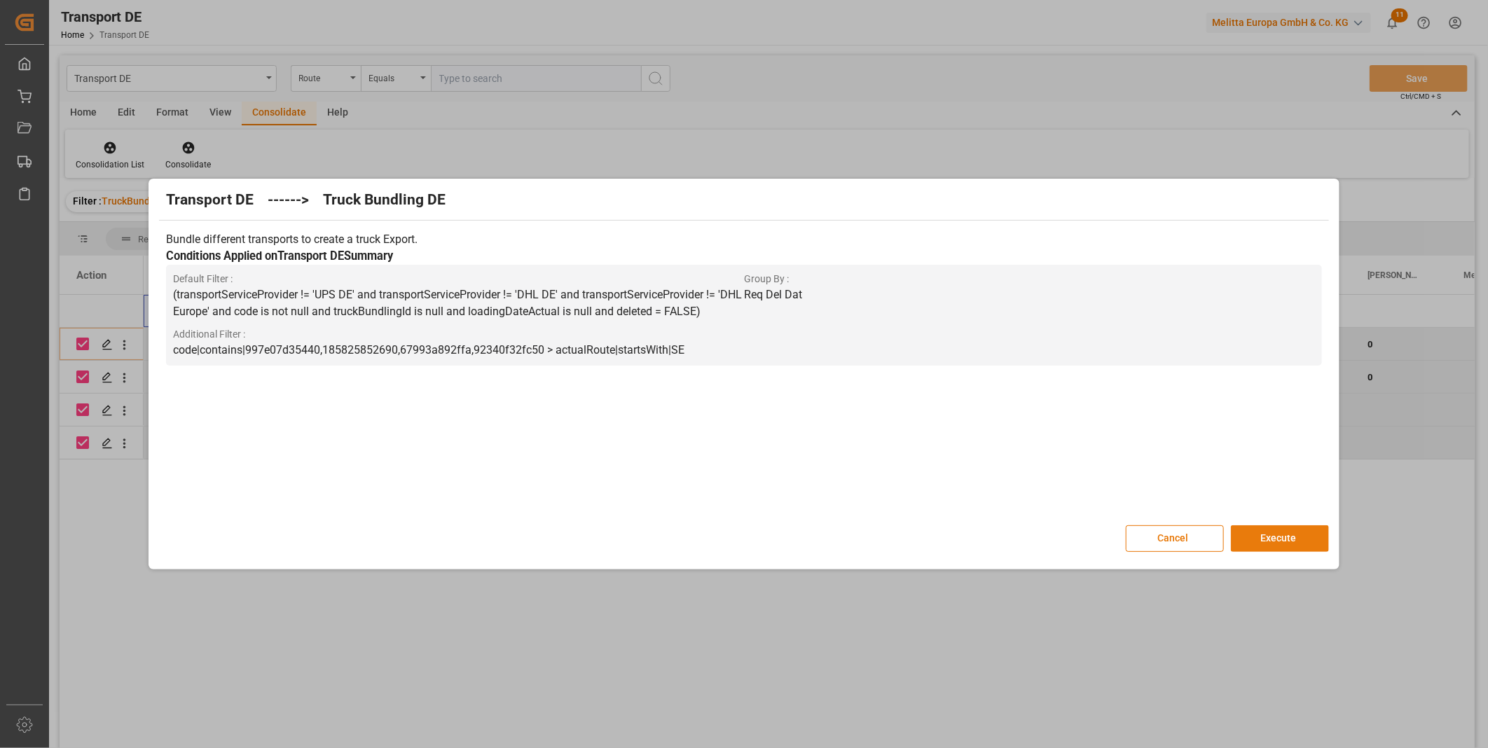
click at [1287, 528] on button "Execute" at bounding box center [1280, 539] width 98 height 27
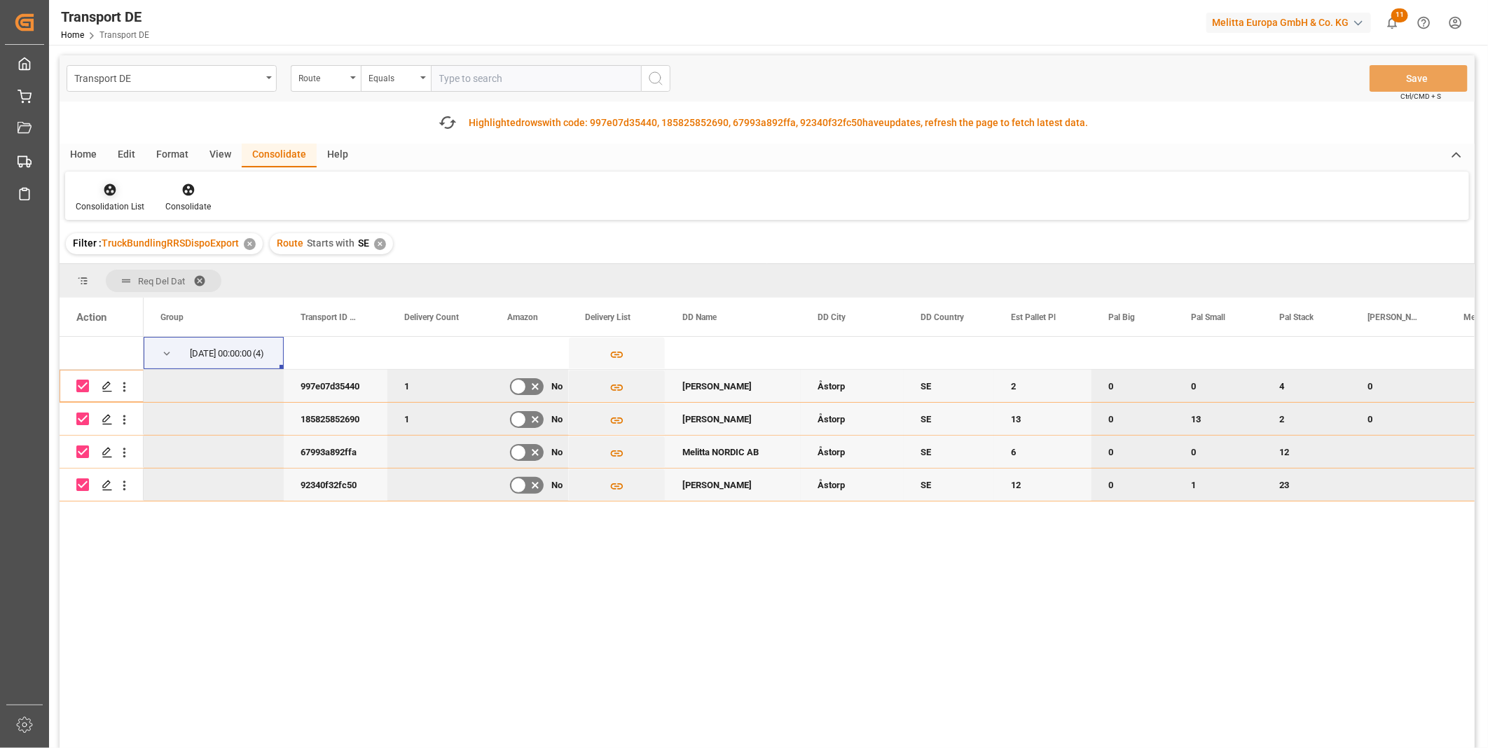
click at [115, 204] on div "Consolidation List" at bounding box center [110, 206] width 69 height 13
click at [167, 290] on div "Transport DE Route Equals Save Ctrl/CMD + S Fetch latest updates Highlighted ro…" at bounding box center [767, 441] width 1415 height 772
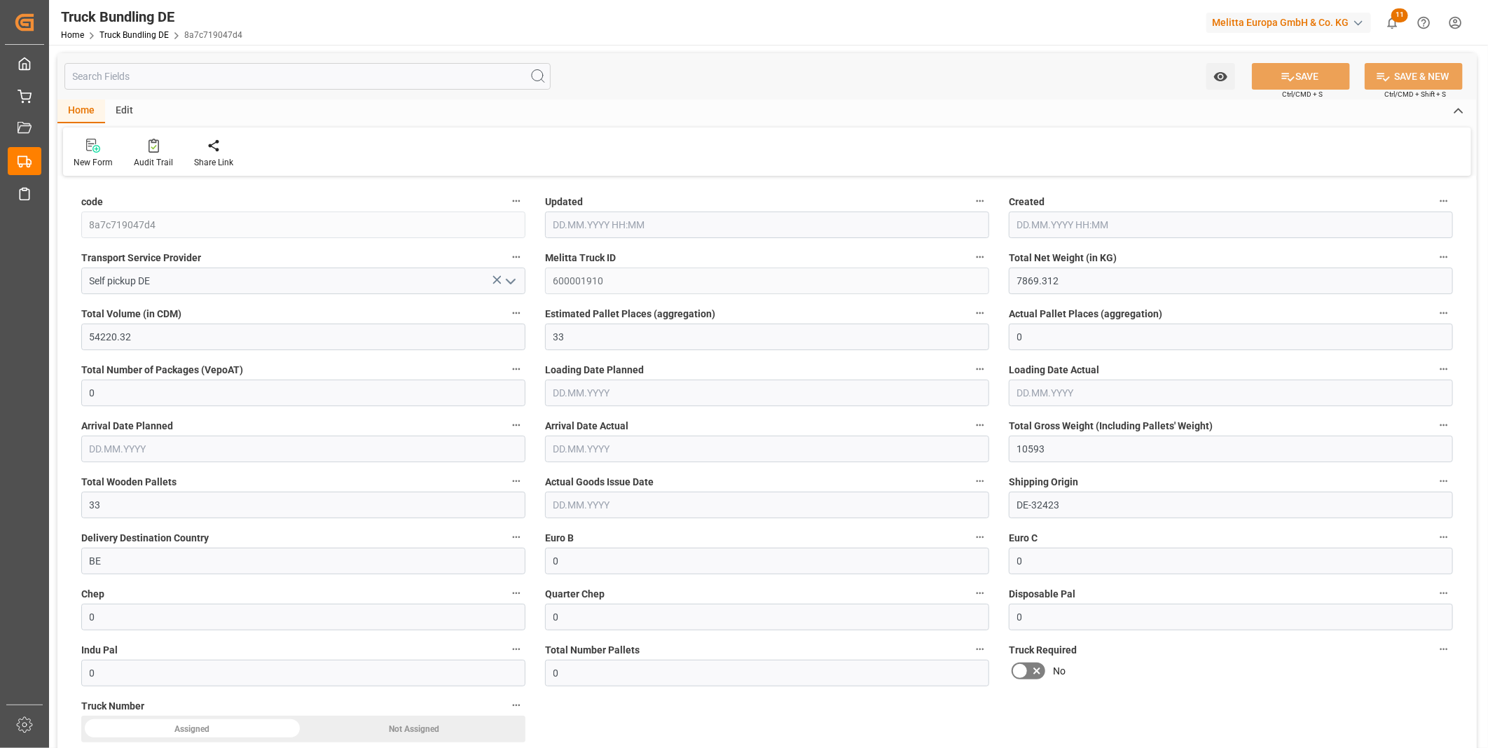
type input "7869.312"
type input "54220.32"
type input "33"
type input "0"
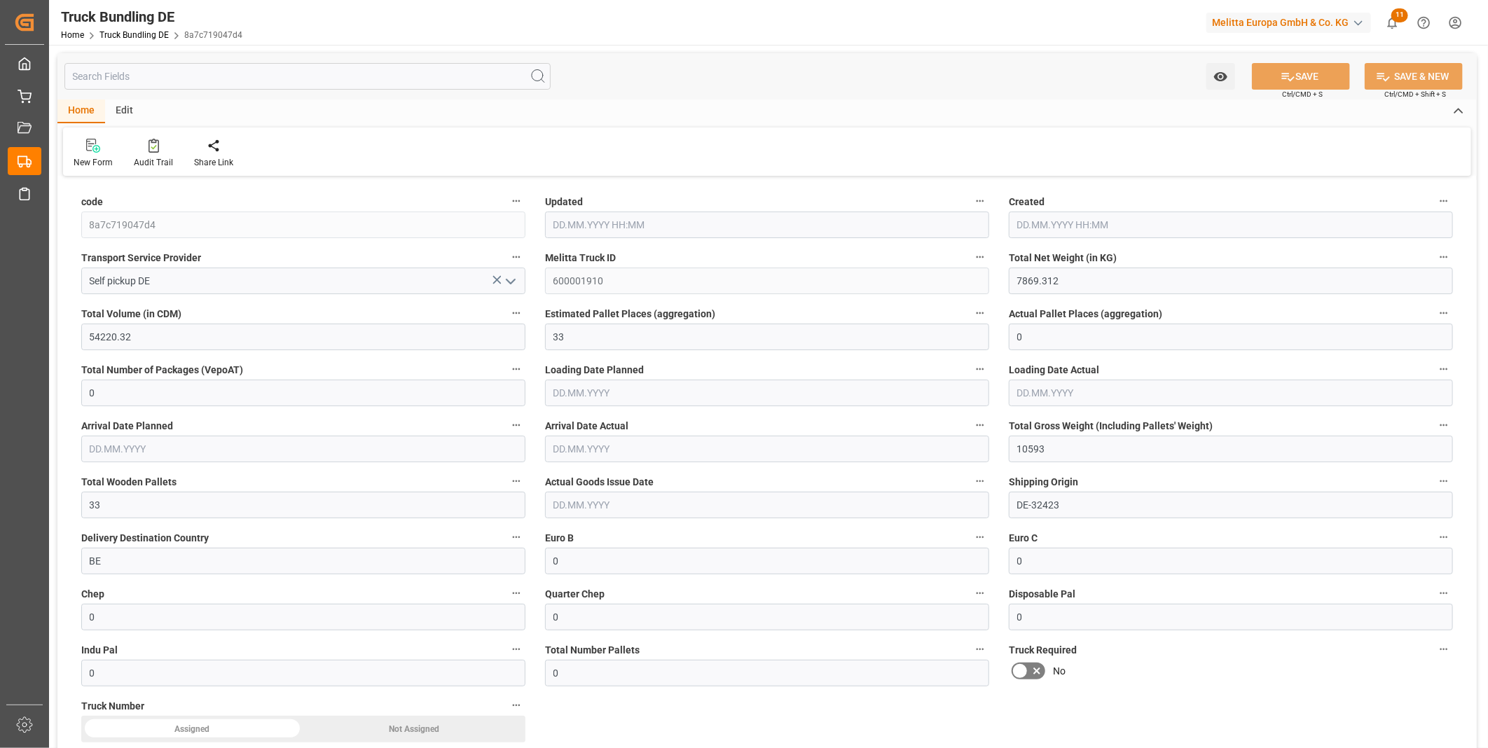
type input "10593"
type input "33"
type input "0"
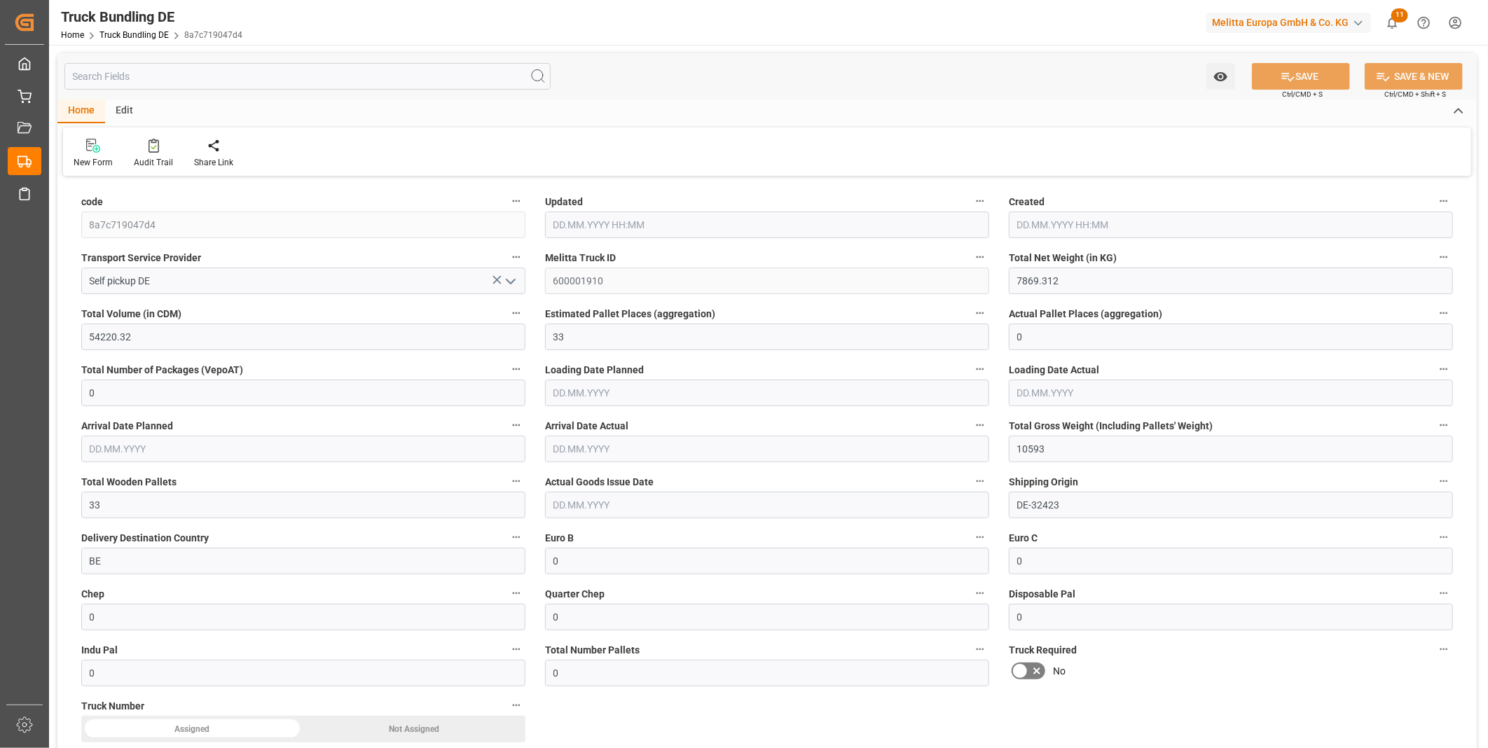
type input "0"
type input "22.08.2025 10:21"
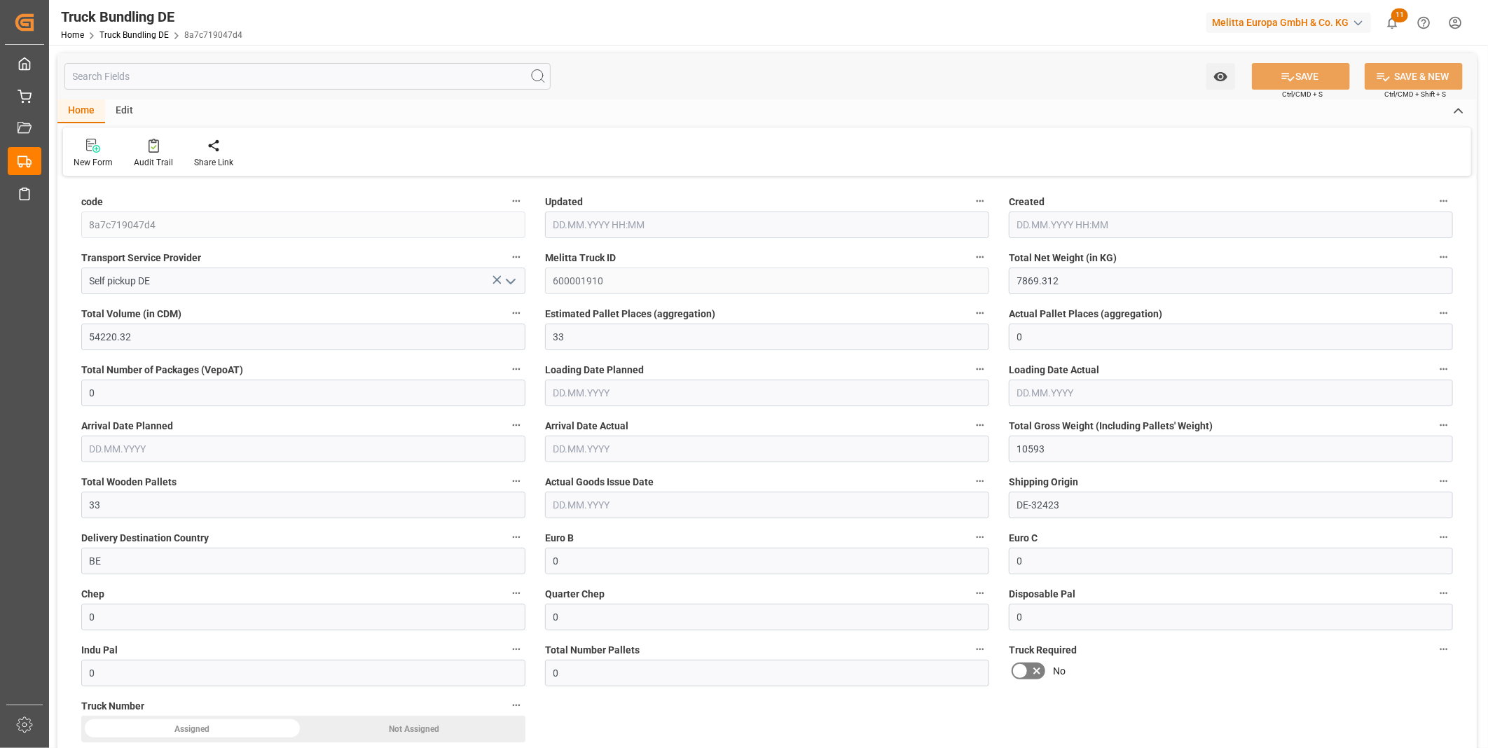
type input "22.08.2025 10:21"
type input "[DATE]"
type input "9686.44"
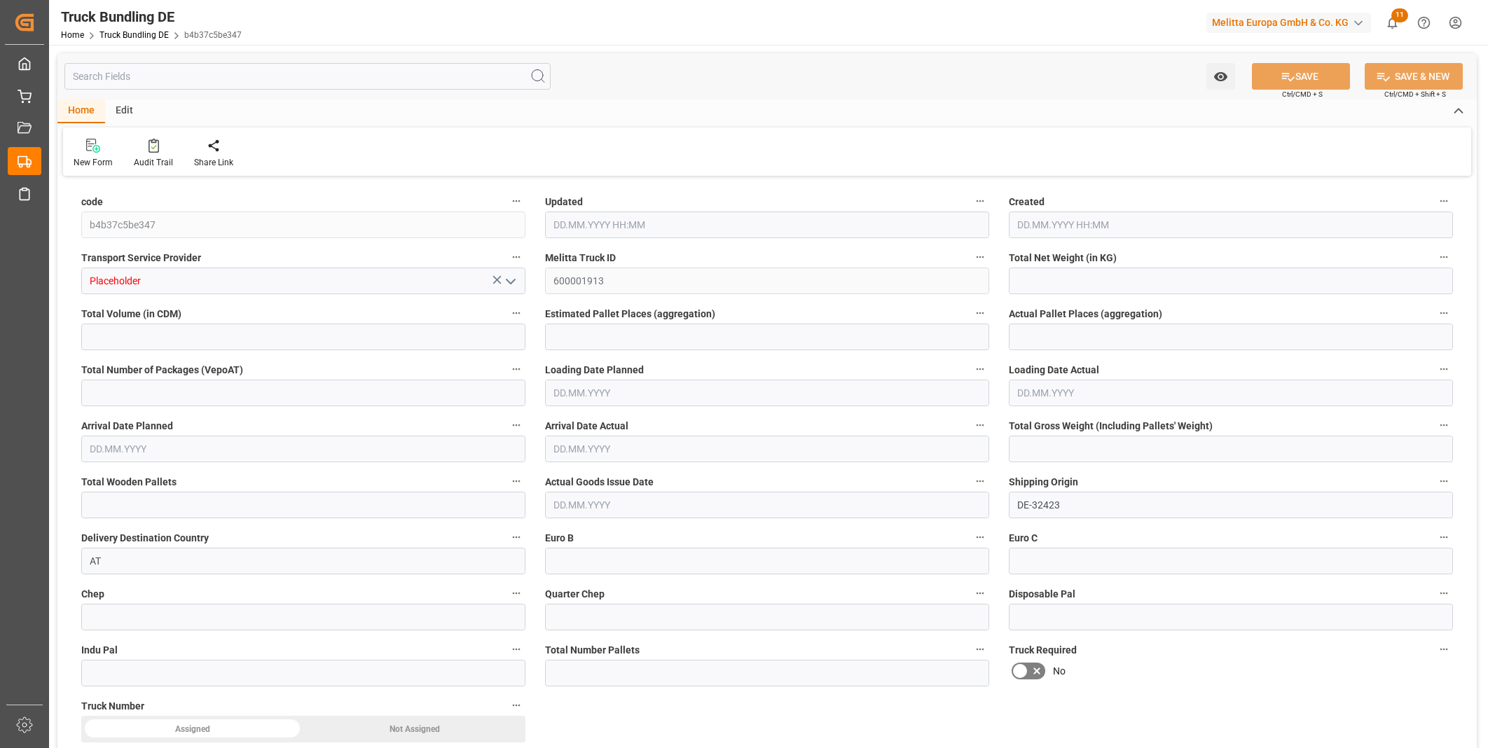
type input "54729.212"
type input "33"
type input "0"
type input "12761.45"
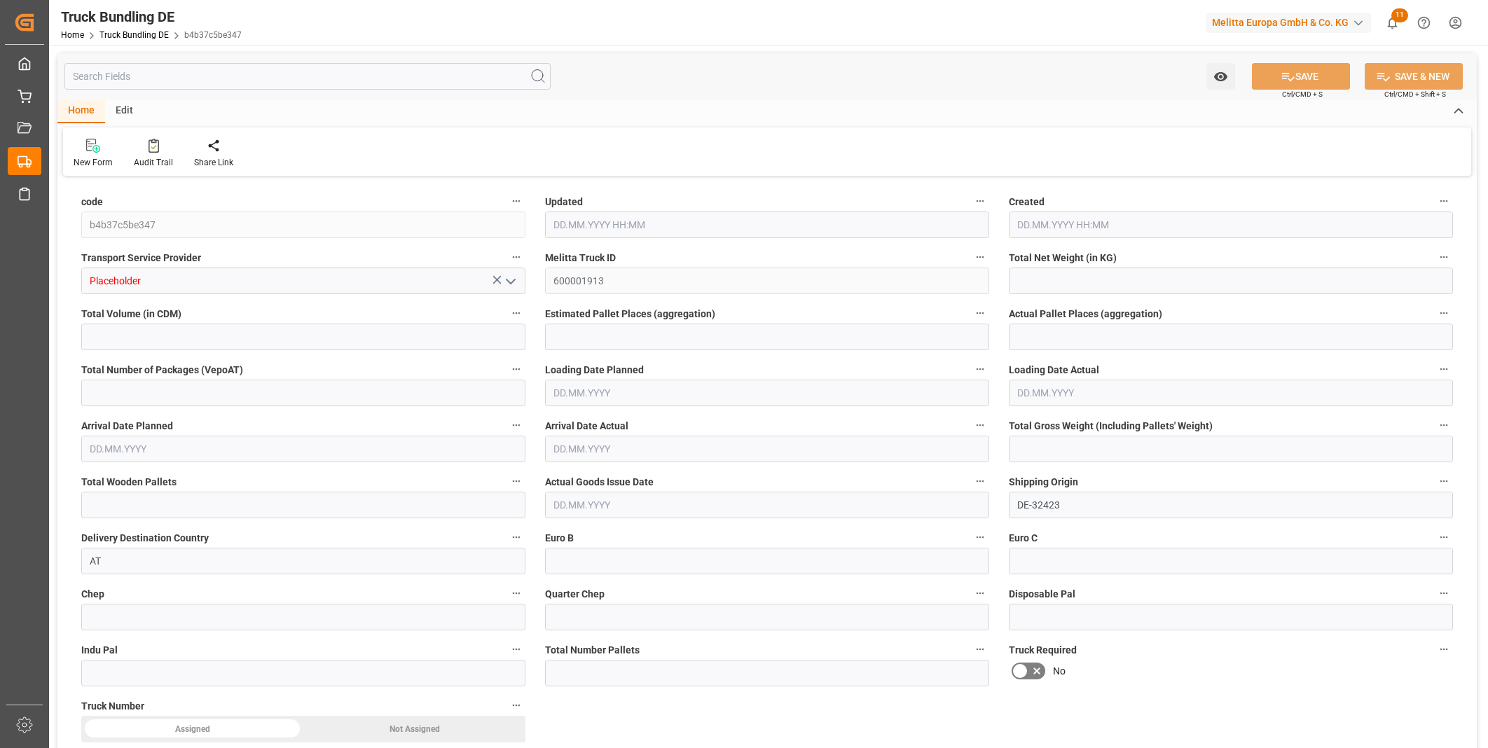
type input "58"
type input "0"
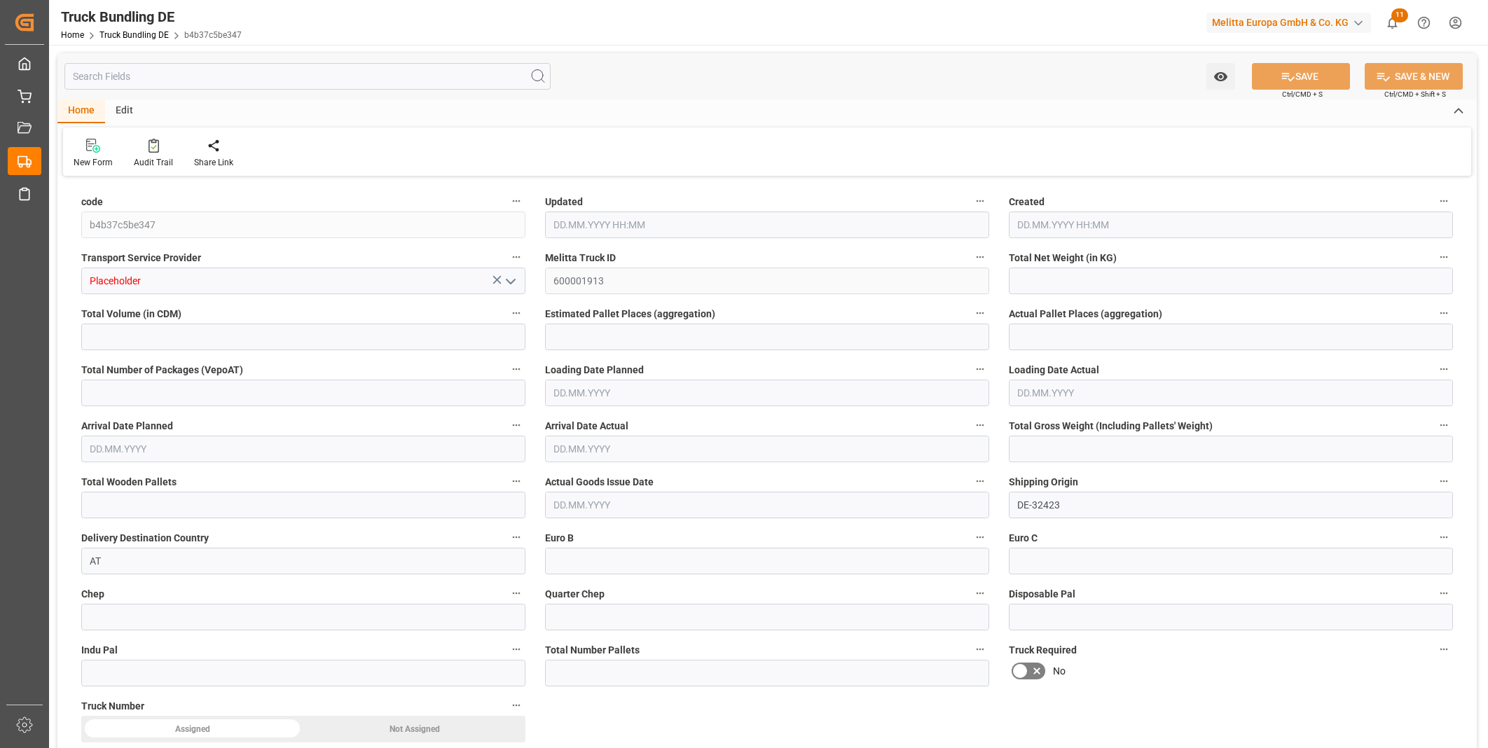
type input "0"
type input "22.08.2025 11:02"
type input "22.08.2025 11:01"
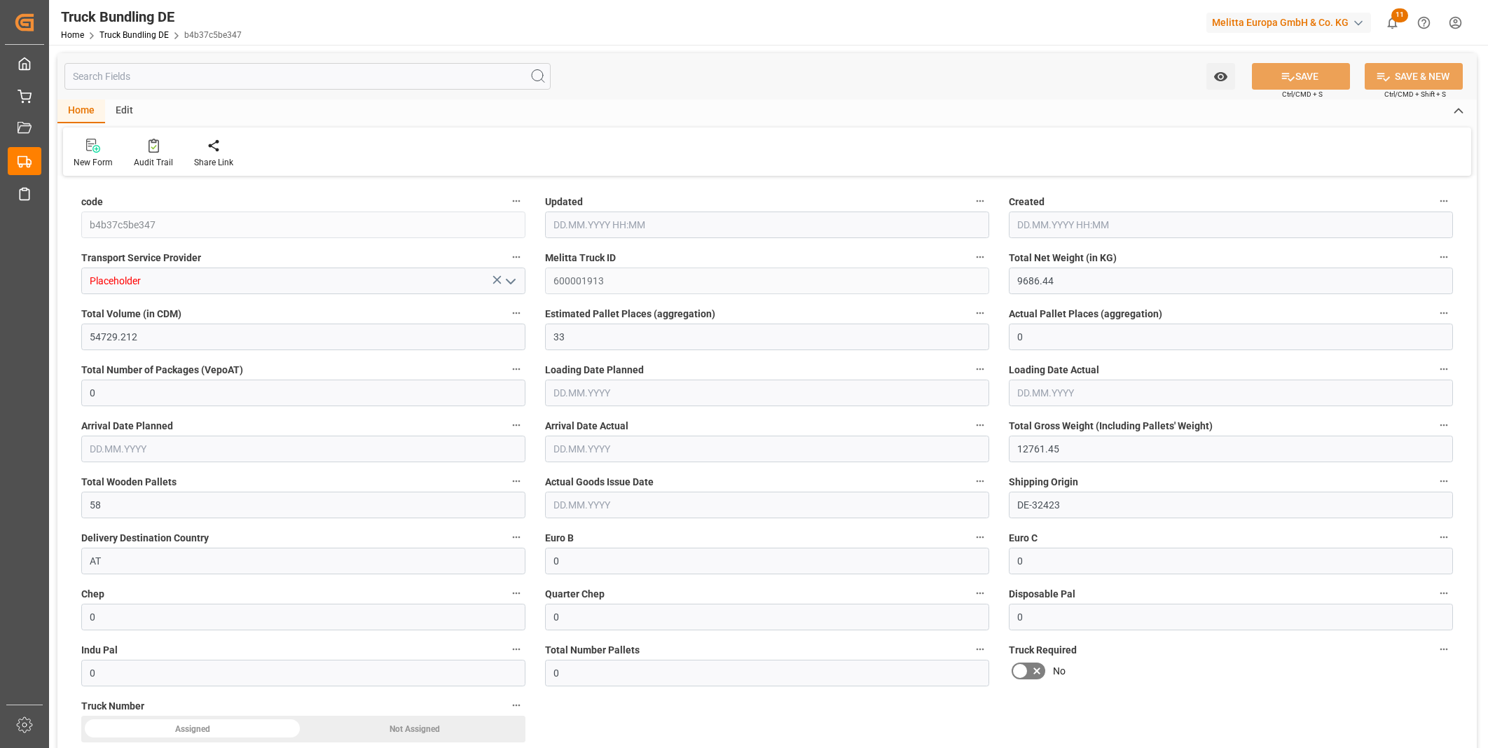
type input "[DATE]"
